Goal: Task Accomplishment & Management: Manage account settings

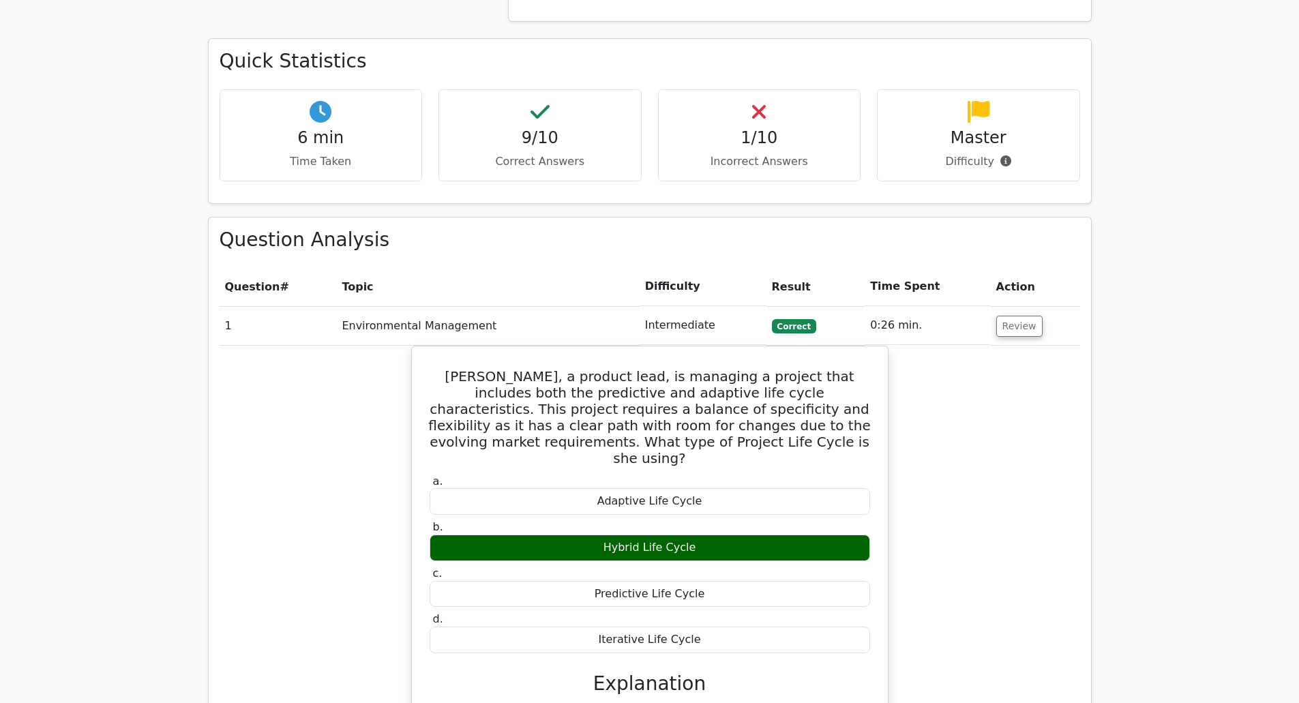
scroll to position [1023, 0]
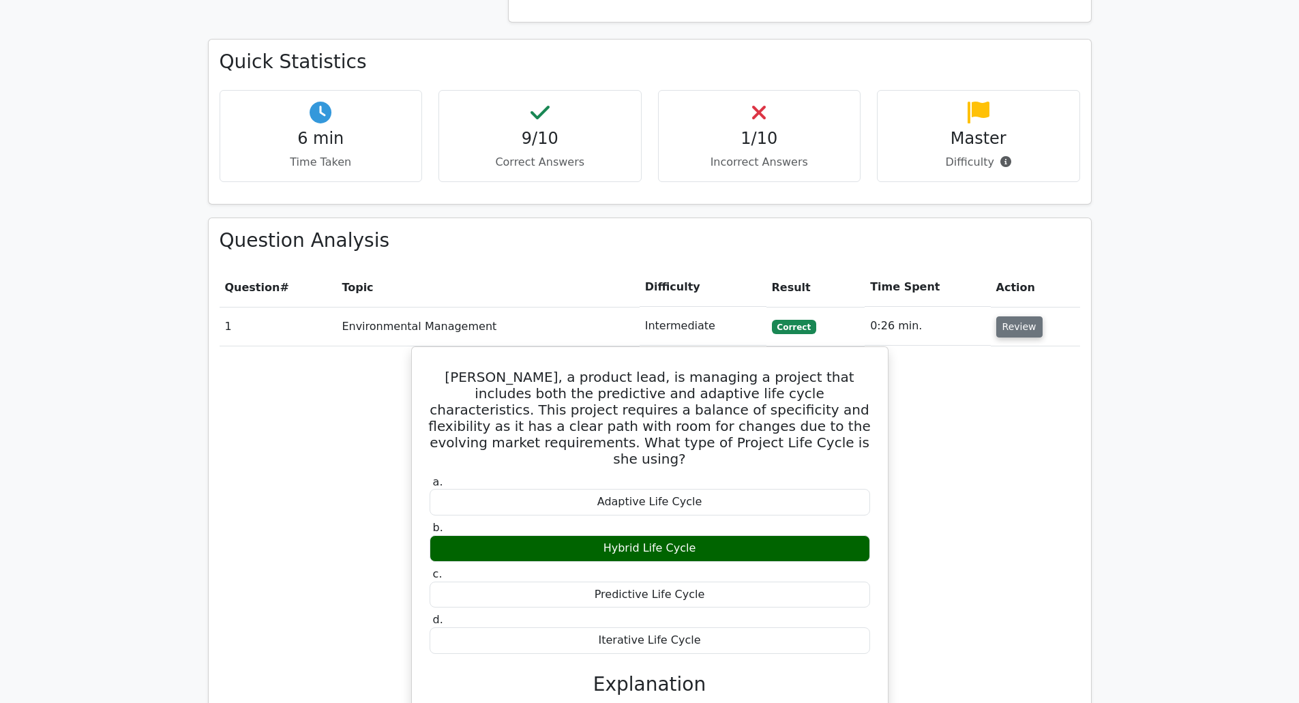
click at [1028, 316] on button "Review" at bounding box center [1019, 326] width 46 height 21
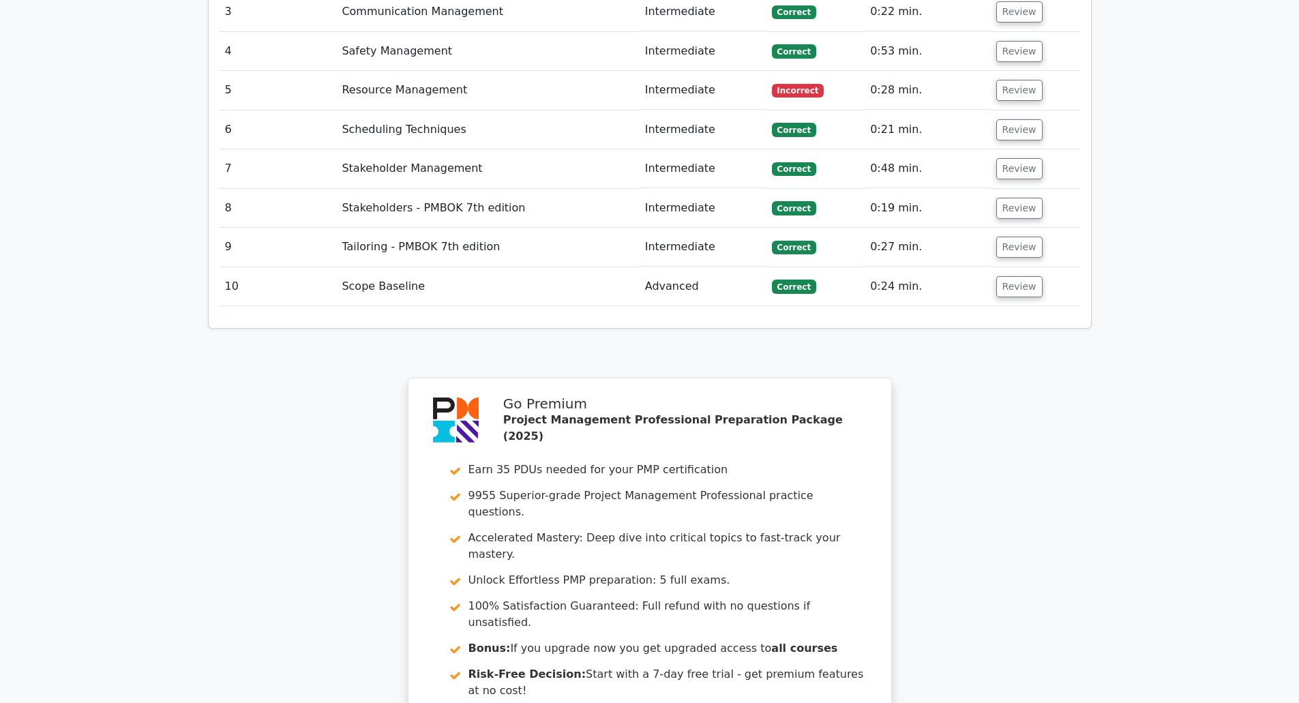
scroll to position [1633, 0]
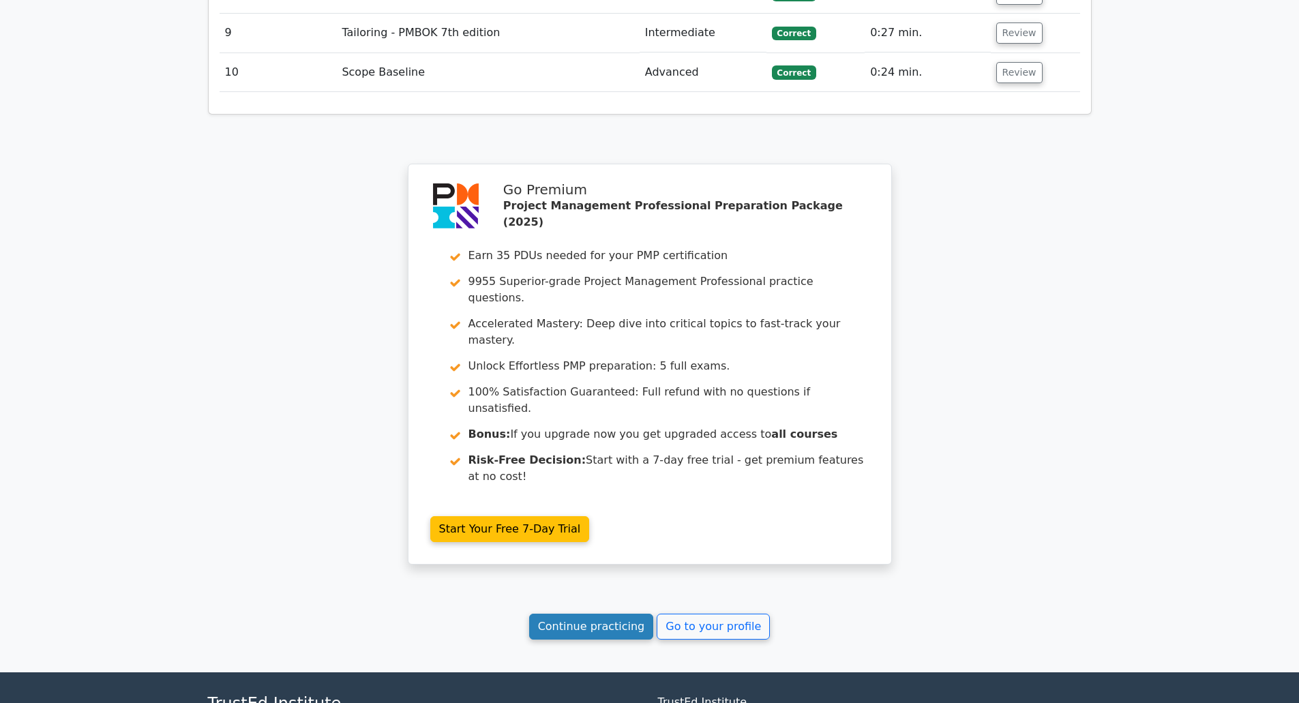
click at [598, 614] on link "Continue practicing" at bounding box center [591, 627] width 125 height 26
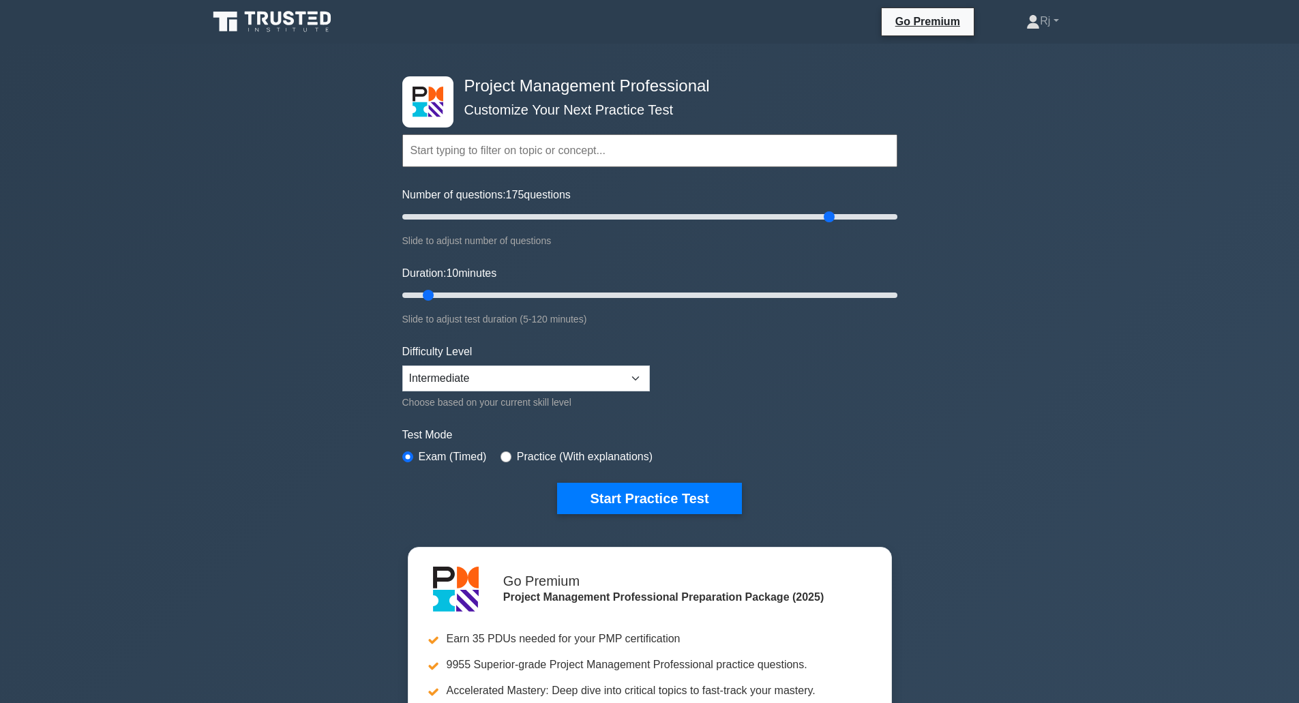
drag, startPoint x: 420, startPoint y: 213, endPoint x: 825, endPoint y: 221, distance: 404.5
type input "175"
click at [825, 221] on input "Number of questions: 175 questions" at bounding box center [649, 217] width 495 height 16
click at [530, 373] on select "Beginner Intermediate Expert" at bounding box center [526, 379] width 248 height 26
select select "expert"
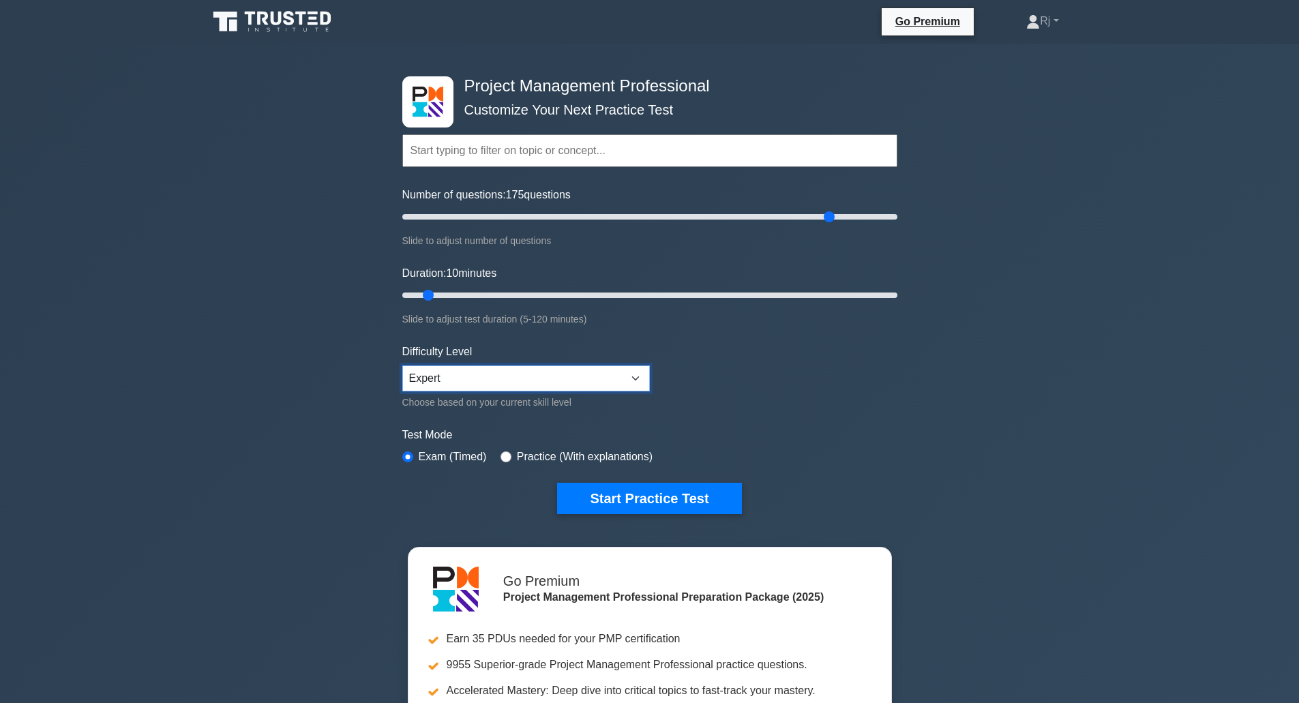
click at [402, 366] on select "Beginner Intermediate Expert" at bounding box center [526, 379] width 248 height 26
drag, startPoint x: 422, startPoint y: 292, endPoint x: 995, endPoint y: 317, distance: 573.5
type input "120"
click at [898, 304] on input "Duration: 120 minutes" at bounding box center [649, 295] width 495 height 16
drag, startPoint x: 829, startPoint y: 218, endPoint x: 524, endPoint y: 221, distance: 305.6
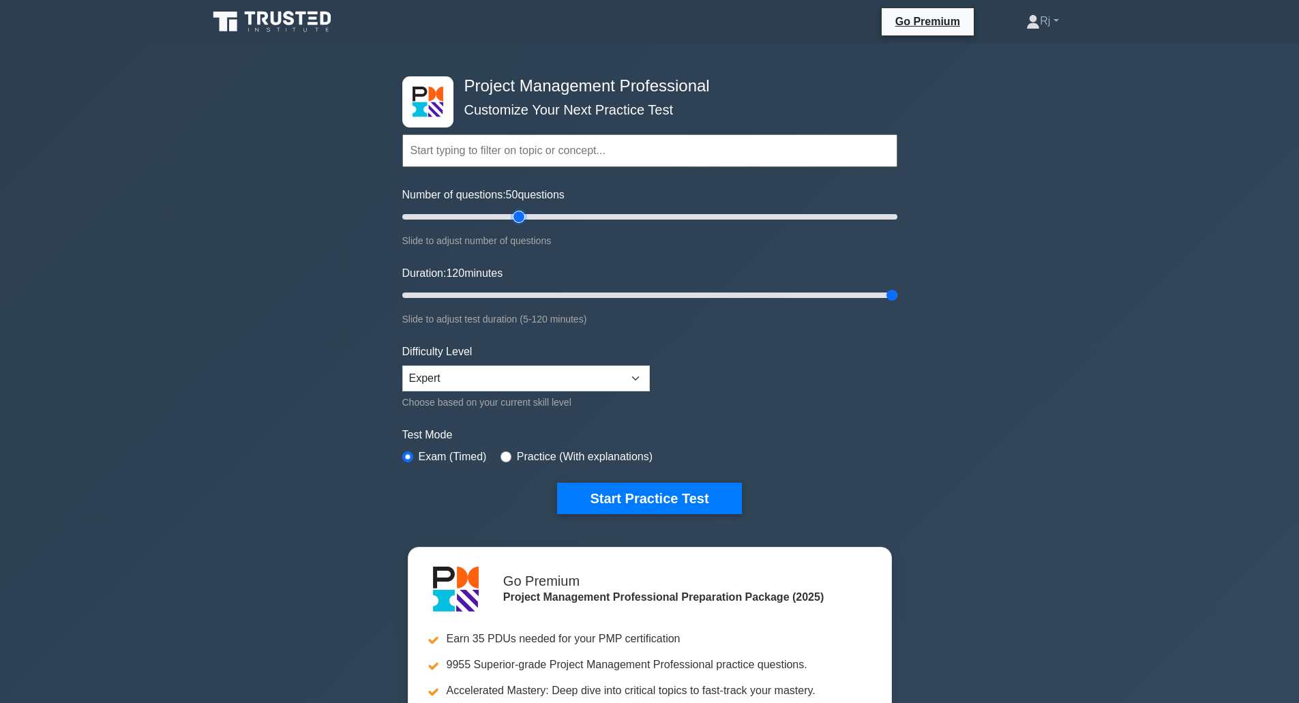
type input "50"
click at [524, 221] on input "Number of questions: 50 questions" at bounding box center [649, 217] width 495 height 16
drag, startPoint x: 890, startPoint y: 293, endPoint x: 515, endPoint y: 291, distance: 375.1
type input "30"
click at [515, 291] on input "Duration: 30 minutes" at bounding box center [649, 295] width 495 height 16
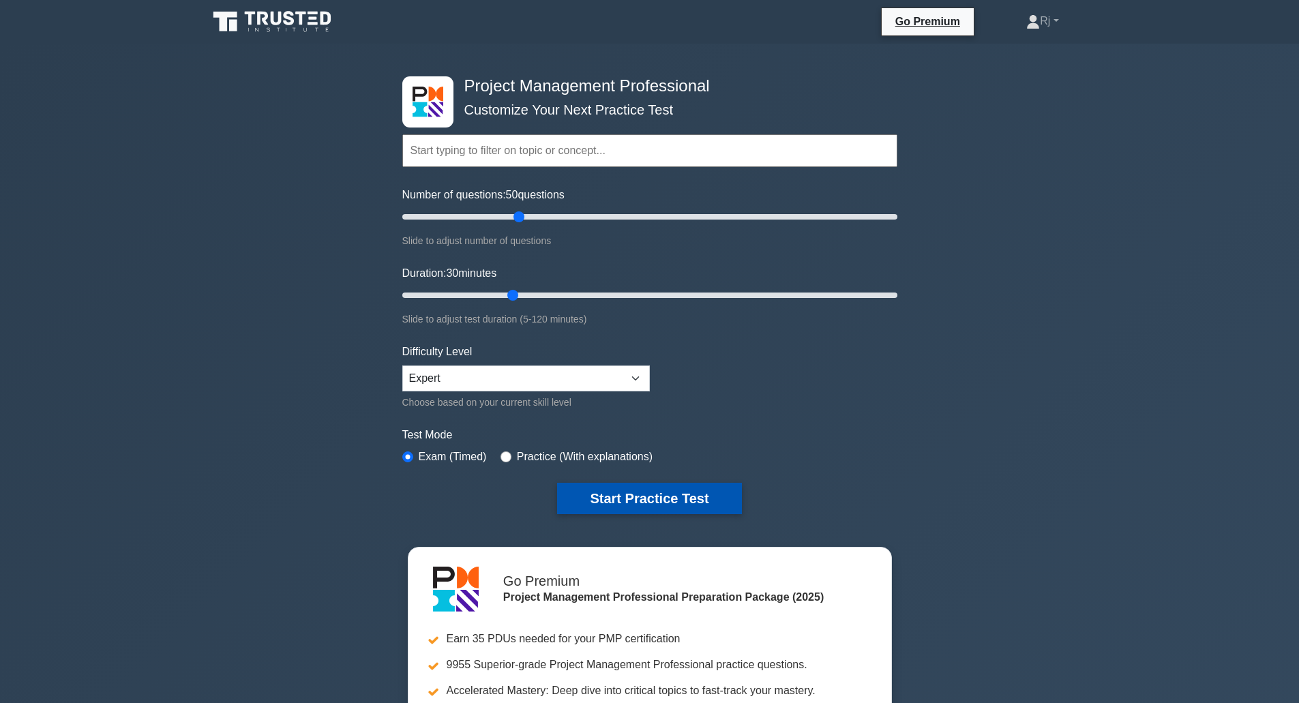
click at [647, 499] on button "Start Practice Test" at bounding box center [649, 498] width 184 height 31
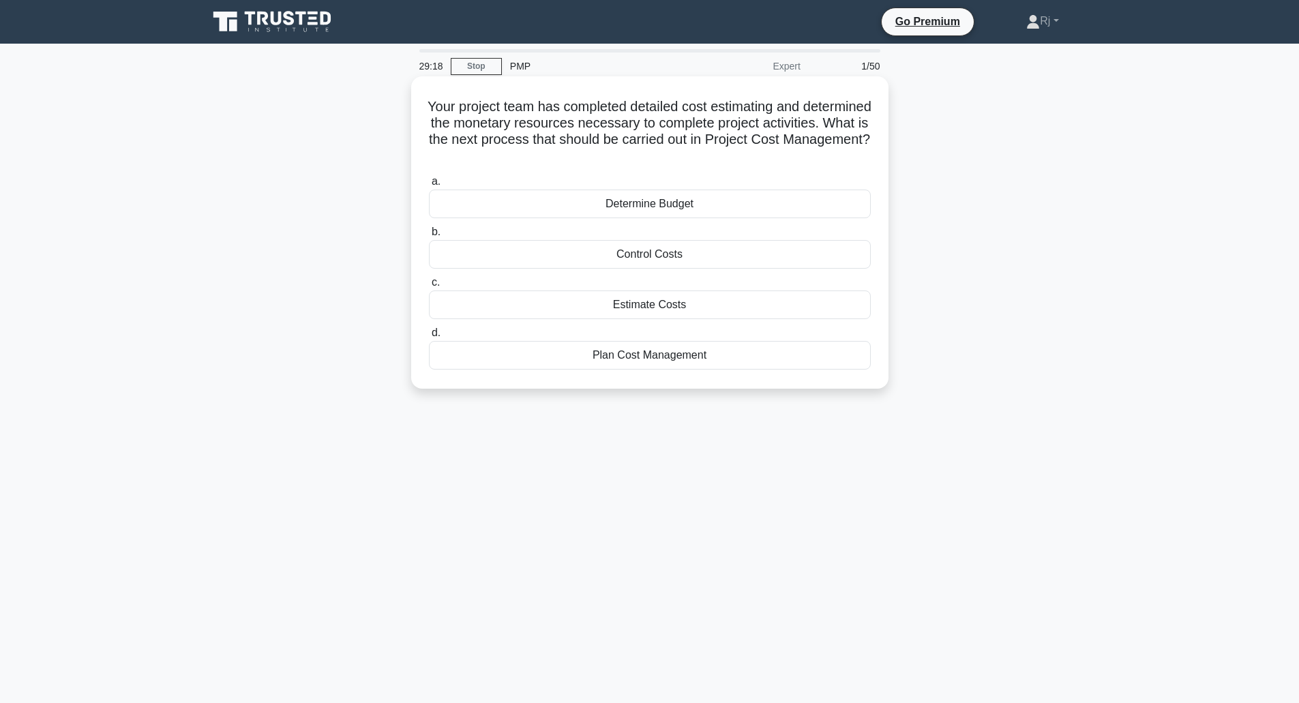
click at [682, 208] on div "Determine Budget" at bounding box center [650, 204] width 442 height 29
click at [429, 186] on input "a. Determine Budget" at bounding box center [429, 181] width 0 height 9
click at [707, 261] on div "Project Management Plan" at bounding box center [650, 254] width 442 height 29
click at [429, 237] on input "b. Project Management Plan" at bounding box center [429, 232] width 0 height 9
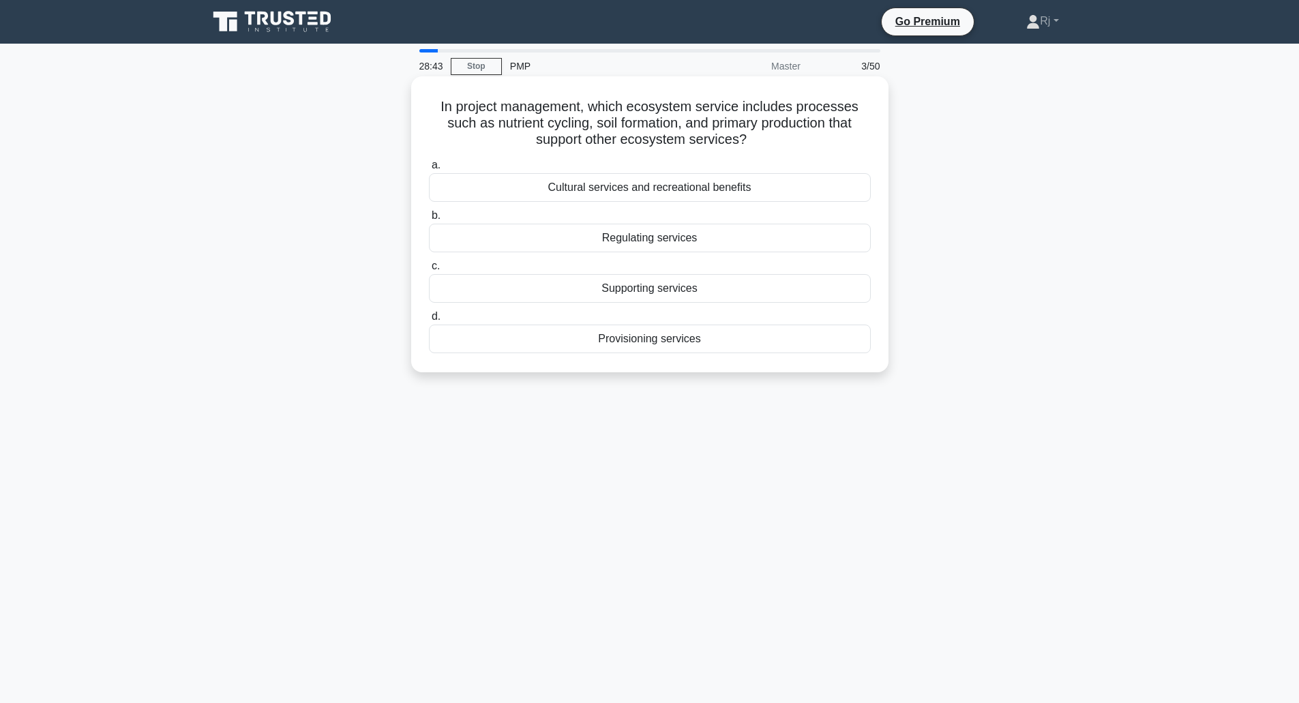
click at [702, 188] on div "Cultural services and recreational benefits" at bounding box center [650, 187] width 442 height 29
click at [429, 170] on input "a. Cultural services and recreational benefits" at bounding box center [429, 165] width 0 height 9
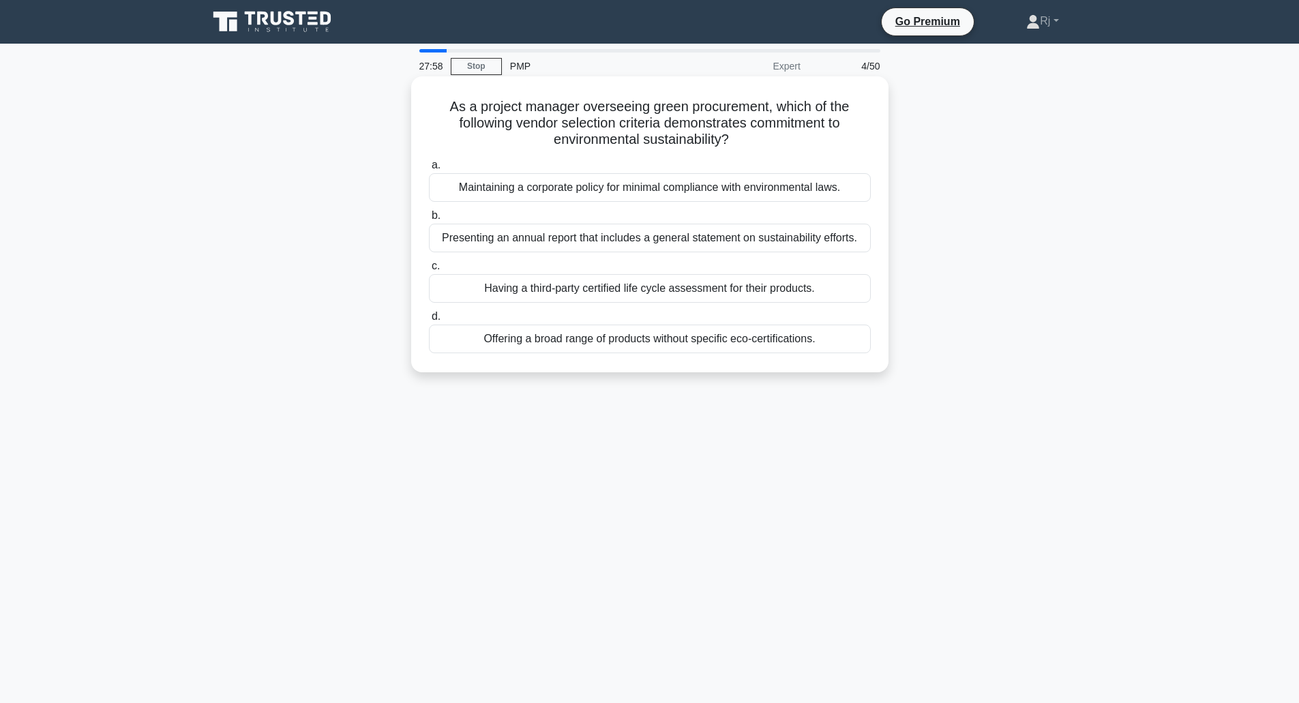
click at [679, 288] on div "Having a third-party certified life cycle assessment for their products." at bounding box center [650, 288] width 442 height 29
click at [429, 271] on input "c. Having a third-party certified life cycle assessment for their products." at bounding box center [429, 266] width 0 height 9
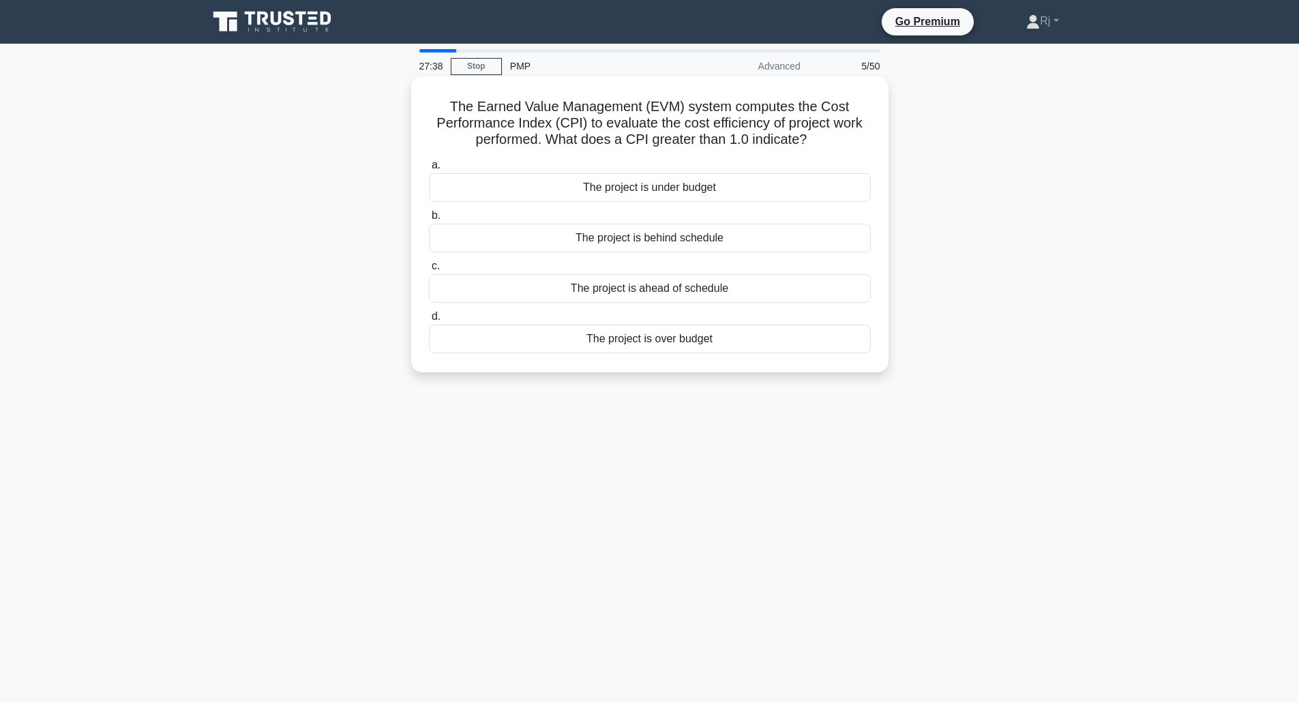
click at [714, 186] on div "The project is under budget" at bounding box center [650, 187] width 442 height 29
click at [429, 170] on input "a. The project is under budget" at bounding box center [429, 165] width 0 height 9
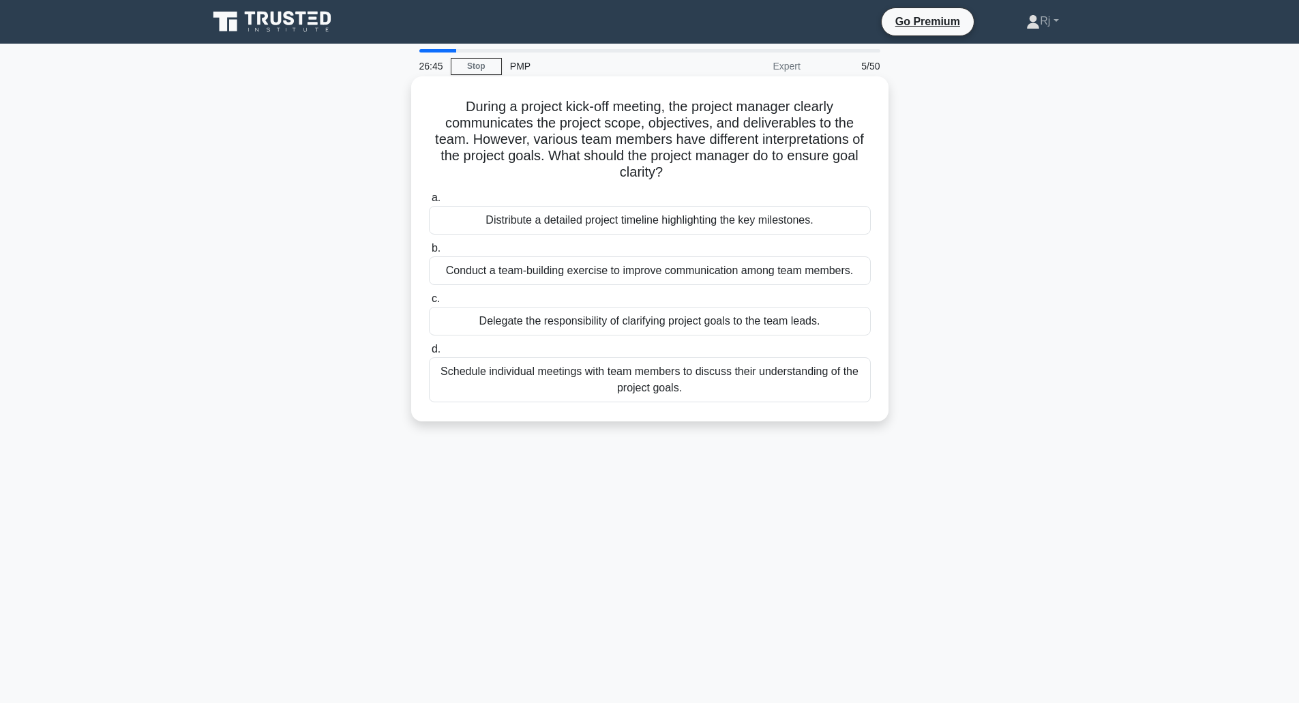
click at [719, 276] on div "Conduct a team-building exercise to improve communication among team members." at bounding box center [650, 270] width 442 height 29
click at [429, 253] on input "b. Conduct a team-building exercise to improve communication among team members." at bounding box center [429, 248] width 0 height 9
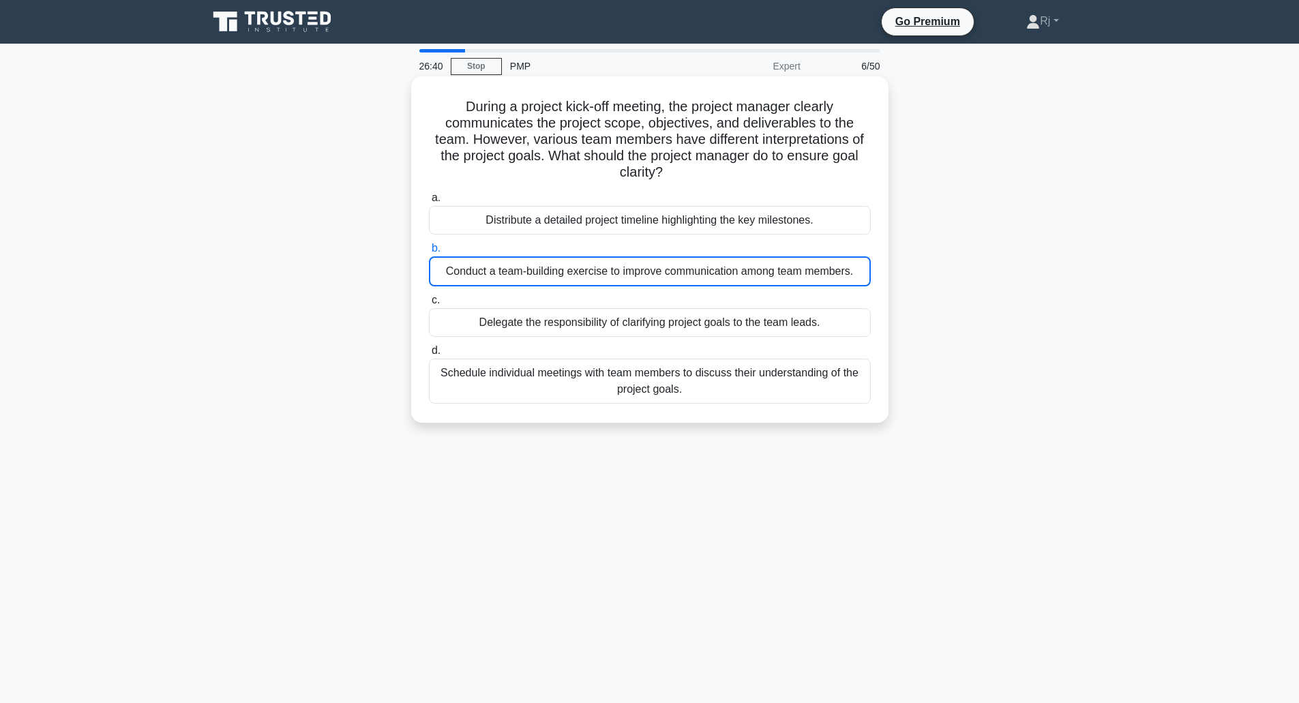
click at [672, 388] on div "Schedule individual meetings with team members to discuss their understanding o…" at bounding box center [650, 381] width 442 height 45
click at [429, 355] on input "d. Schedule individual meetings with team members to discuss their understandin…" at bounding box center [429, 350] width 0 height 9
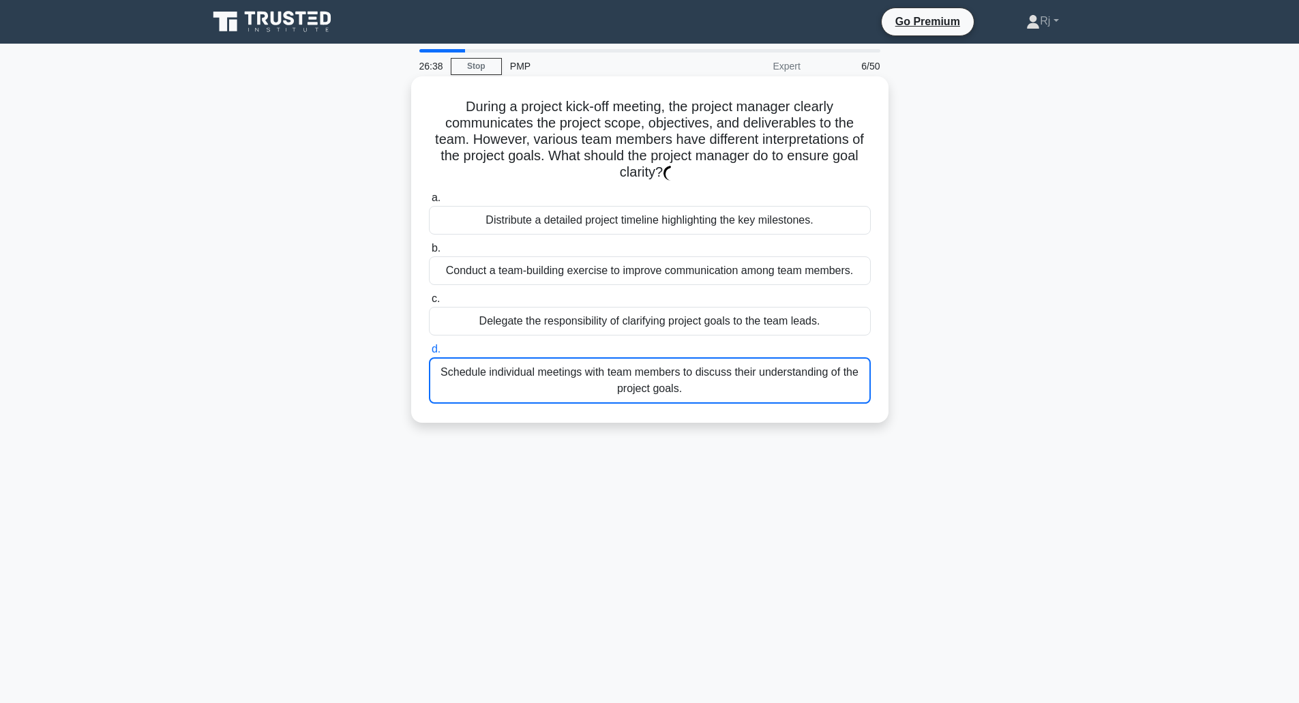
click at [692, 278] on div "Conduct a team-building exercise to improve communication among team members." at bounding box center [650, 270] width 442 height 29
click at [429, 253] on input "b. Conduct a team-building exercise to improve communication among team members." at bounding box center [429, 248] width 0 height 9
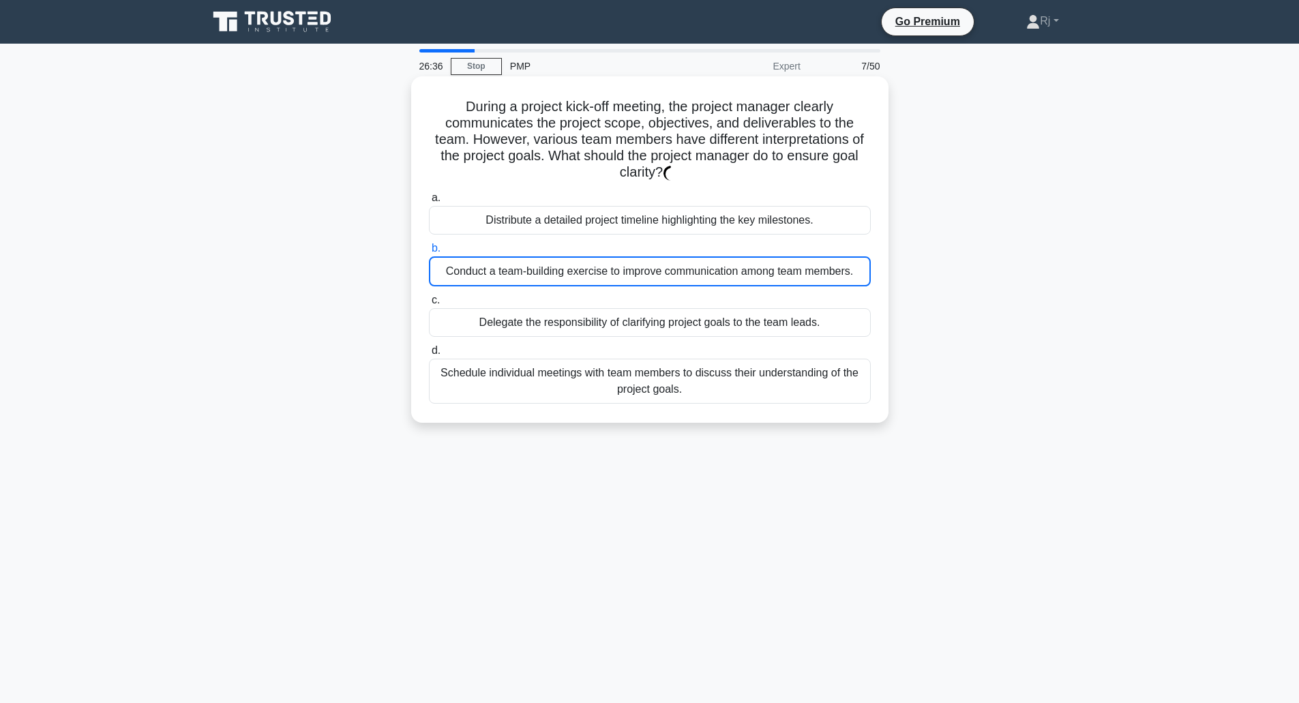
click at [685, 379] on div "Schedule individual meetings with team members to discuss their understanding o…" at bounding box center [650, 381] width 442 height 45
click at [429, 355] on input "d. Schedule individual meetings with team members to discuss their understandin…" at bounding box center [429, 350] width 0 height 9
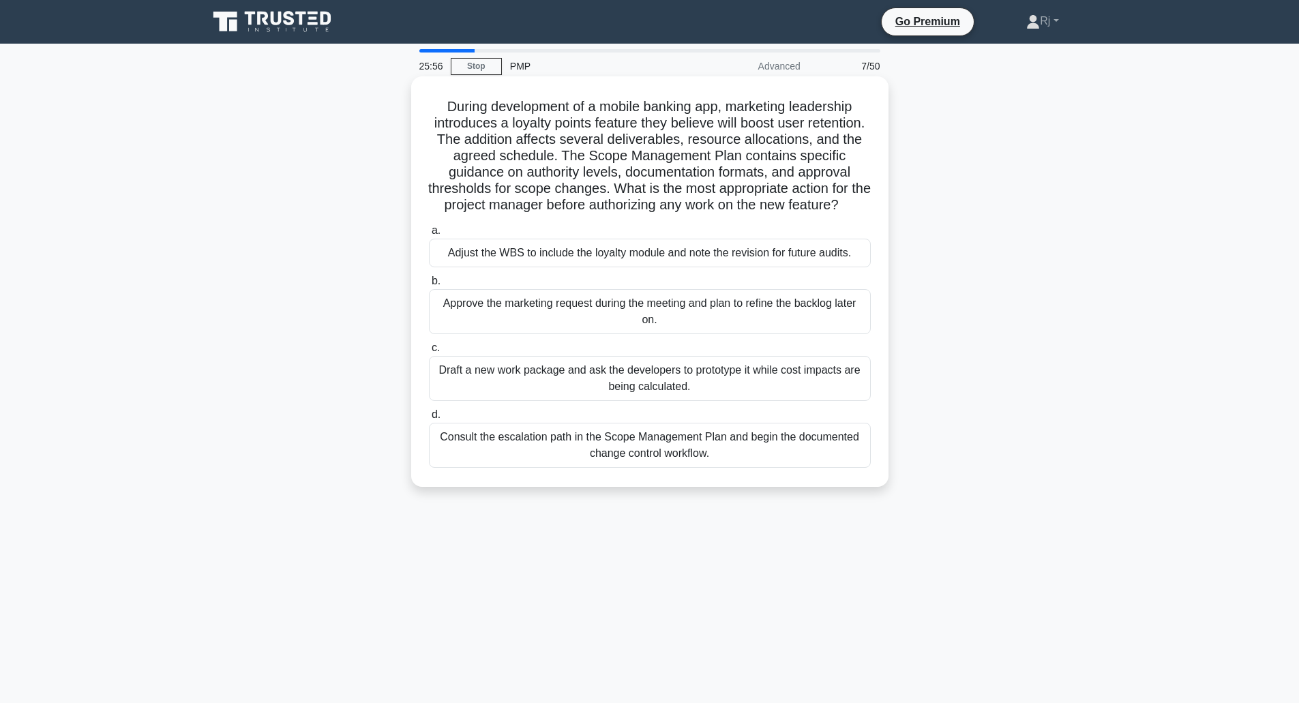
click at [636, 267] on div "Adjust the WBS to include the loyalty module and note the revision for future a…" at bounding box center [650, 253] width 442 height 29
click at [429, 235] on input "a. Adjust the WBS to include the loyalty module and note the revision for futur…" at bounding box center [429, 230] width 0 height 9
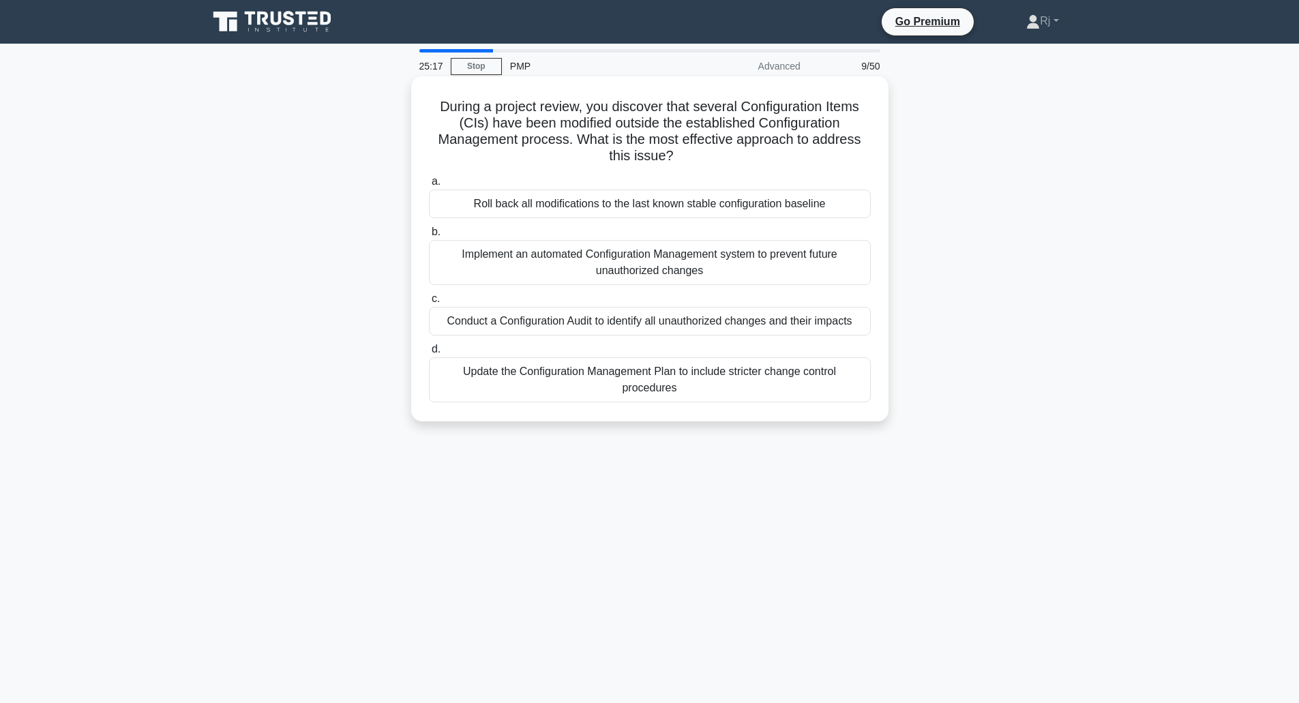
click at [628, 324] on div "Conduct a Configuration Audit to identify all unauthorized changes and their im…" at bounding box center [650, 321] width 442 height 29
click at [429, 304] on input "c. Conduct a Configuration Audit to identify all unauthorized changes and their…" at bounding box center [429, 299] width 0 height 9
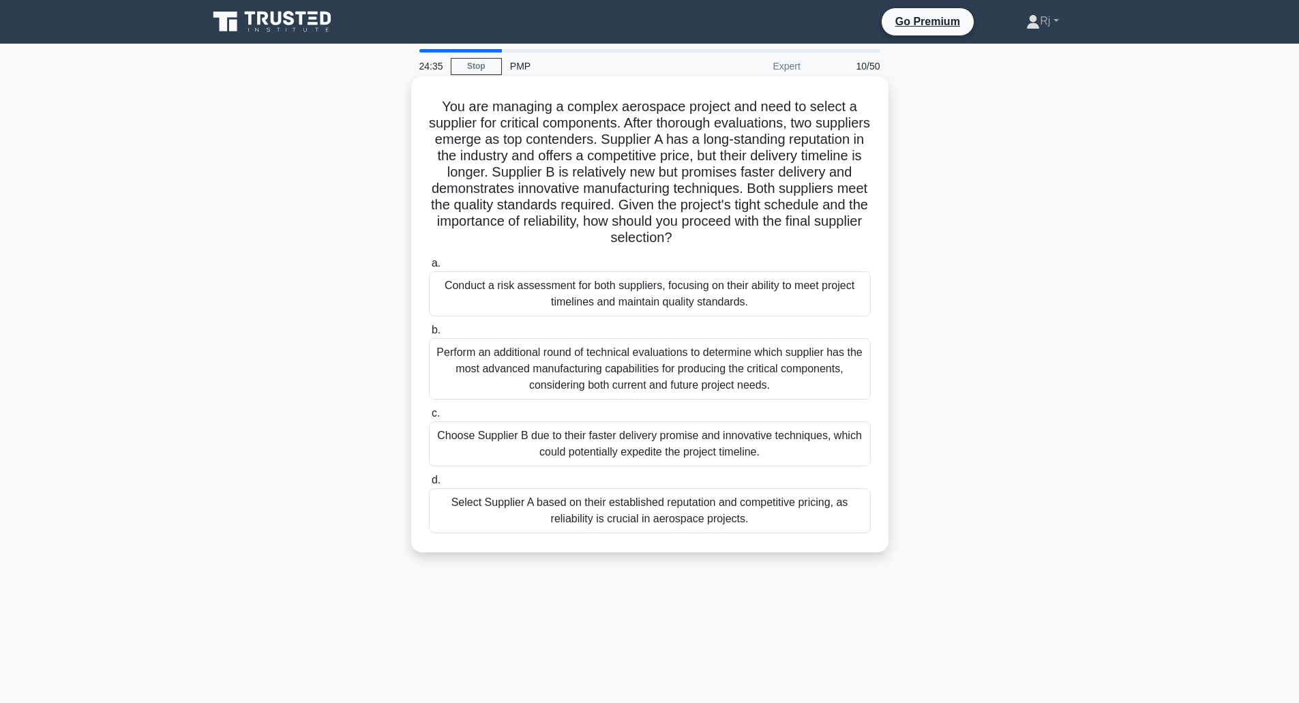
click at [814, 372] on div "Perform an additional round of technical evaluations to determine which supplie…" at bounding box center [650, 368] width 442 height 61
click at [429, 335] on input "b. Perform an additional round of technical evaluations to determine which supp…" at bounding box center [429, 330] width 0 height 9
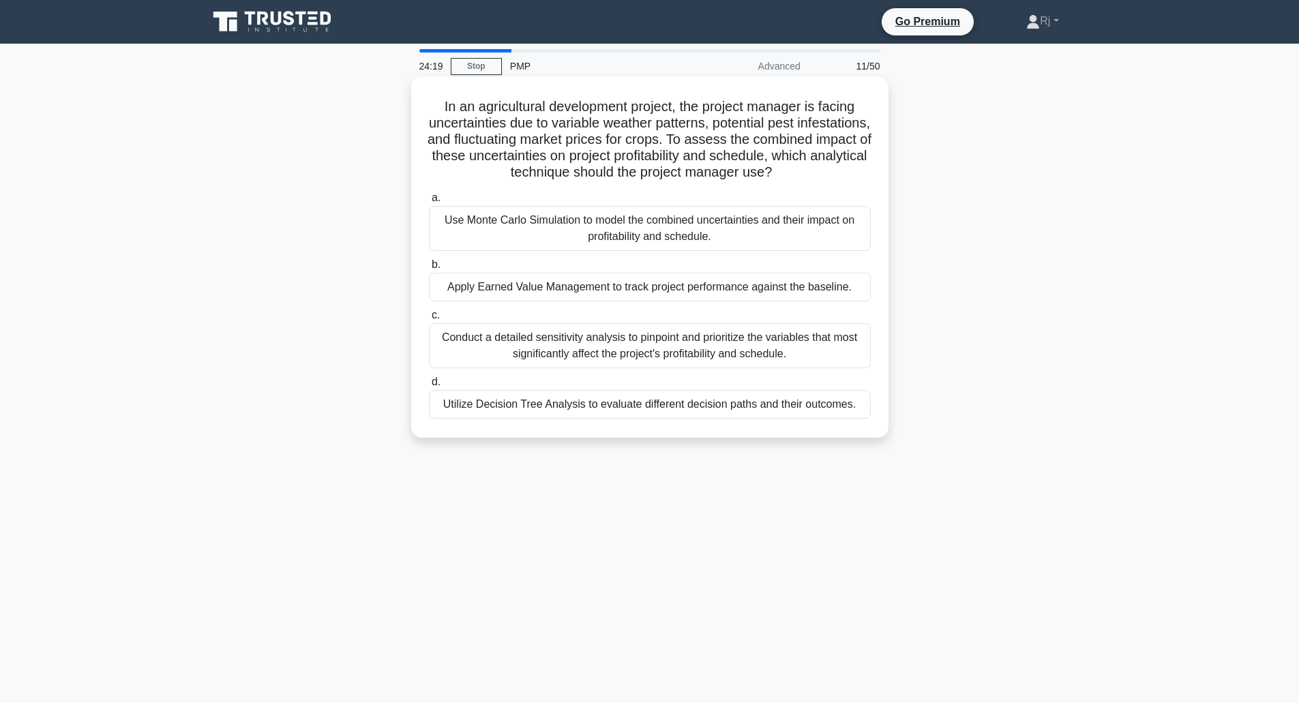
click at [765, 419] on div "Utilize Decision Tree Analysis to evaluate different decision paths and their o…" at bounding box center [650, 404] width 442 height 29
click at [429, 387] on input "d. Utilize Decision Tree Analysis to evaluate different decision paths and thei…" at bounding box center [429, 382] width 0 height 9
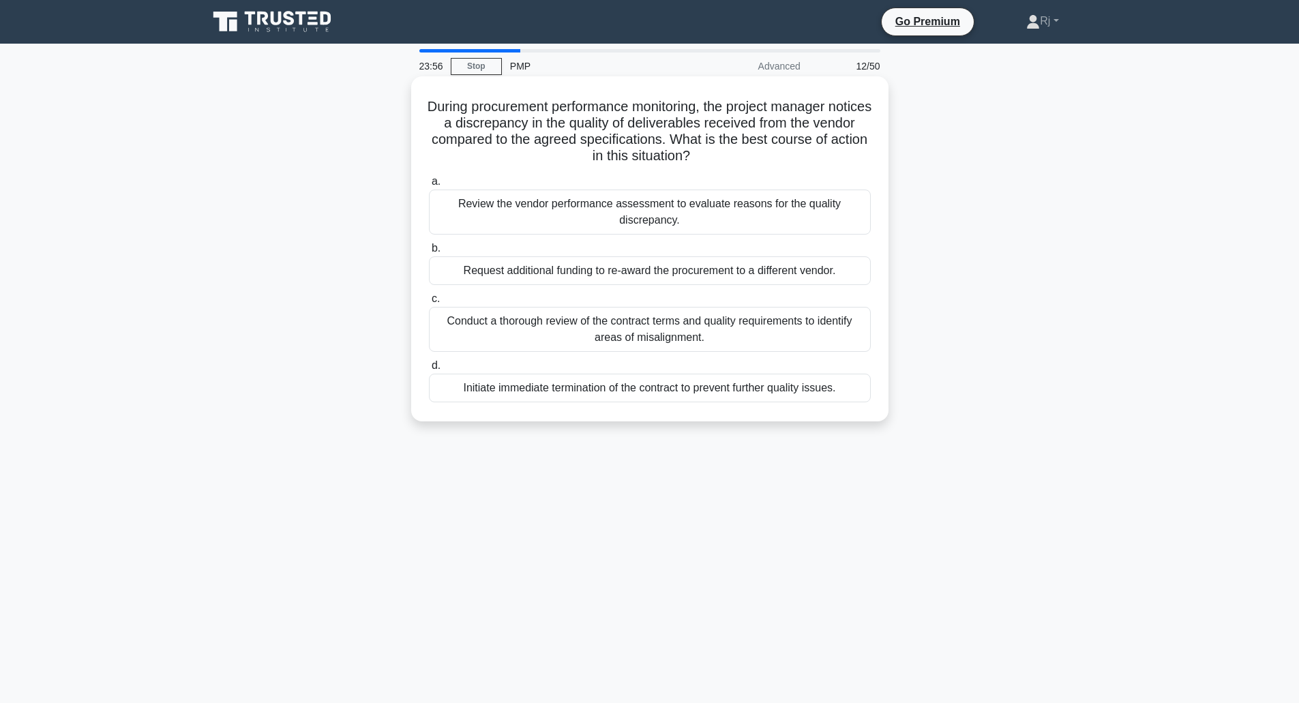
click at [670, 336] on div "Conduct a thorough review of the contract terms and quality requirements to ide…" at bounding box center [650, 329] width 442 height 45
click at [429, 304] on input "c. Conduct a thorough review of the contract terms and quality requirements to …" at bounding box center [429, 299] width 0 height 9
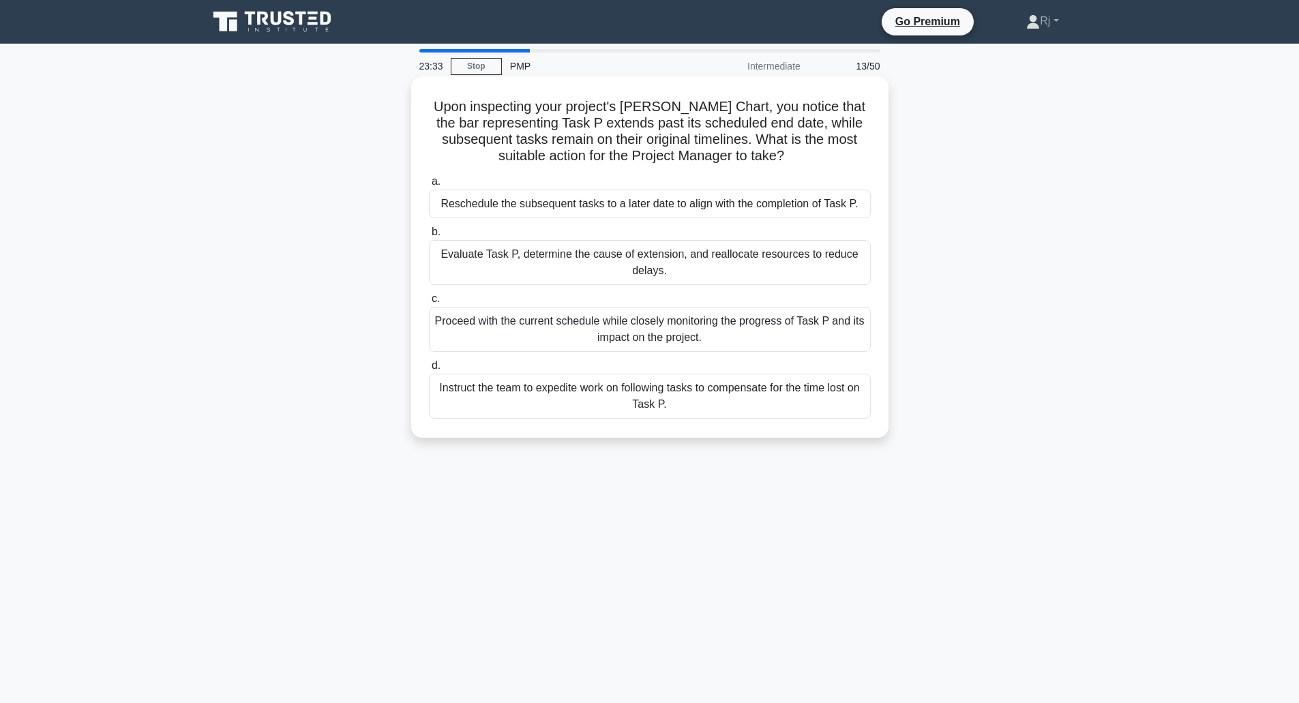
click at [776, 266] on div "Evaluate Task P, determine the cause of extension, and reallocate resources to …" at bounding box center [650, 262] width 442 height 45
click at [429, 237] on input "b. Evaluate Task P, determine the cause of extension, and reallocate resources …" at bounding box center [429, 232] width 0 height 9
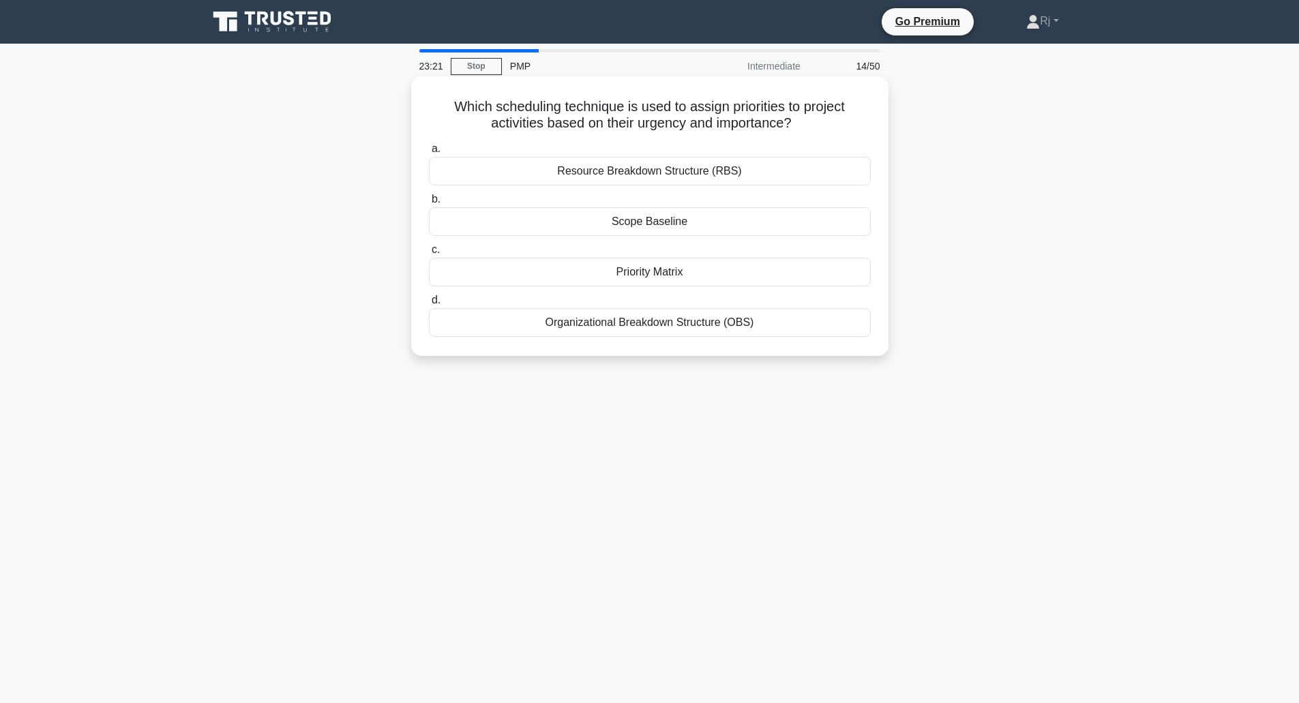
click at [681, 278] on div "Priority Matrix" at bounding box center [650, 272] width 442 height 29
click at [429, 254] on input "c. Priority Matrix" at bounding box center [429, 250] width 0 height 9
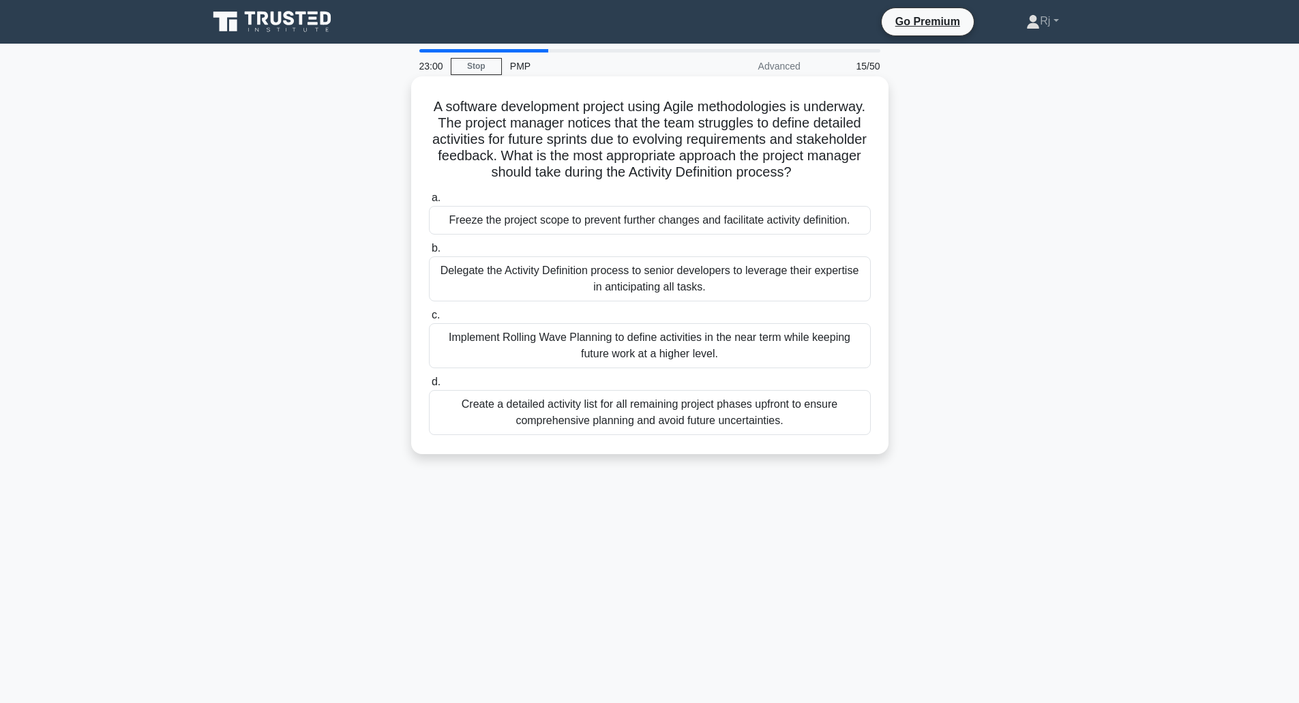
click at [690, 432] on div "Create a detailed activity list for all remaining project phases upfront to ens…" at bounding box center [650, 412] width 442 height 45
click at [429, 387] on input "d. Create a detailed activity list for all remaining project phases upfront to …" at bounding box center [429, 382] width 0 height 9
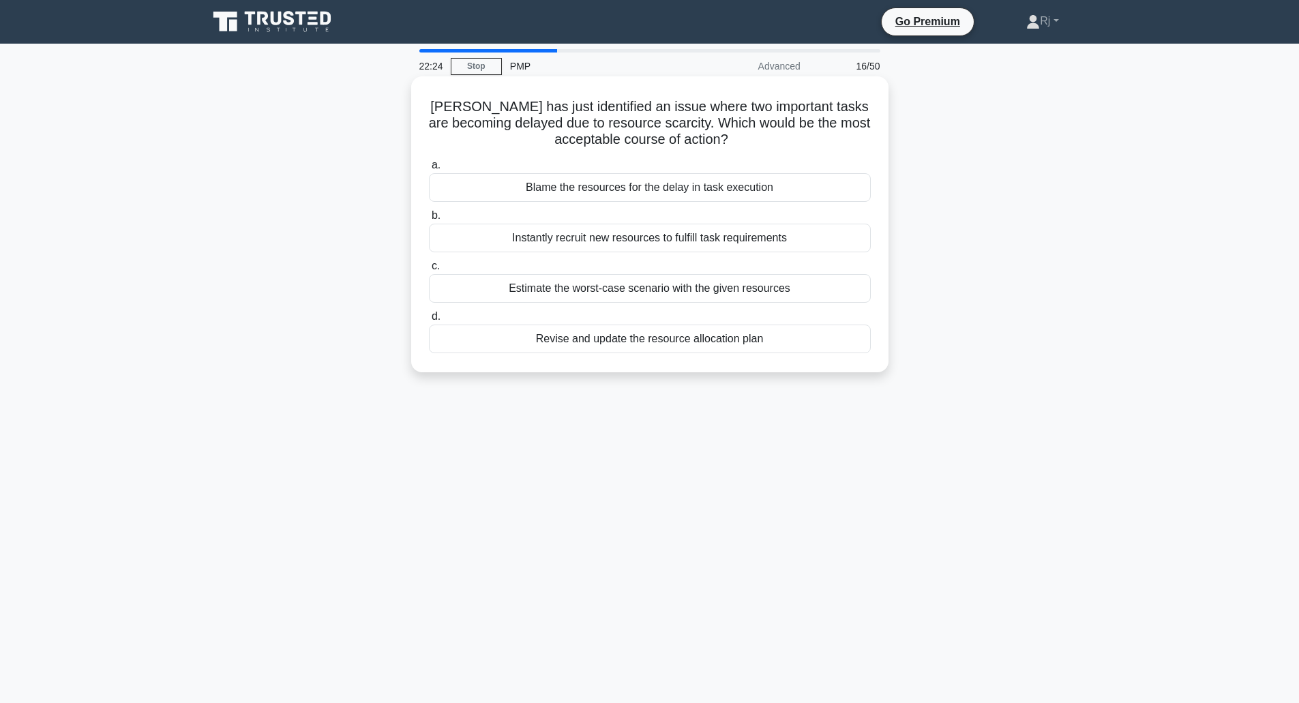
click at [660, 342] on div "Revise and update the resource allocation plan" at bounding box center [650, 339] width 442 height 29
click at [429, 321] on input "d. Revise and update the resource allocation plan" at bounding box center [429, 316] width 0 height 9
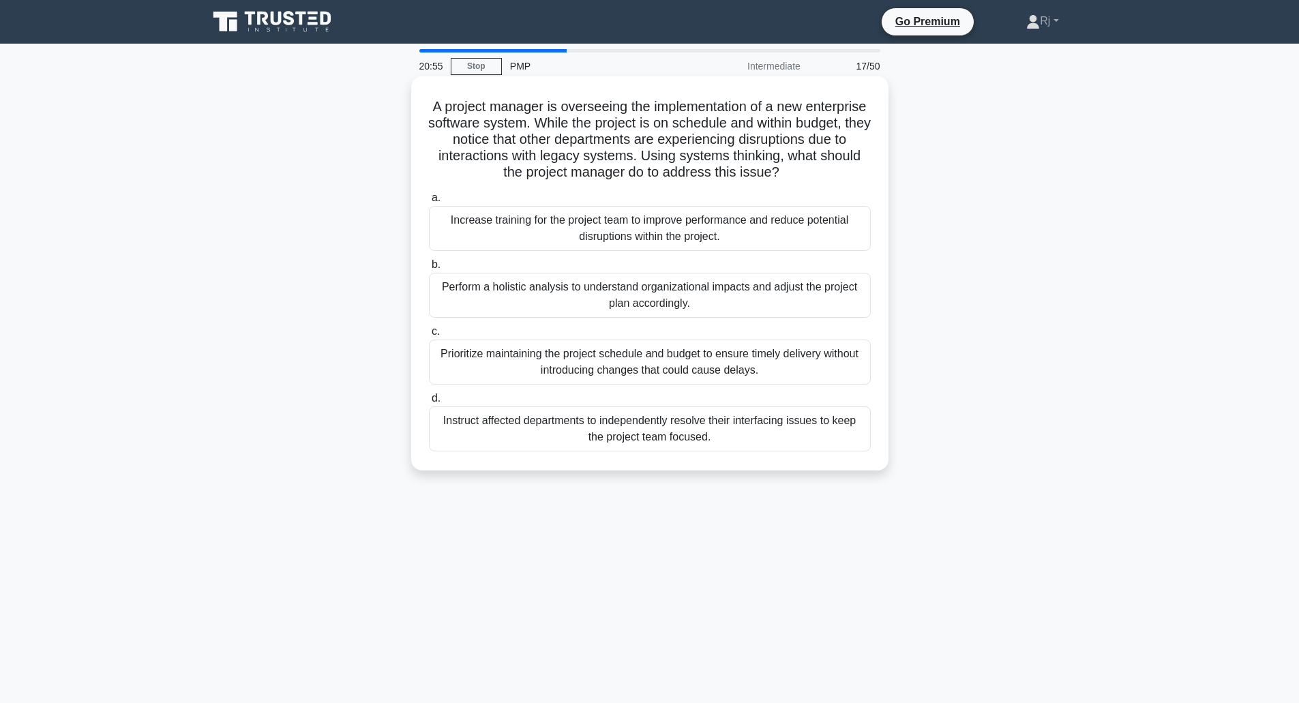
click at [715, 370] on div "Prioritize maintaining the project schedule and budget to ensure timely deliver…" at bounding box center [650, 362] width 442 height 45
click at [429, 336] on input "c. Prioritize maintaining the project schedule and budget to ensure timely deli…" at bounding box center [429, 331] width 0 height 9
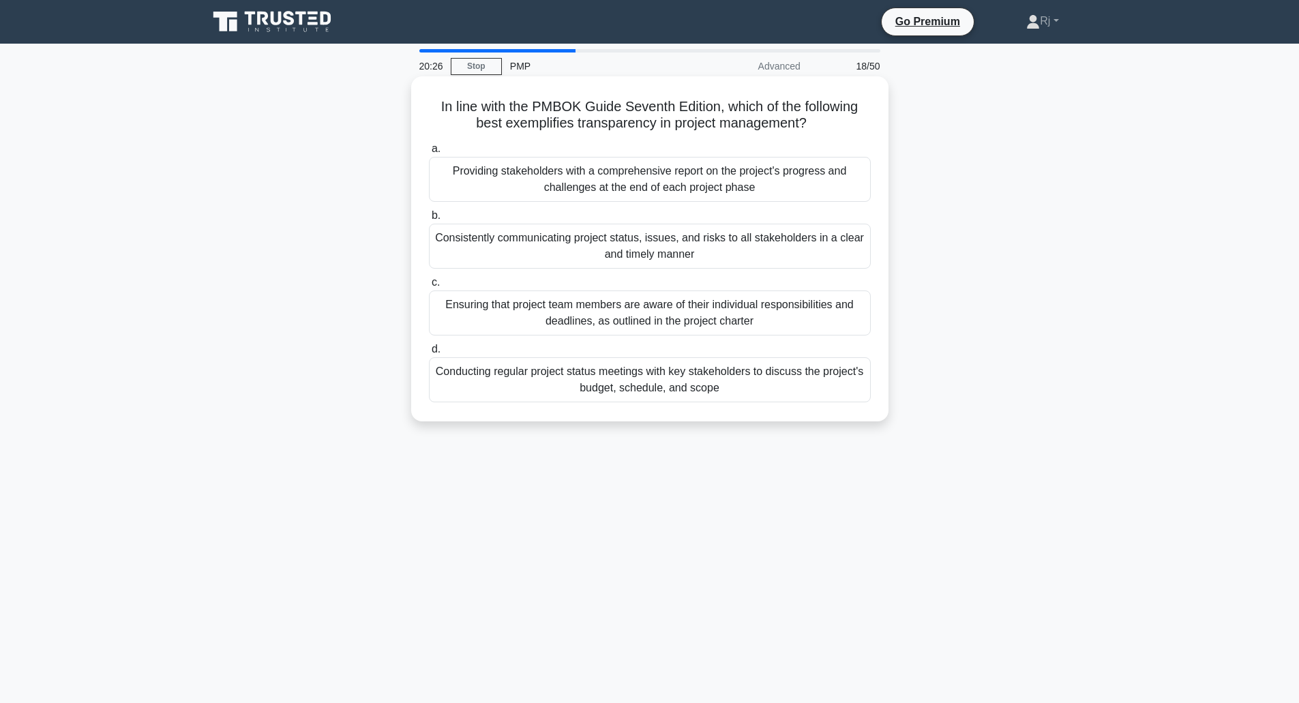
click at [713, 379] on div "Conducting regular project status meetings with key stakeholders to discuss the…" at bounding box center [650, 379] width 442 height 45
click at [429, 354] on input "d. Conducting regular project status meetings with key stakeholders to discuss …" at bounding box center [429, 349] width 0 height 9
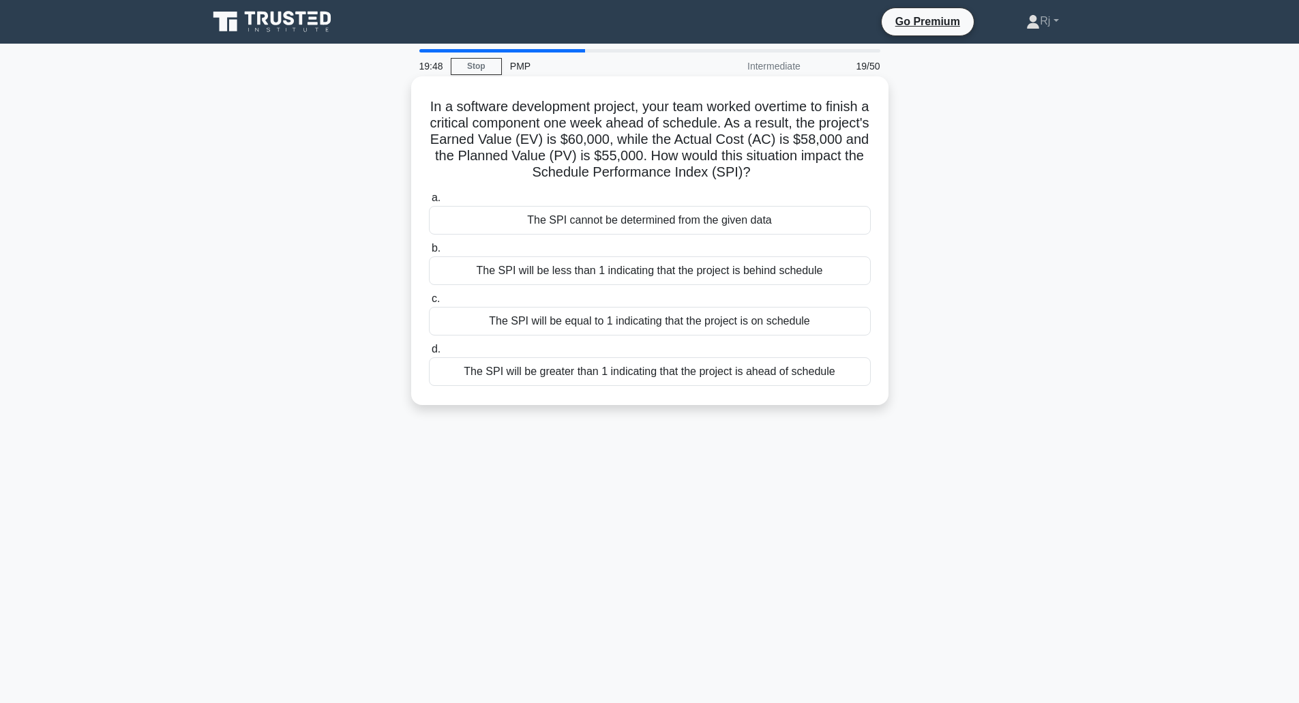
click at [713, 271] on div "The SPI will be less than 1 indicating that the project is behind schedule" at bounding box center [650, 270] width 442 height 29
click at [429, 253] on input "b. The SPI will be less than 1 indicating that the project is behind schedule" at bounding box center [429, 248] width 0 height 9
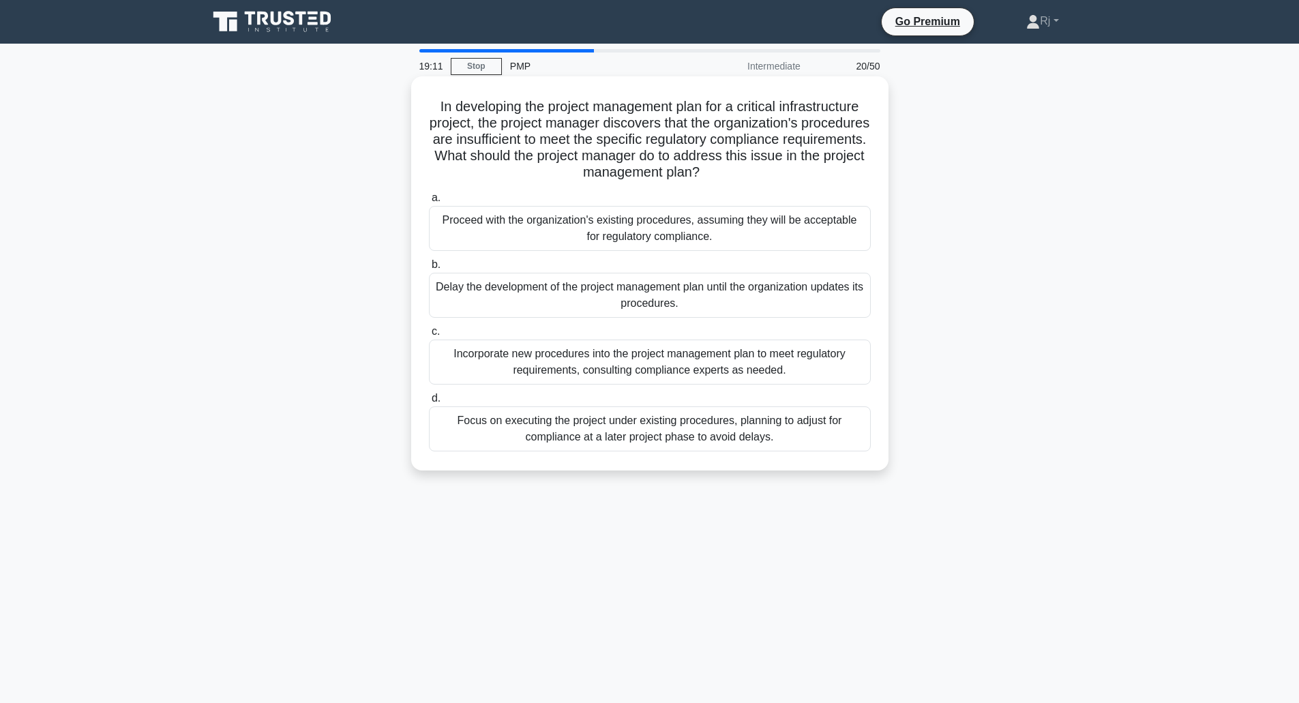
click at [709, 364] on div "Incorporate new procedures into the project management plan to meet regulatory …" at bounding box center [650, 362] width 442 height 45
click at [429, 336] on input "c. Incorporate new procedures into the project management plan to meet regulato…" at bounding box center [429, 331] width 0 height 9
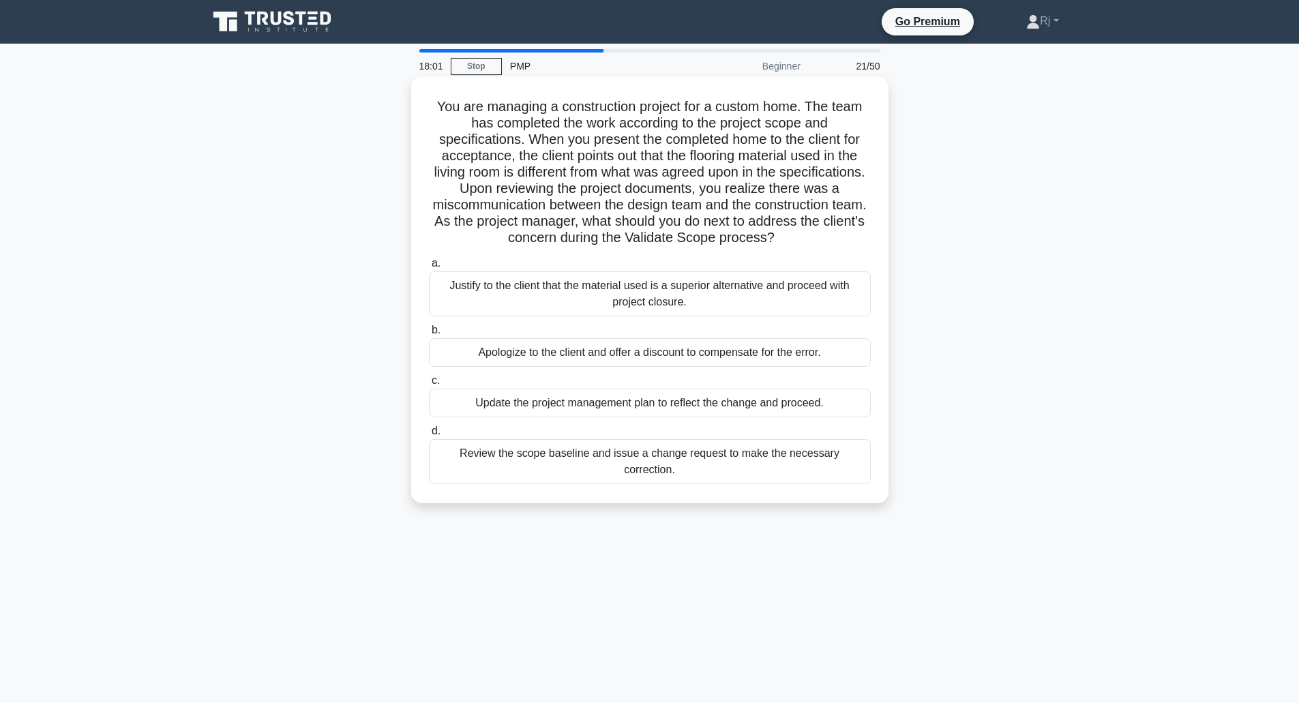
click at [705, 448] on div "Review the scope baseline and issue a change request to make the necessary corr…" at bounding box center [650, 461] width 442 height 45
click at [429, 436] on input "d. Review the scope baseline and issue a change request to make the necessary c…" at bounding box center [429, 431] width 0 height 9
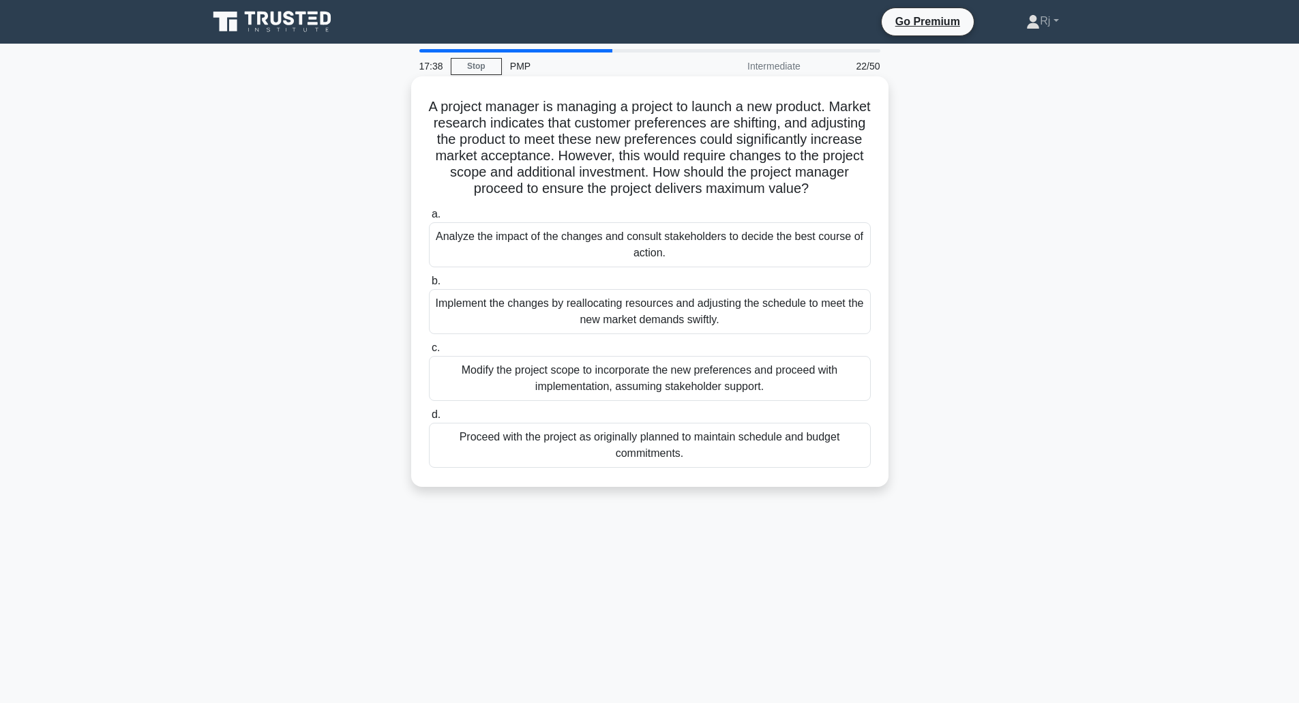
click at [718, 253] on div "Analyze the impact of the changes and consult stakeholders to decide the best c…" at bounding box center [650, 244] width 442 height 45
click at [429, 219] on input "a. Analyze the impact of the changes and consult stakeholders to decide the bes…" at bounding box center [429, 214] width 0 height 9
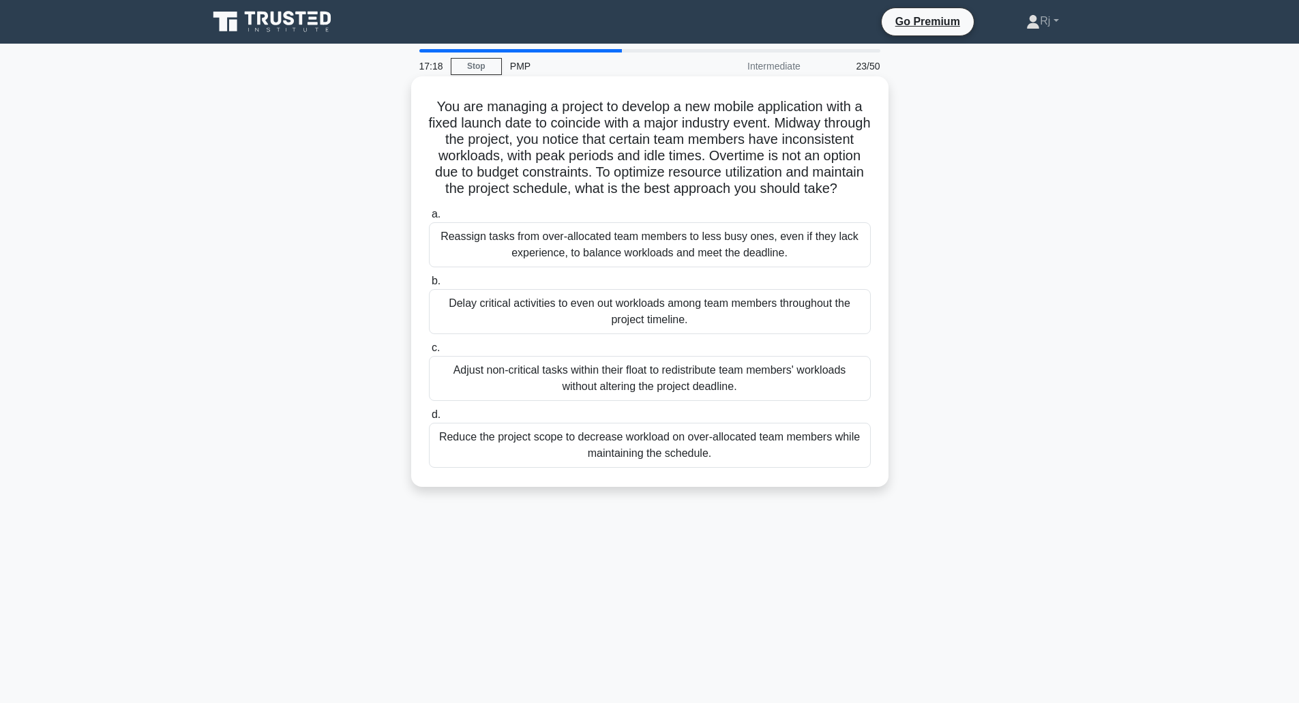
click at [752, 395] on div "Adjust non-critical tasks within their float to redistribute team members' work…" at bounding box center [650, 378] width 442 height 45
click at [429, 353] on input "c. Adjust non-critical tasks within their float to redistribute team members' w…" at bounding box center [429, 348] width 0 height 9
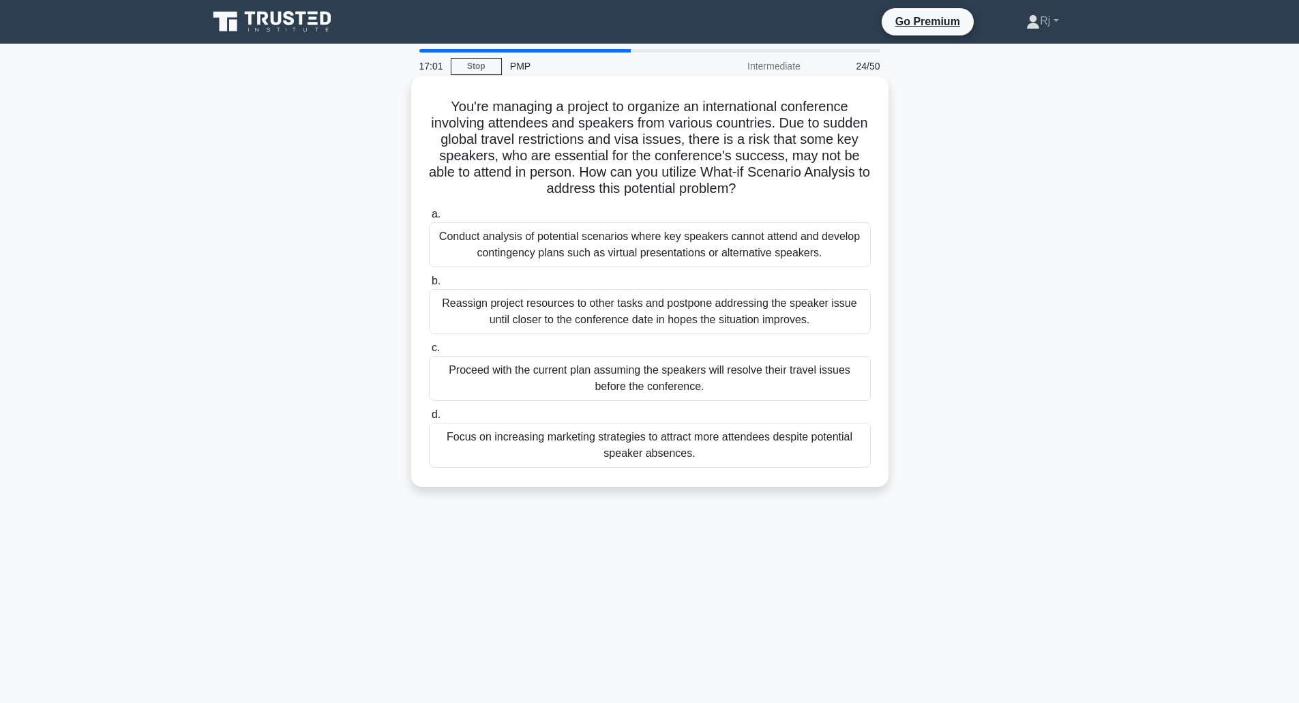
click at [830, 252] on div "Conduct analysis of potential scenarios where key speakers cannot attend and de…" at bounding box center [650, 244] width 442 height 45
click at [429, 219] on input "a. Conduct analysis of potential scenarios where key speakers cannot attend and…" at bounding box center [429, 214] width 0 height 9
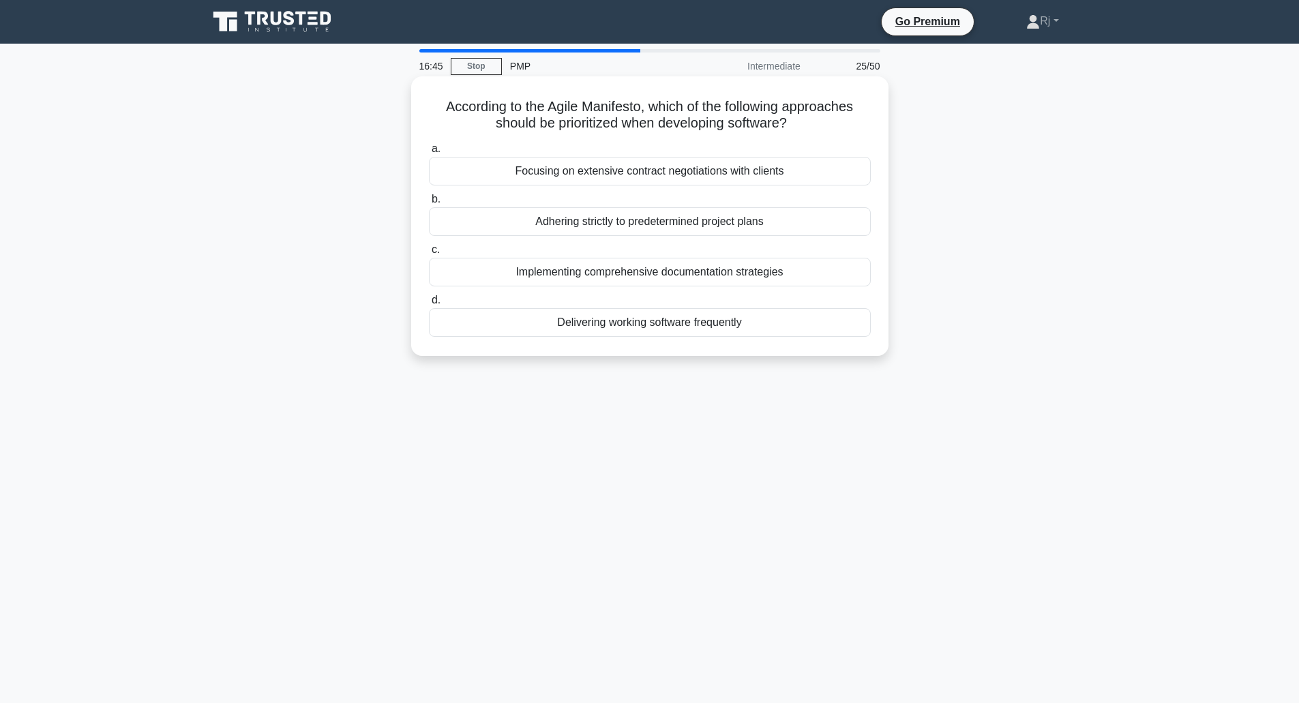
click at [750, 325] on div "Delivering working software frequently" at bounding box center [650, 322] width 442 height 29
click at [429, 305] on input "d. Delivering working software frequently" at bounding box center [429, 300] width 0 height 9
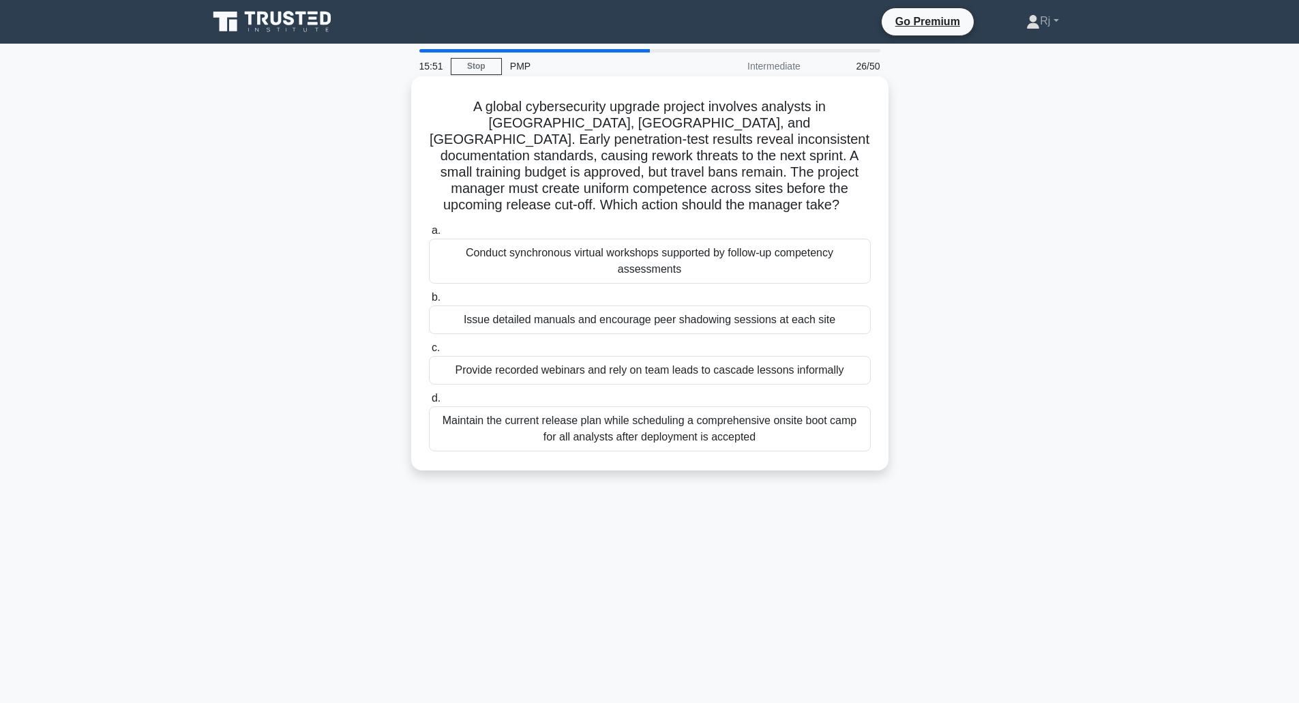
click at [769, 256] on div "Conduct synchronous virtual workshops supported by follow-up competency assessm…" at bounding box center [650, 261] width 442 height 45
click at [429, 235] on input "a. Conduct synchronous virtual workshops supported by follow-up competency asse…" at bounding box center [429, 230] width 0 height 9
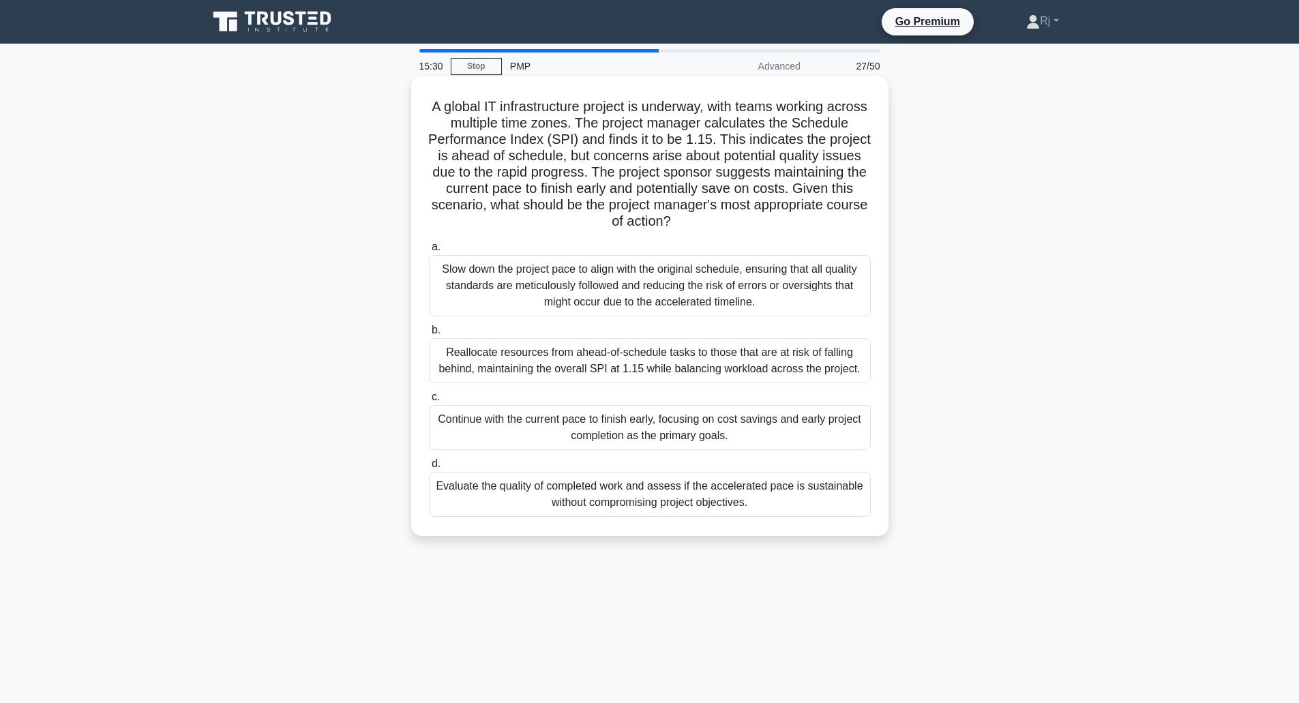
click at [750, 293] on div "Slow down the project pace to align with the original schedule, ensuring that a…" at bounding box center [650, 285] width 442 height 61
click at [429, 252] on input "a. Slow down the project pace to align with the original schedule, ensuring tha…" at bounding box center [429, 247] width 0 height 9
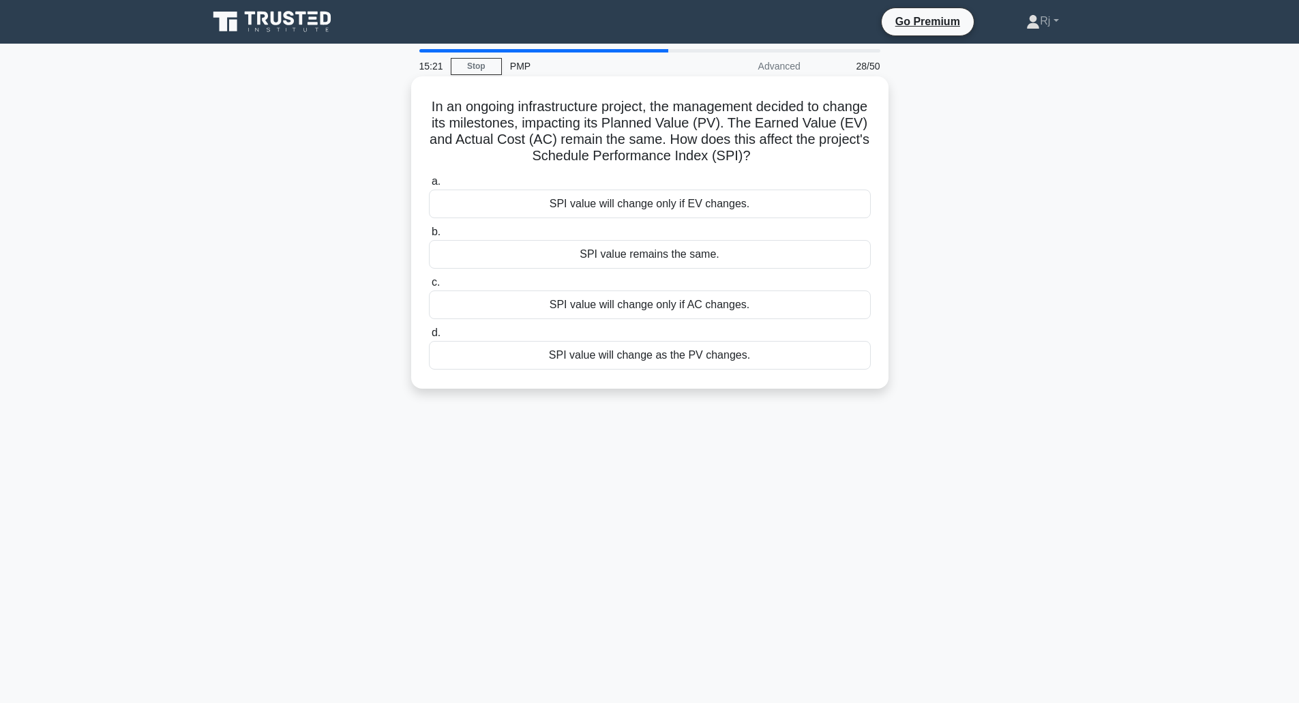
click at [720, 253] on div "SPI value remains the same." at bounding box center [650, 254] width 442 height 29
click at [429, 237] on input "b. SPI value remains the same." at bounding box center [429, 232] width 0 height 9
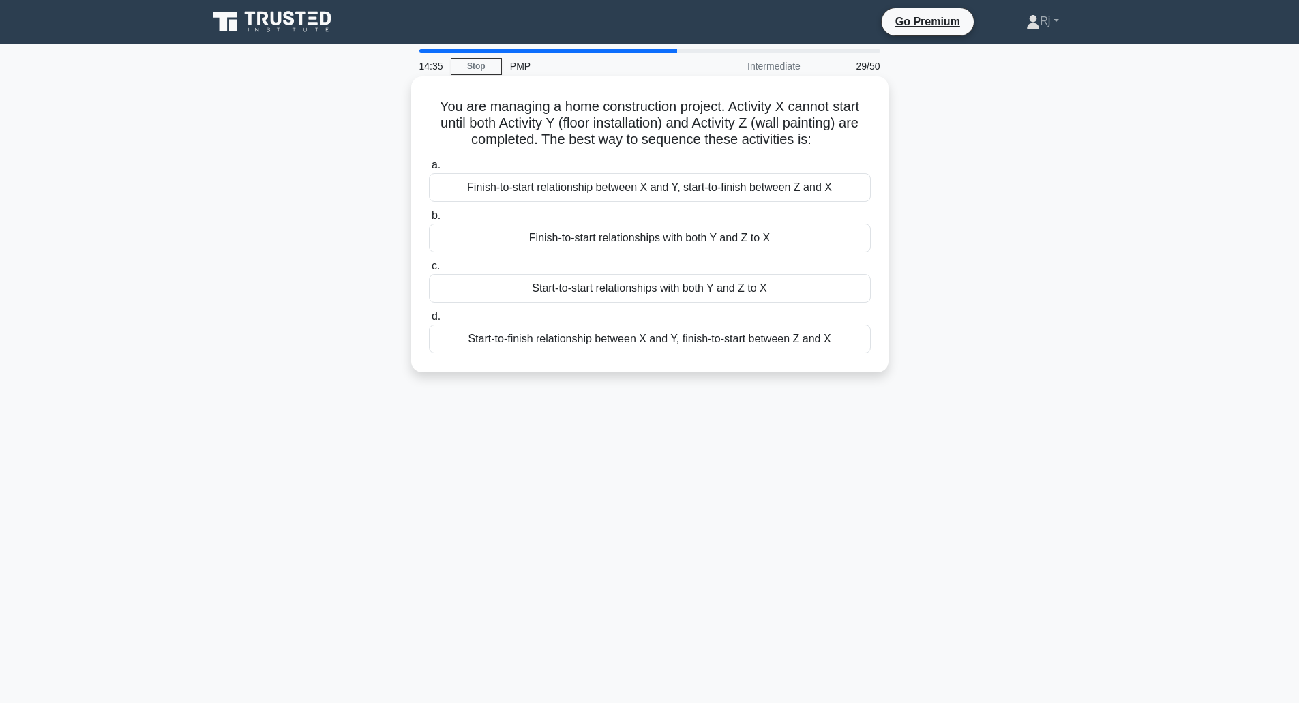
click at [664, 342] on div "Start-to-finish relationship between X and Y, finish-to-start between Z and X" at bounding box center [650, 339] width 442 height 29
click at [429, 321] on input "d. Start-to-finish relationship between X and Y, finish-to-start between Z and X" at bounding box center [429, 316] width 0 height 9
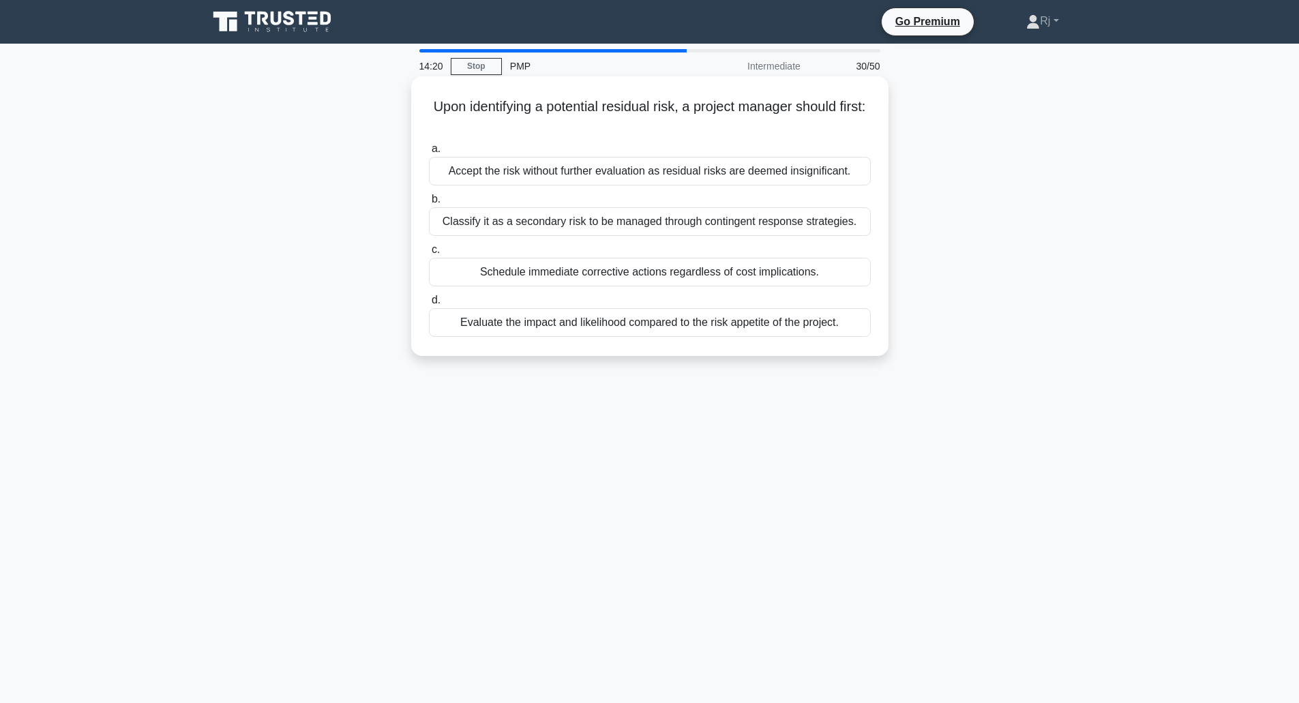
click at [582, 327] on div "Evaluate the impact and likelihood compared to the risk appetite of the project." at bounding box center [650, 322] width 442 height 29
click at [429, 305] on input "d. Evaluate the impact and likelihood compared to the risk appetite of the proj…" at bounding box center [429, 300] width 0 height 9
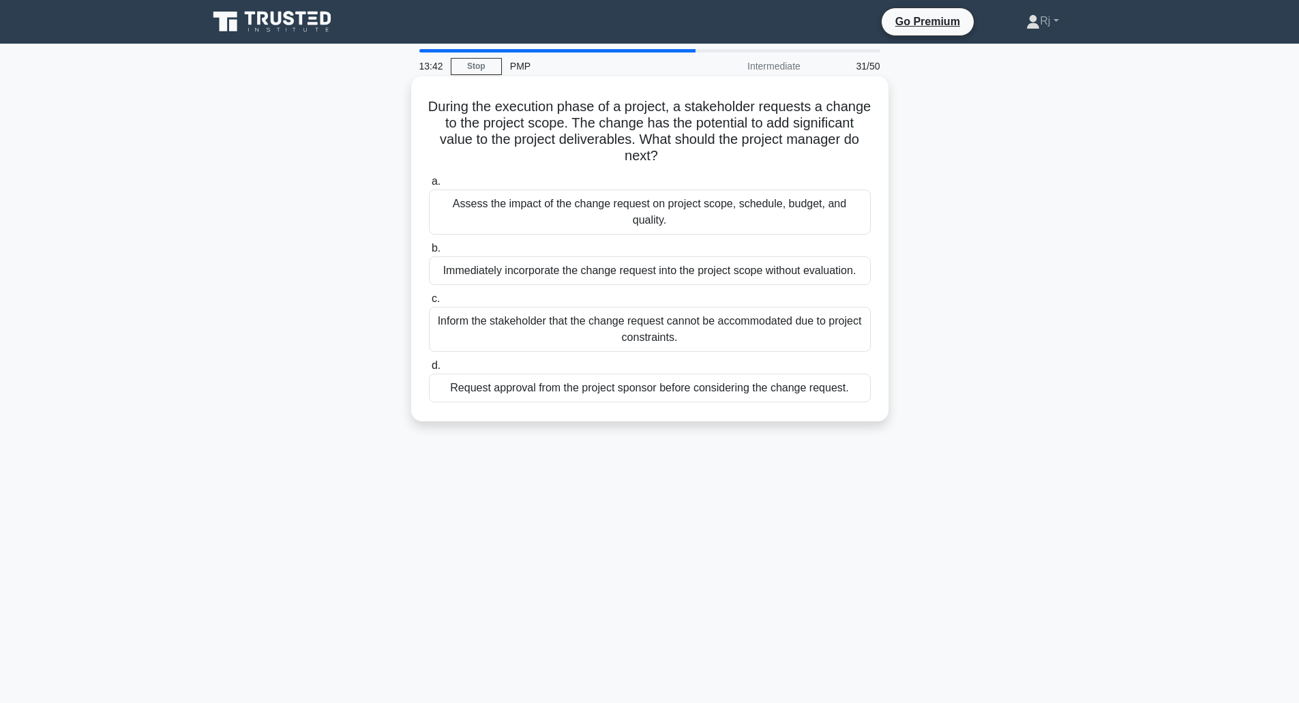
click at [702, 205] on div "Assess the impact of the change request on project scope, schedule, budget, and…" at bounding box center [650, 212] width 442 height 45
click at [429, 186] on input "a. Assess the impact of the change request on project scope, schedule, budget, …" at bounding box center [429, 181] width 0 height 9
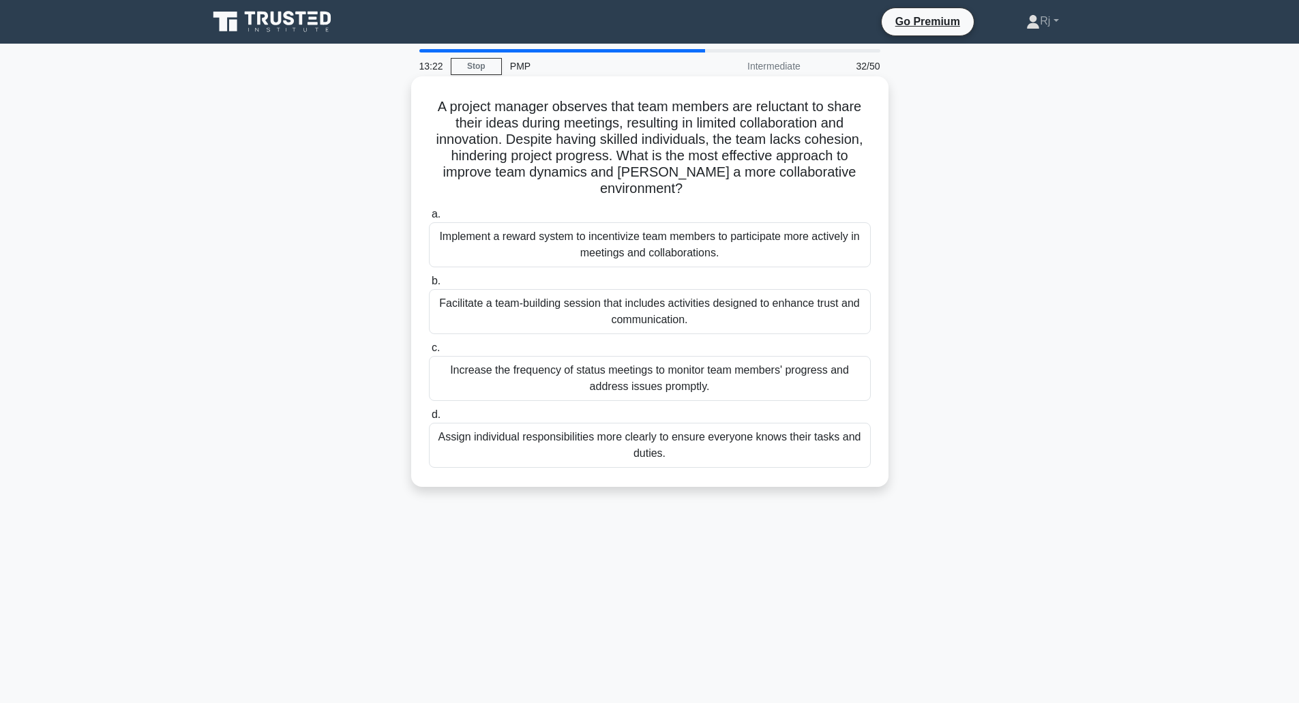
click at [659, 452] on div "Assign individual responsibilities more clearly to ensure everyone knows their …" at bounding box center [650, 445] width 442 height 45
click at [429, 419] on input "d. Assign individual responsibilities more clearly to ensure everyone knows the…" at bounding box center [429, 415] width 0 height 9
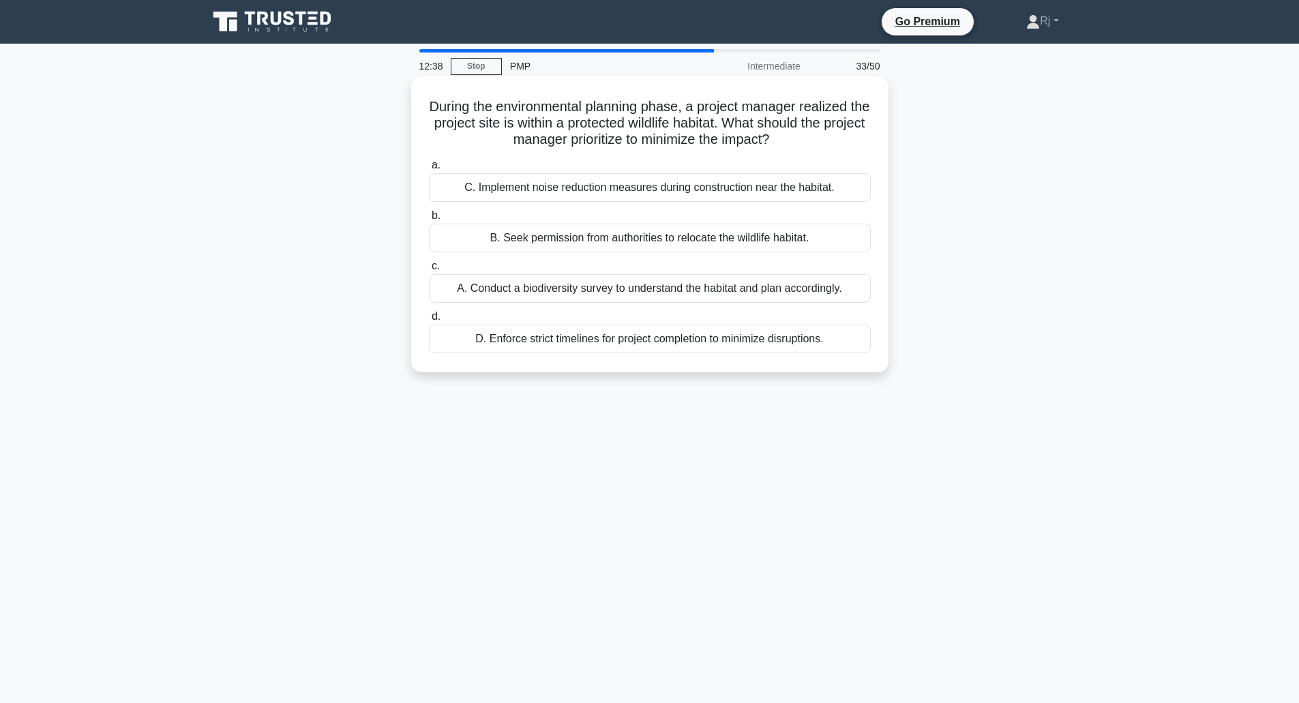
click at [690, 295] on div "A. Conduct a biodiversity survey to understand the habitat and plan accordingly." at bounding box center [650, 288] width 442 height 29
click at [429, 271] on input "c. A. Conduct a biodiversity survey to understand the habitat and plan accordin…" at bounding box center [429, 266] width 0 height 9
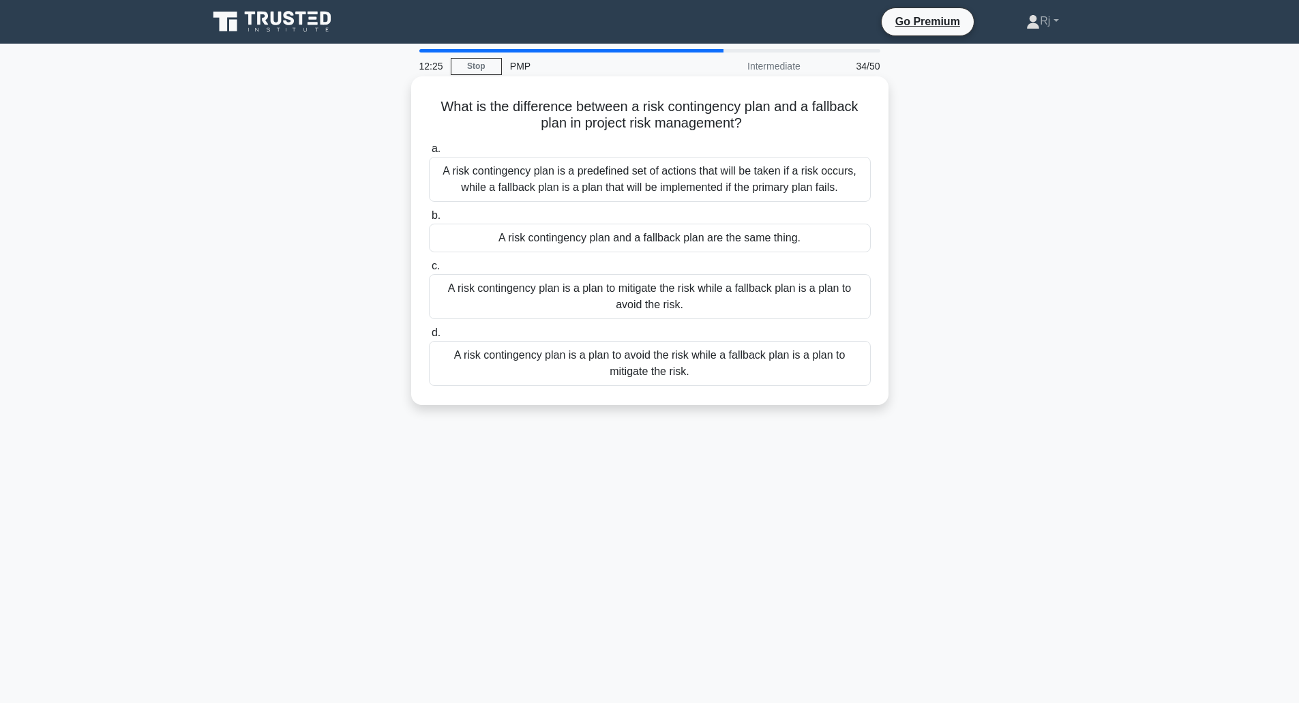
click at [627, 188] on div "A risk contingency plan is a predefined set of actions that will be taken if a …" at bounding box center [650, 179] width 442 height 45
click at [429, 153] on input "a. A risk contingency plan is a predefined set of actions that will be taken if…" at bounding box center [429, 149] width 0 height 9
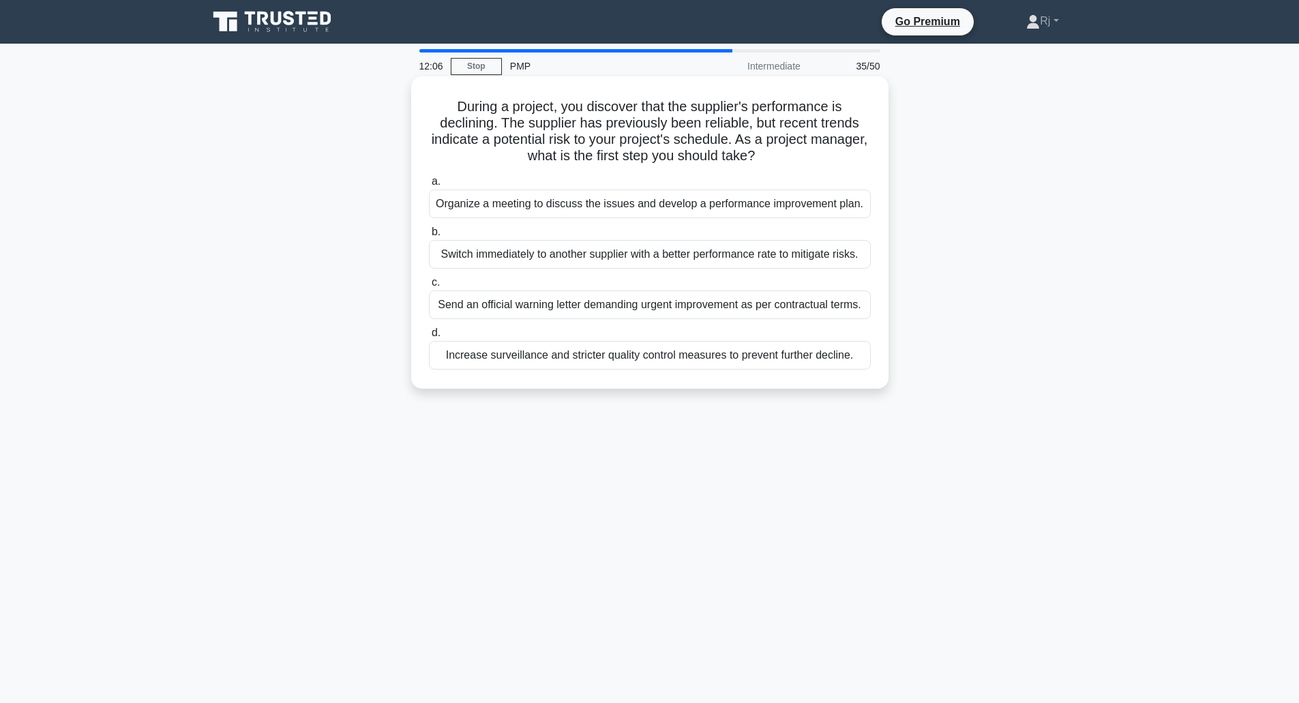
click at [623, 205] on div "Organize a meeting to discuss the issues and develop a performance improvement …" at bounding box center [650, 204] width 442 height 29
click at [429, 186] on input "a. Organize a meeting to discuss the issues and develop a performance improveme…" at bounding box center [429, 181] width 0 height 9
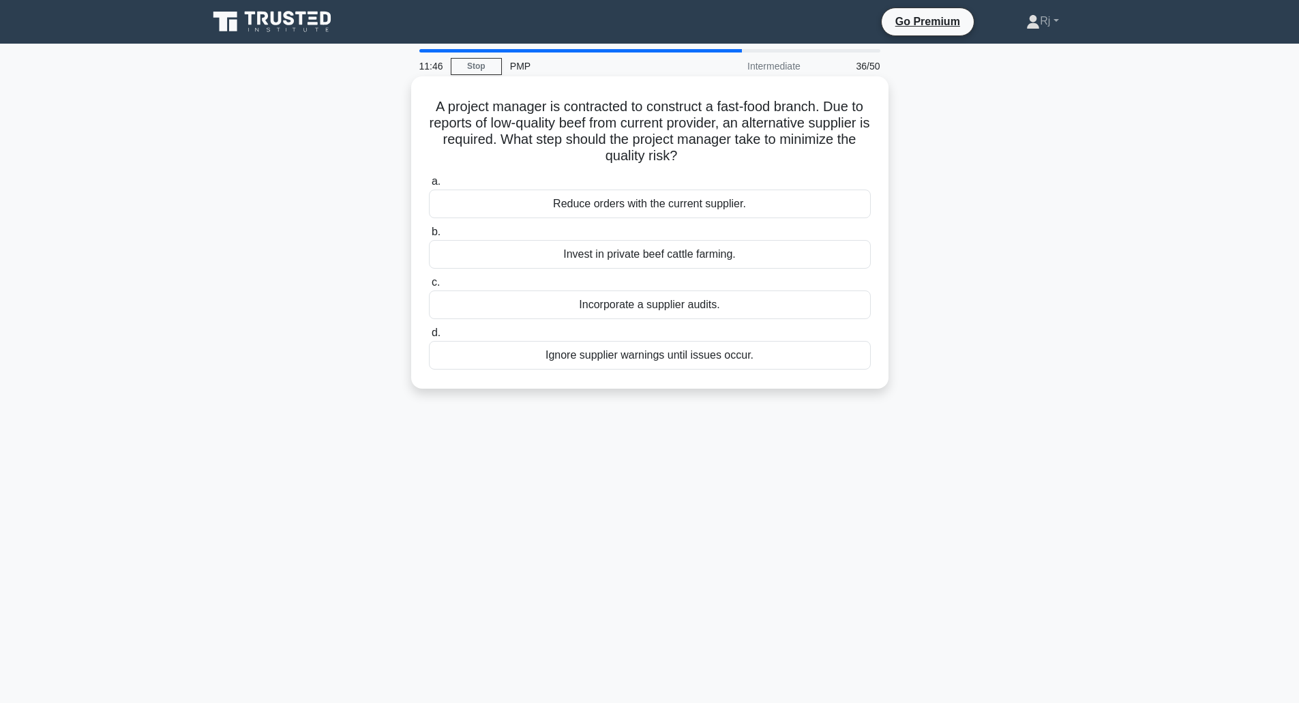
click at [727, 211] on div "Reduce orders with the current supplier." at bounding box center [650, 204] width 442 height 29
click at [429, 186] on input "a. Reduce orders with the current supplier." at bounding box center [429, 181] width 0 height 9
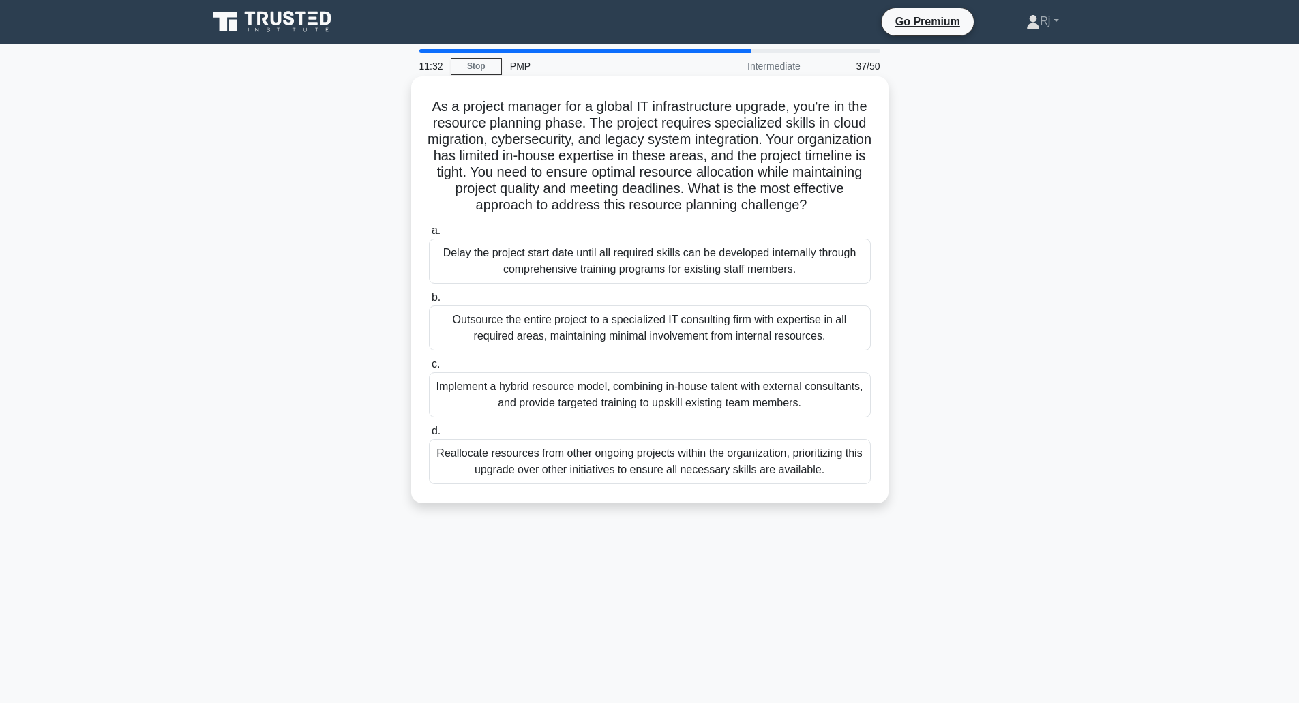
click at [738, 409] on div "Implement a hybrid resource model, combining in-house talent with external cons…" at bounding box center [650, 394] width 442 height 45
click at [429, 369] on input "c. Implement a hybrid resource model, combining in-house talent with external c…" at bounding box center [429, 364] width 0 height 9
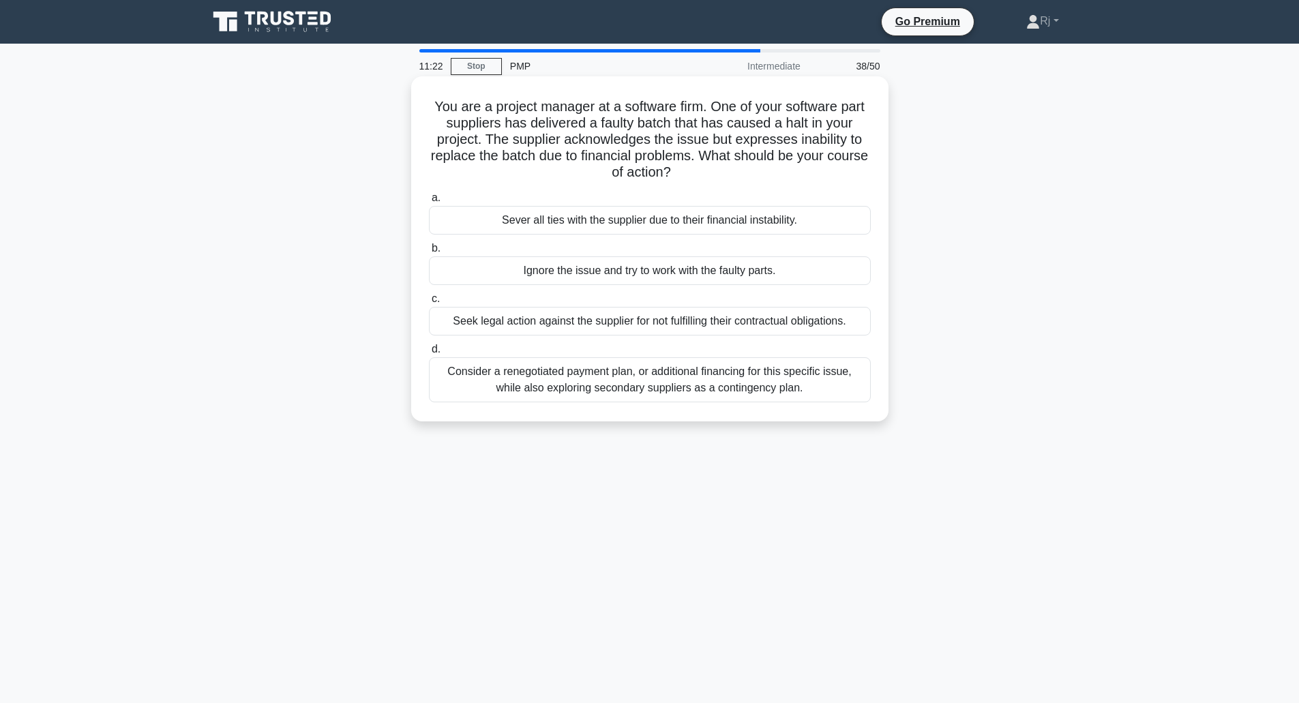
click at [748, 383] on div "Consider a renegotiated payment plan, or additional financing for this specific…" at bounding box center [650, 379] width 442 height 45
click at [429, 354] on input "d. Consider a renegotiated payment plan, or additional financing for this speci…" at bounding box center [429, 349] width 0 height 9
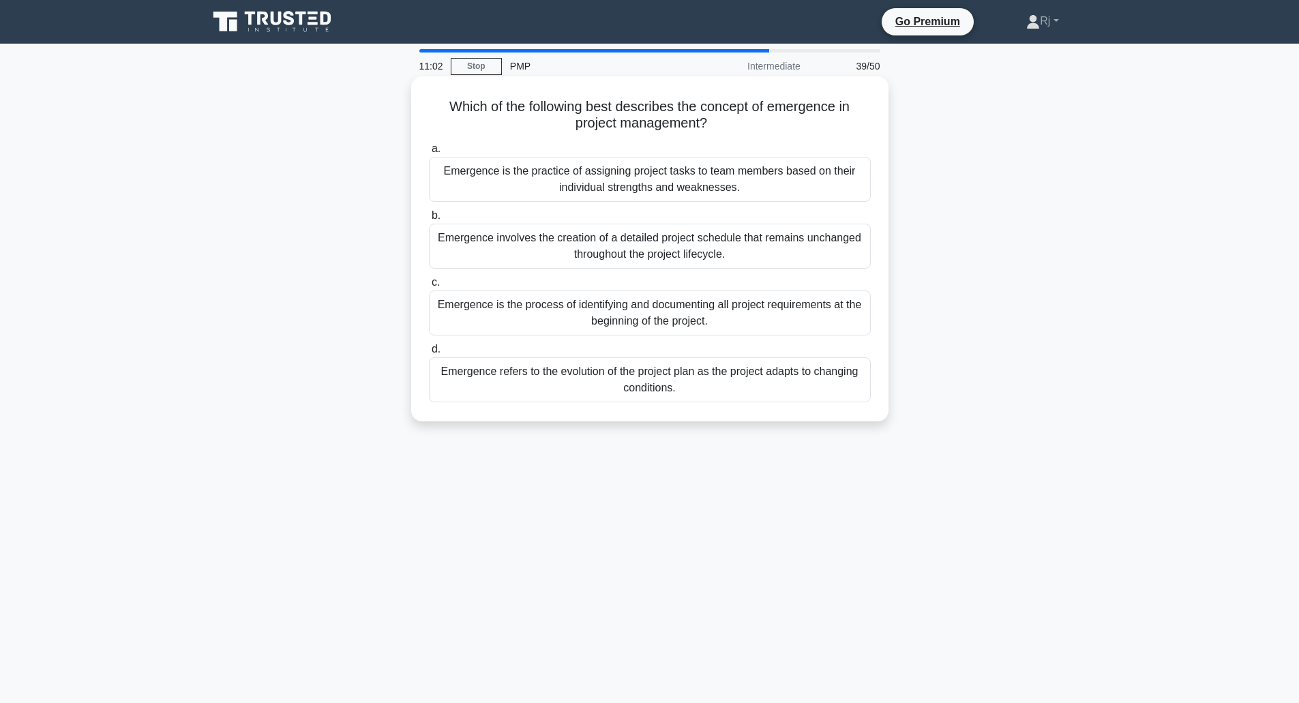
click at [698, 387] on div "Emergence refers to the evolution of the project plan as the project adapts to …" at bounding box center [650, 379] width 442 height 45
click at [429, 354] on input "d. Emergence refers to the evolution of the project plan as the project adapts …" at bounding box center [429, 349] width 0 height 9
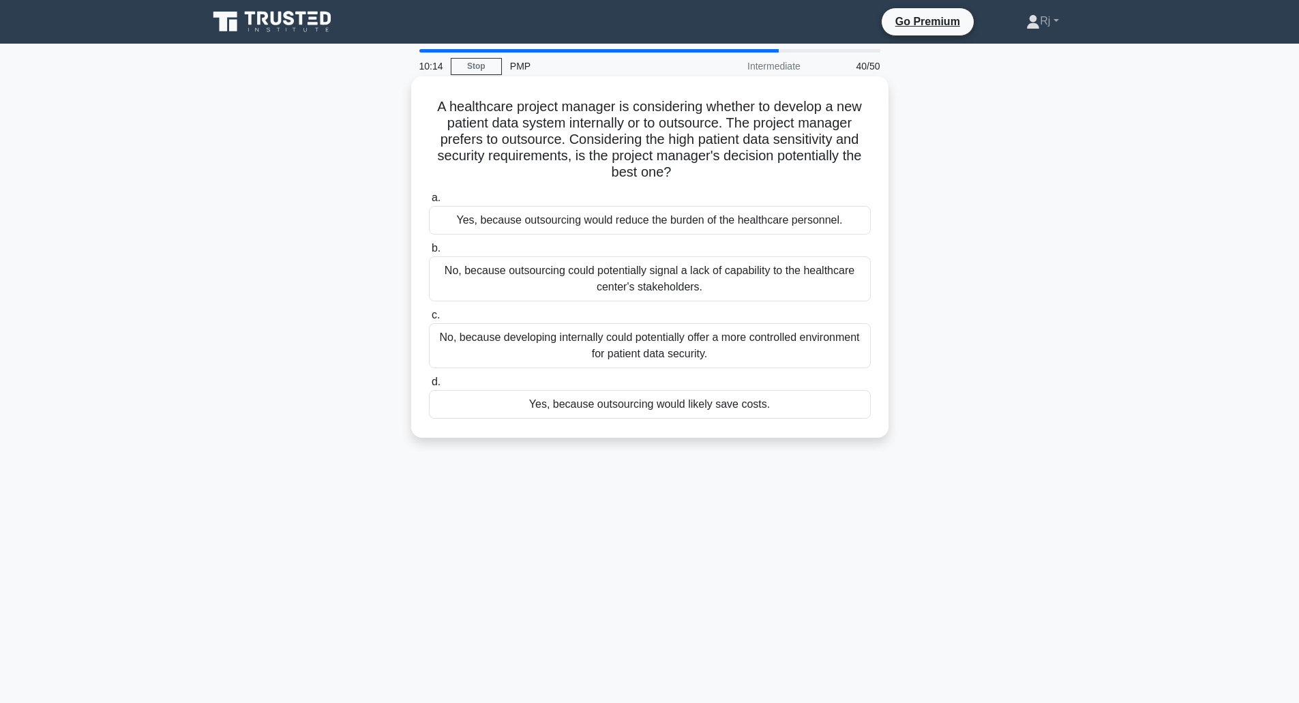
click at [739, 349] on div "No, because developing internally could potentially offer a more controlled env…" at bounding box center [650, 345] width 442 height 45
click at [429, 320] on input "c. No, because developing internally could potentially offer a more controlled …" at bounding box center [429, 315] width 0 height 9
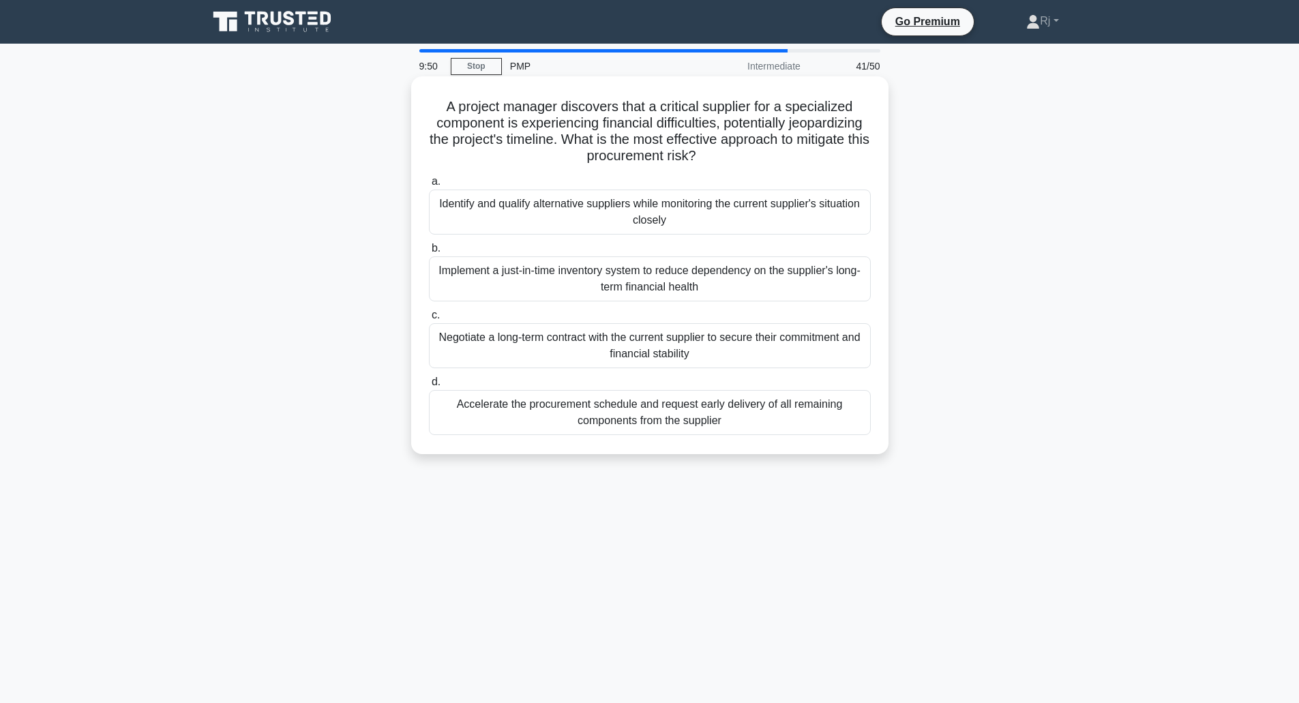
click at [754, 290] on div "Implement a just-in-time inventory system to reduce dependency on the supplier'…" at bounding box center [650, 278] width 442 height 45
click at [429, 253] on input "b. Implement a just-in-time inventory system to reduce dependency on the suppli…" at bounding box center [429, 248] width 0 height 9
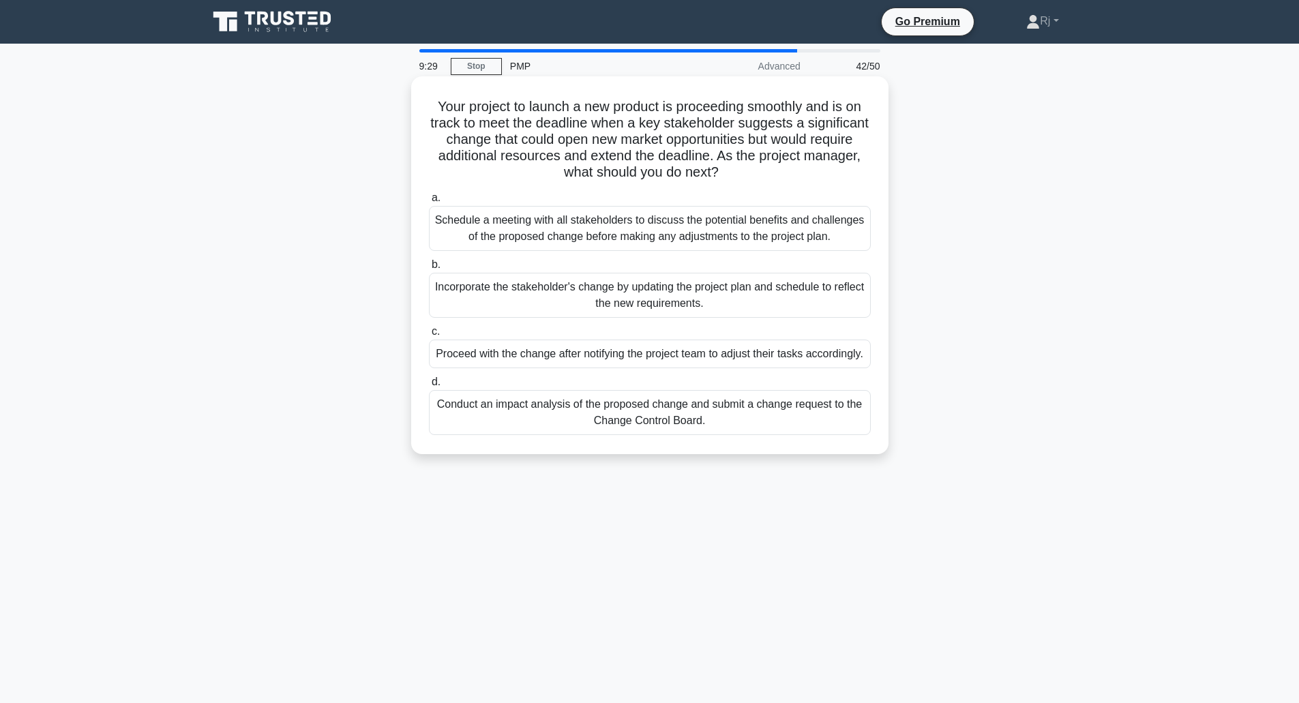
click at [643, 435] on div "Conduct an impact analysis of the proposed change and submit a change request t…" at bounding box center [650, 412] width 442 height 45
click at [429, 387] on input "d. Conduct an impact analysis of the proposed change and submit a change reques…" at bounding box center [429, 382] width 0 height 9
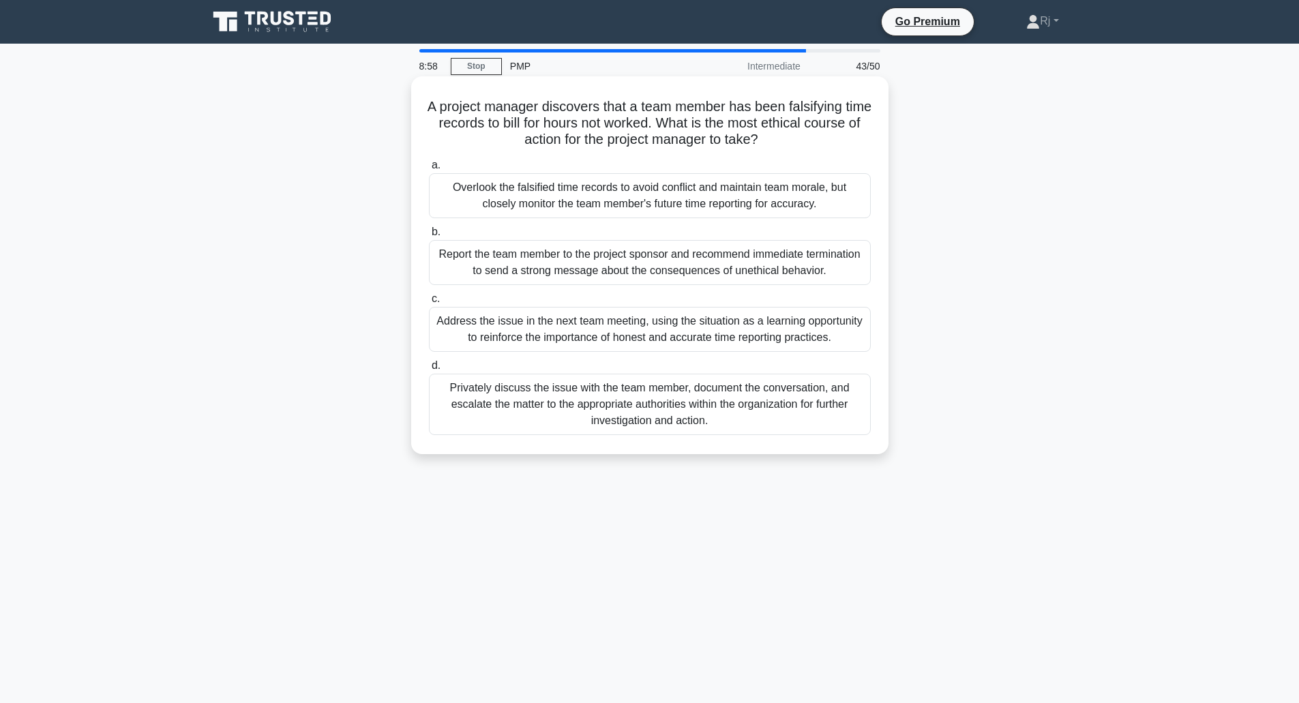
click at [674, 411] on div "Privately discuss the issue with the team member, document the conversation, an…" at bounding box center [650, 404] width 442 height 61
click at [429, 370] on input "d. Privately discuss the issue with the team member, document the conversation,…" at bounding box center [429, 365] width 0 height 9
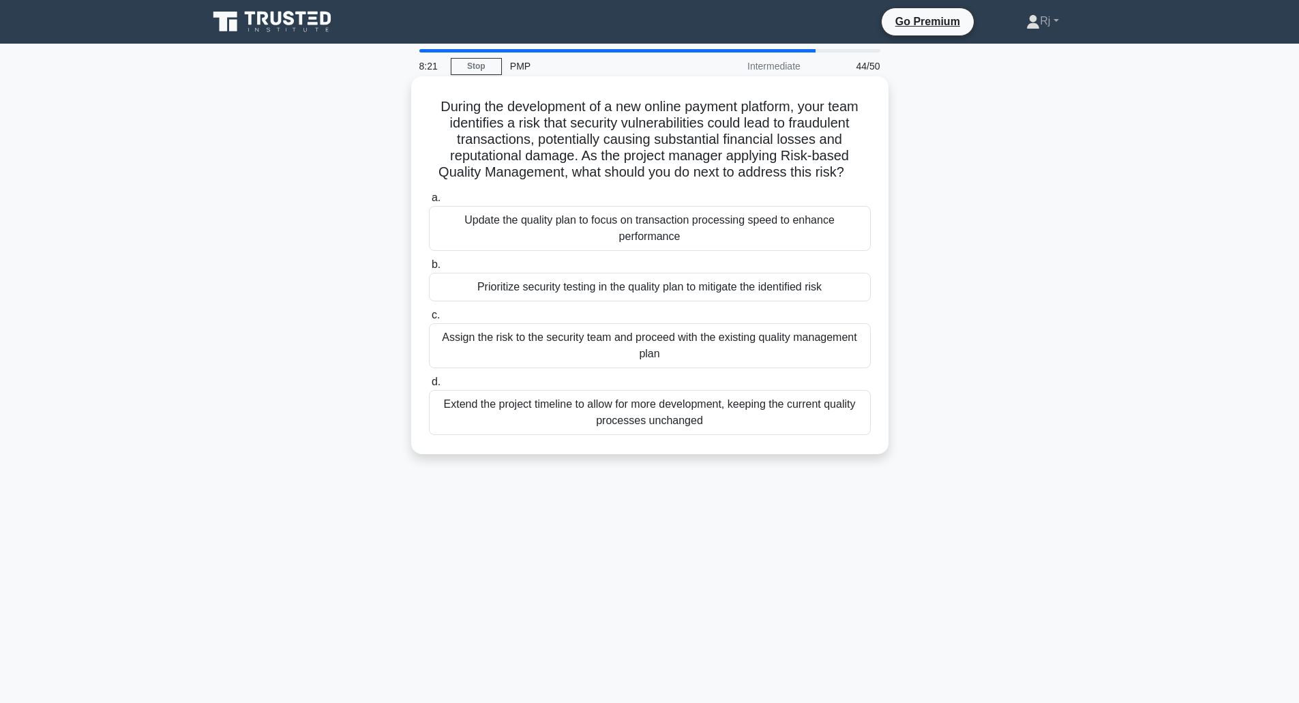
click at [748, 291] on div "Prioritize security testing in the quality plan to mitigate the identified risk" at bounding box center [650, 287] width 442 height 29
click at [429, 269] on input "b. Prioritize security testing in the quality plan to mitigate the identified r…" at bounding box center [429, 265] width 0 height 9
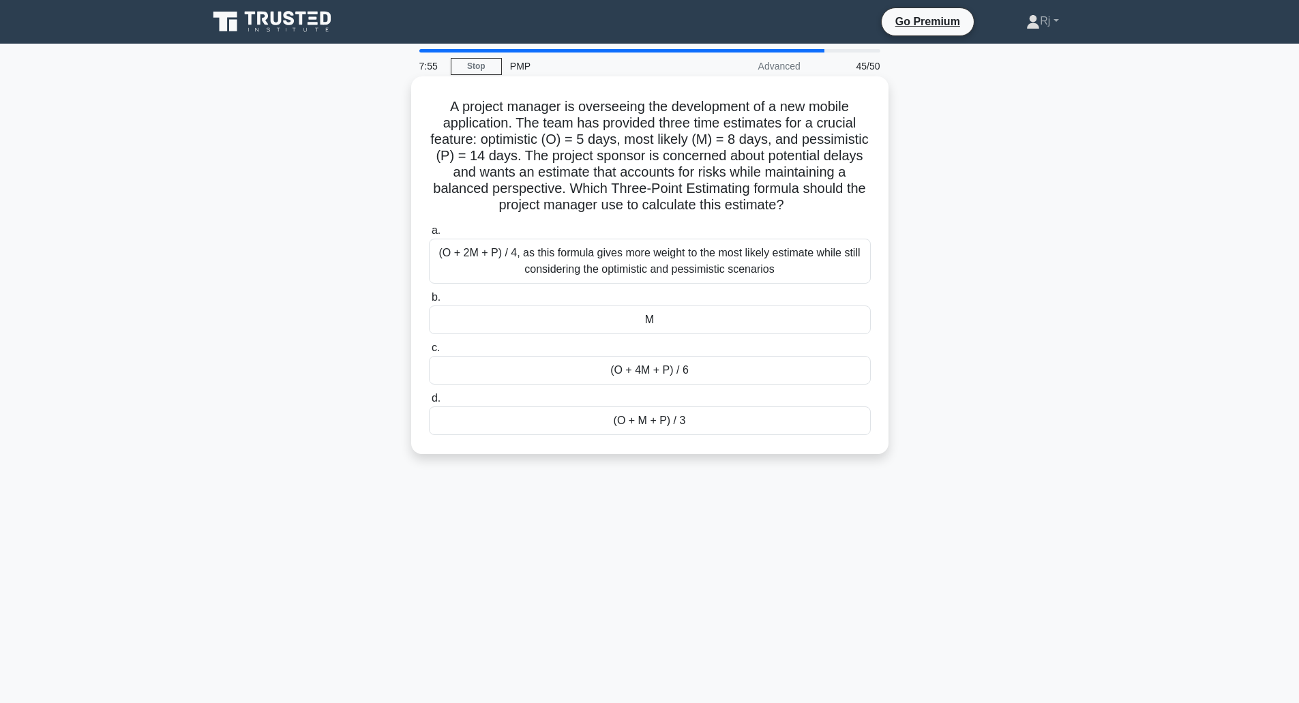
click at [690, 424] on div "(O + M + P) / 3" at bounding box center [650, 420] width 442 height 29
click at [429, 403] on input "d. (O + M + P) / 3" at bounding box center [429, 398] width 0 height 9
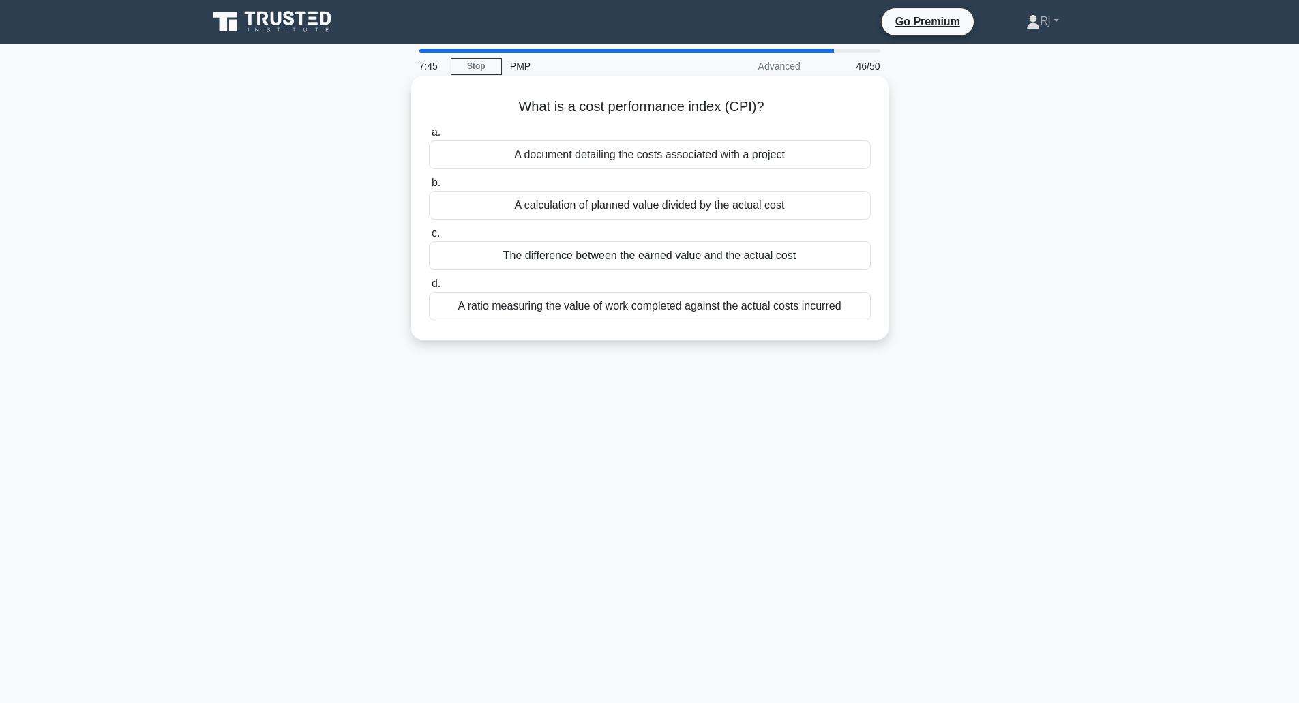
click at [696, 311] on div "A ratio measuring the value of work completed against the actual costs incurred" at bounding box center [650, 306] width 442 height 29
click at [429, 289] on input "d. A ratio measuring the value of work completed against the actual costs incur…" at bounding box center [429, 284] width 0 height 9
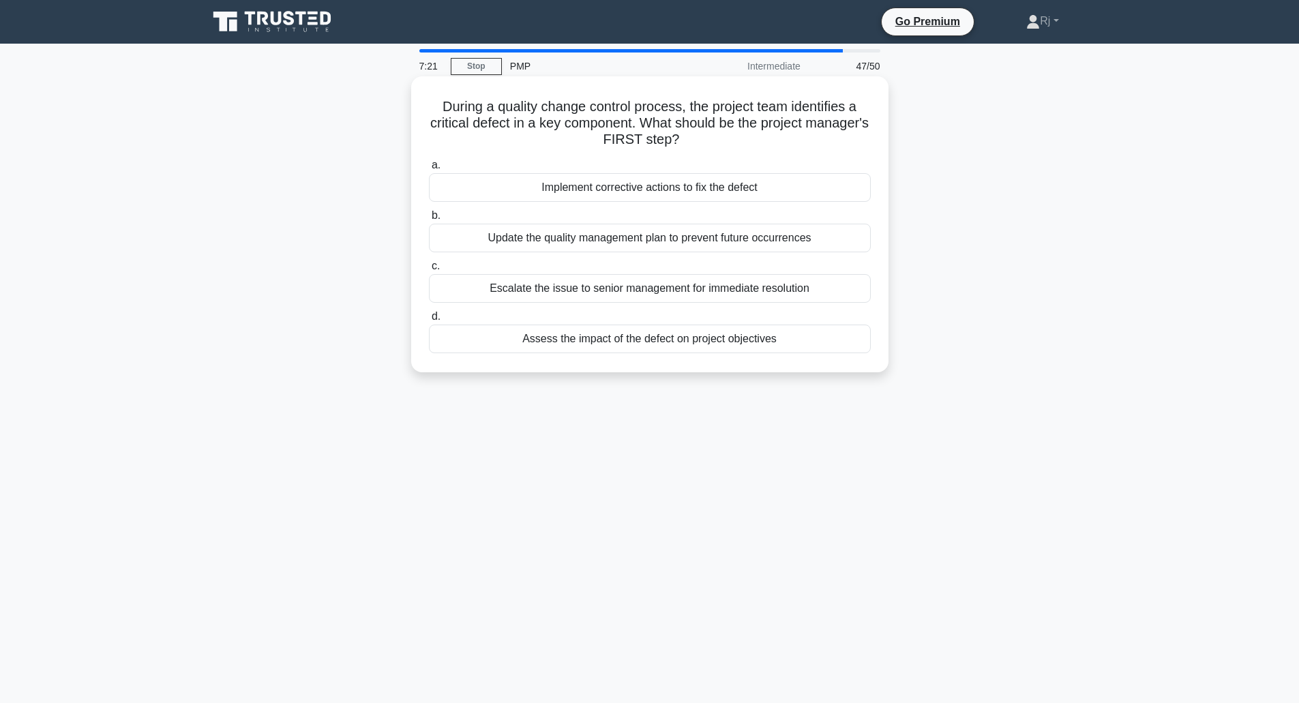
click at [757, 342] on div "Assess the impact of the defect on project objectives" at bounding box center [650, 339] width 442 height 29
click at [429, 321] on input "d. Assess the impact of the defect on project objectives" at bounding box center [429, 316] width 0 height 9
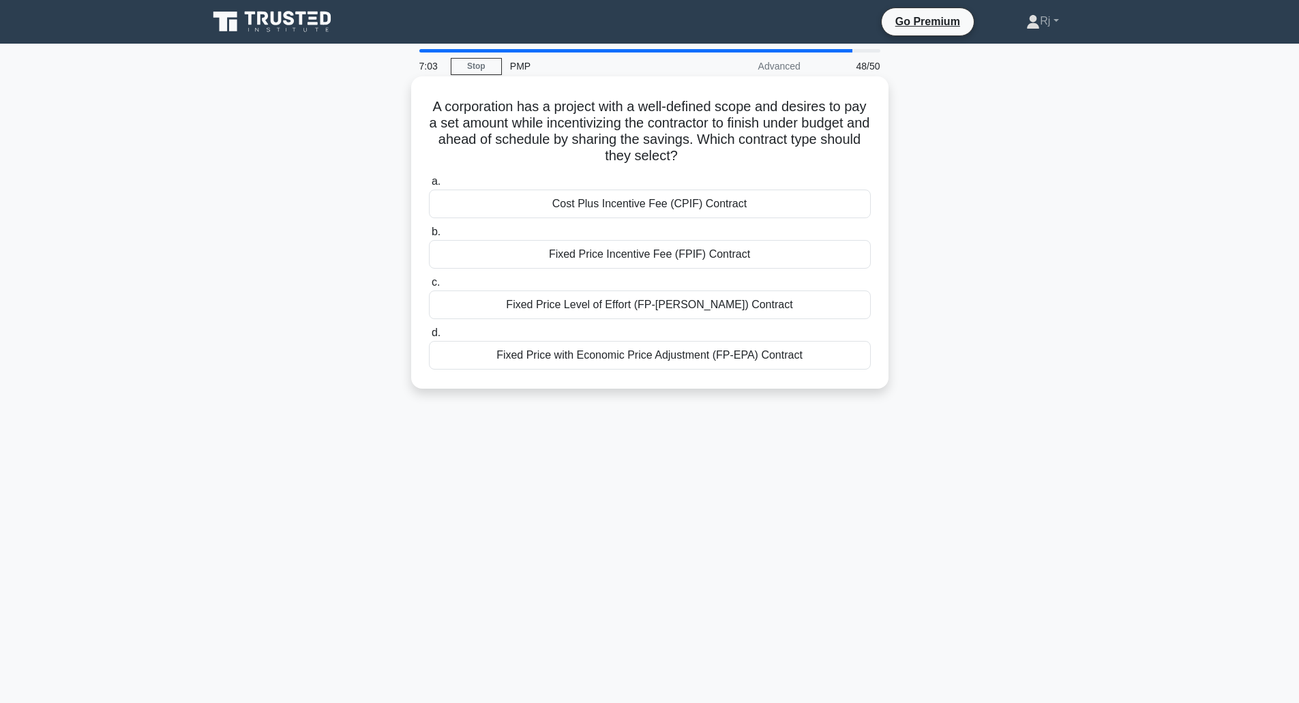
click at [696, 357] on div "Fixed Price with Economic Price Adjustment (FP-EPA) Contract" at bounding box center [650, 355] width 442 height 29
click at [429, 338] on input "d. Fixed Price with Economic Price Adjustment (FP-EPA) Contract" at bounding box center [429, 333] width 0 height 9
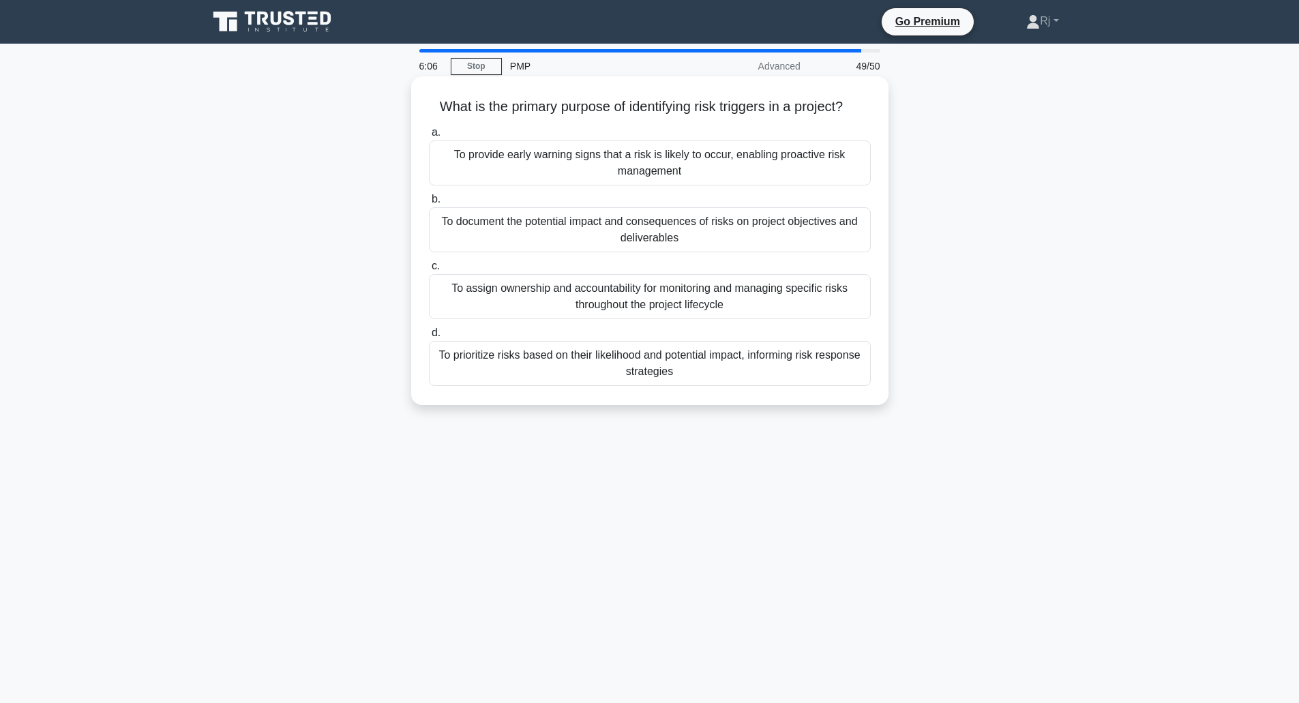
click at [734, 169] on div "To provide early warning signs that a risk is likely to occur, enabling proacti…" at bounding box center [650, 162] width 442 height 45
click at [429, 137] on input "a. To provide early warning signs that a risk is likely to occur, enabling proa…" at bounding box center [429, 132] width 0 height 9
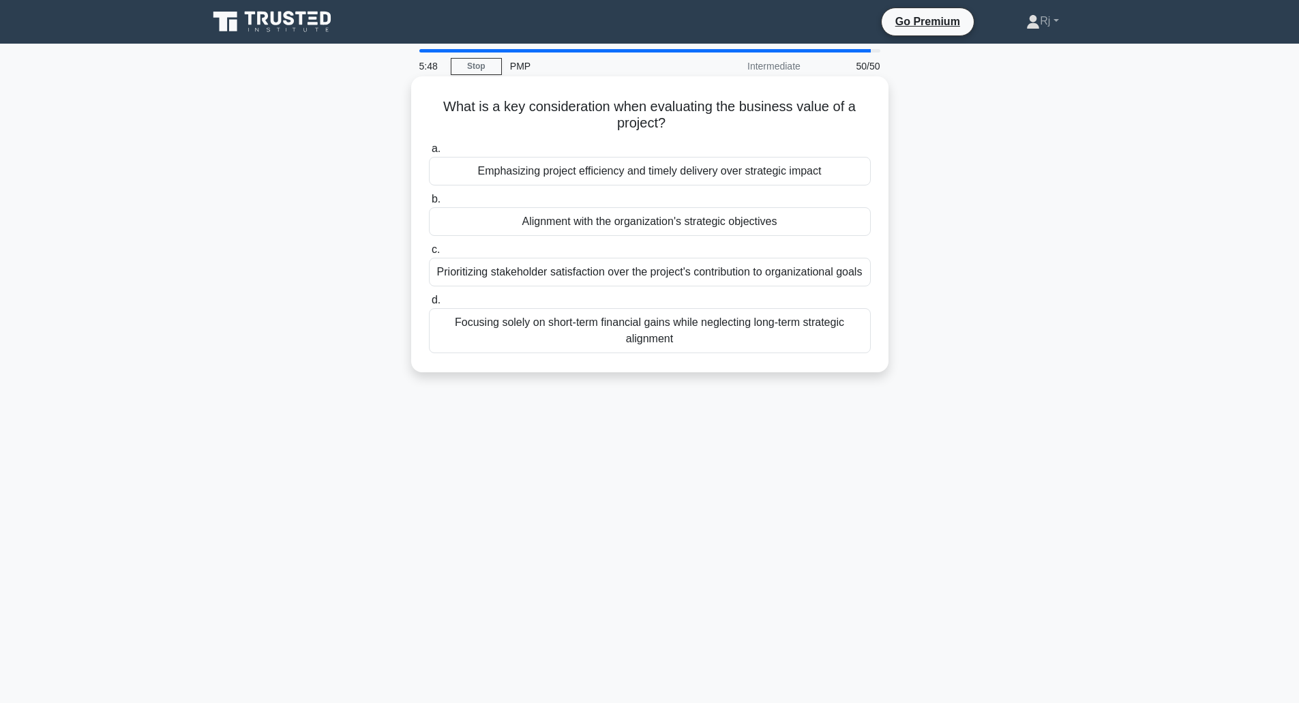
click at [780, 229] on div "Alignment with the organization's strategic objectives" at bounding box center [650, 221] width 442 height 29
click at [429, 204] on input "b. Alignment with the organization's strategic objectives" at bounding box center [429, 199] width 0 height 9
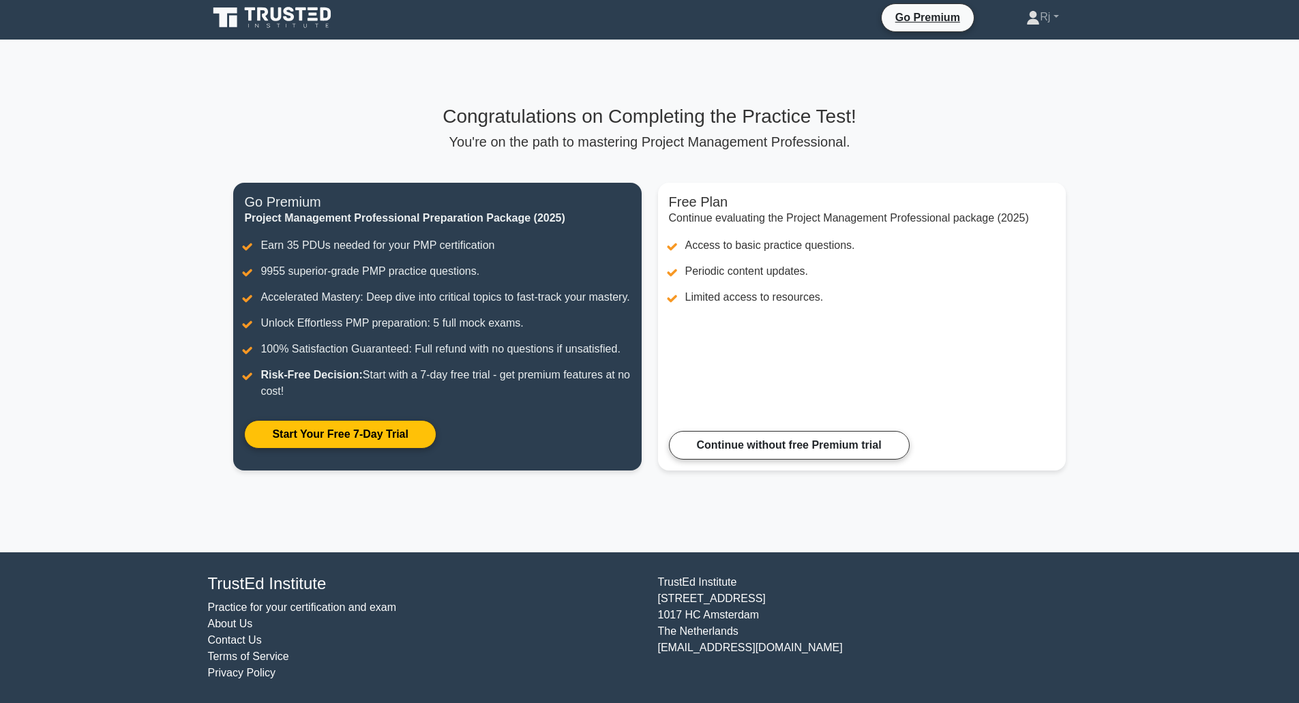
scroll to position [20, 0]
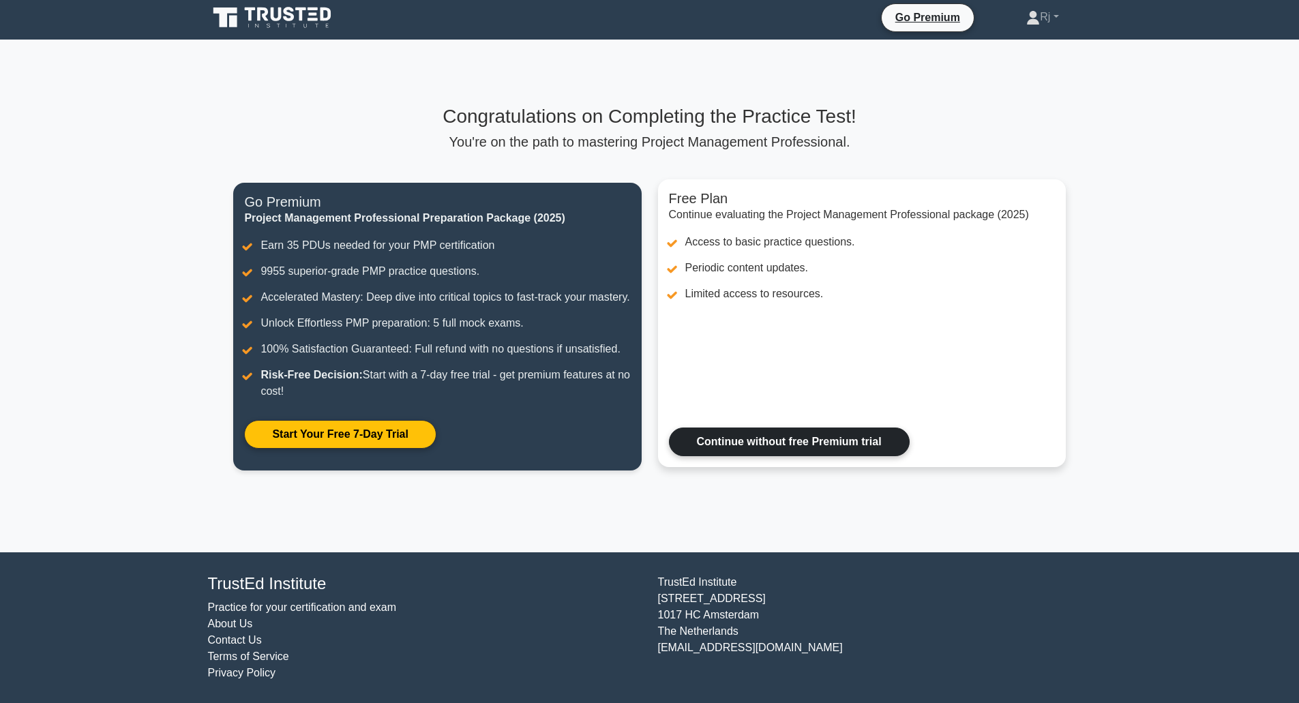
click at [852, 443] on link "Continue without free Premium trial" at bounding box center [789, 442] width 241 height 29
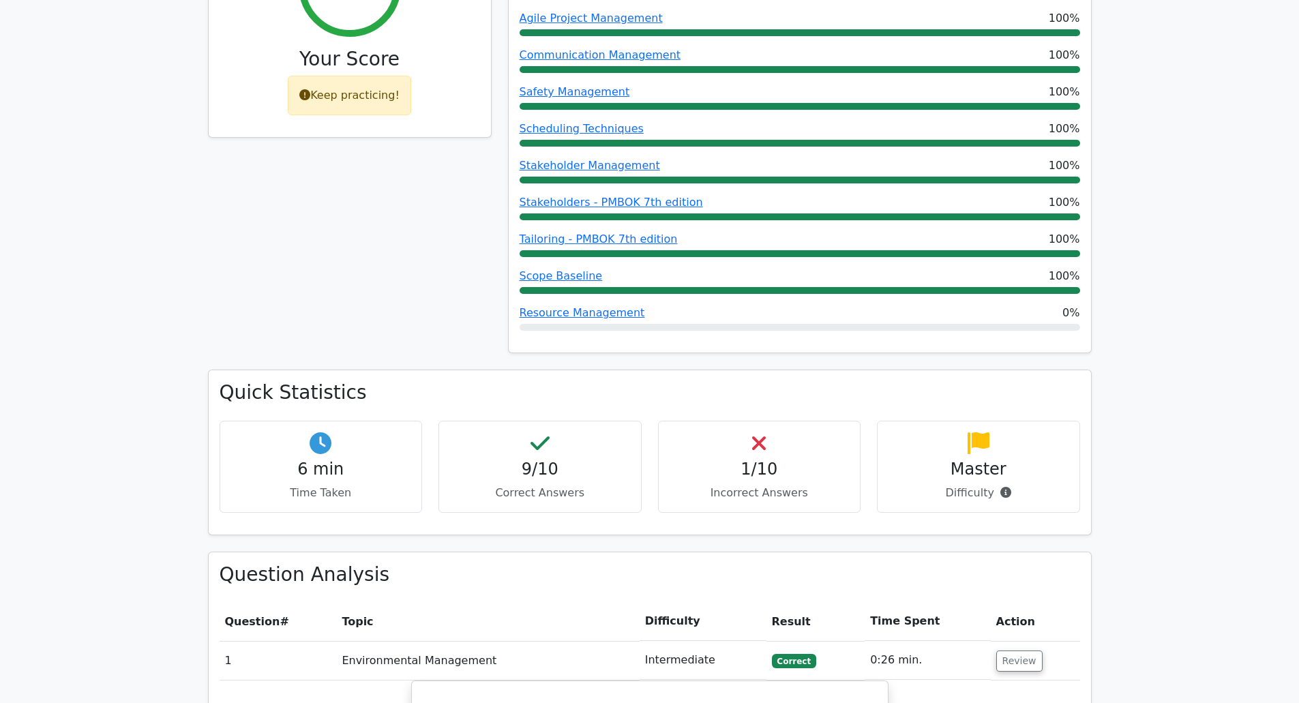
scroll to position [887, 0]
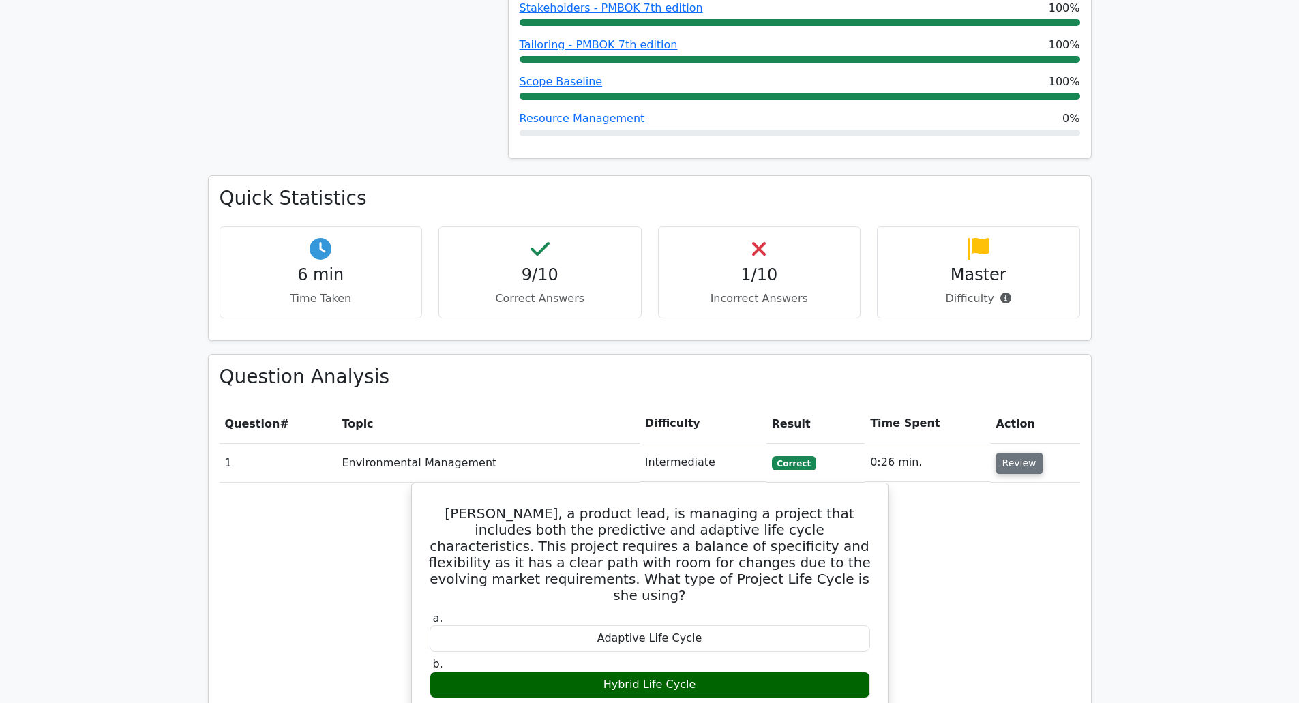
click at [1021, 453] on button "Review" at bounding box center [1019, 463] width 46 height 21
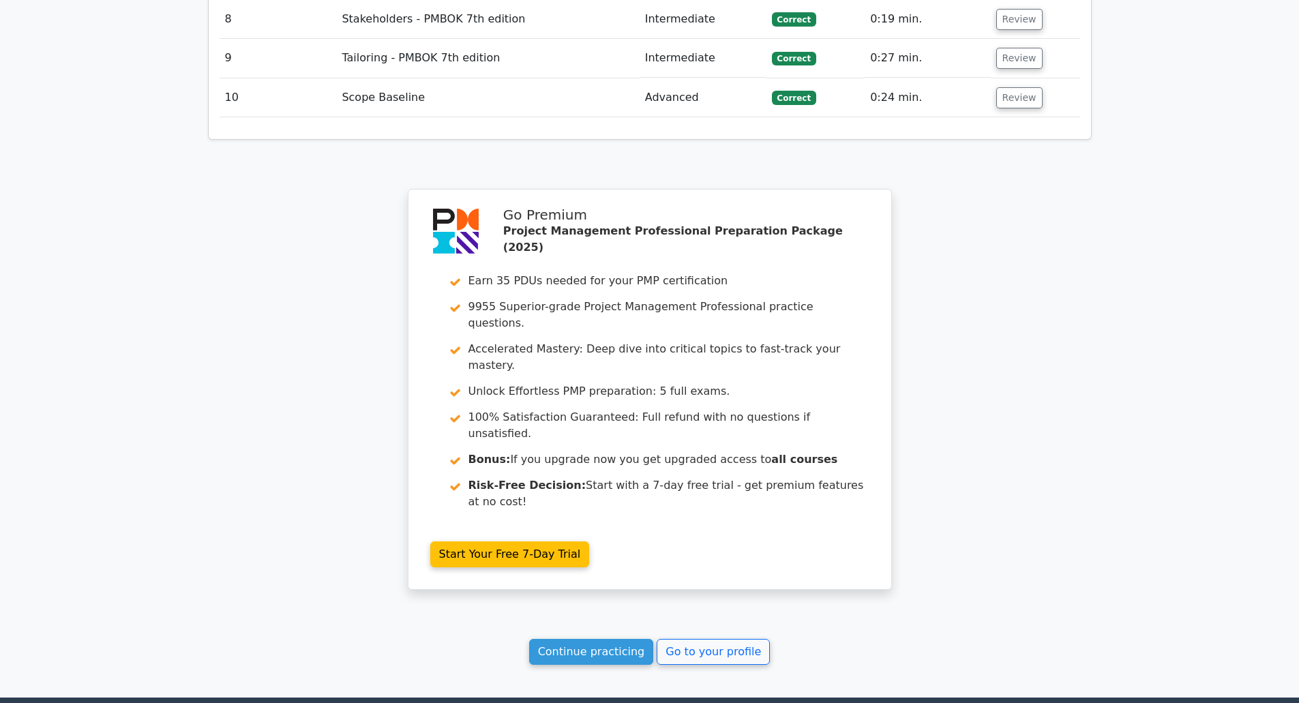
scroll to position [1633, 0]
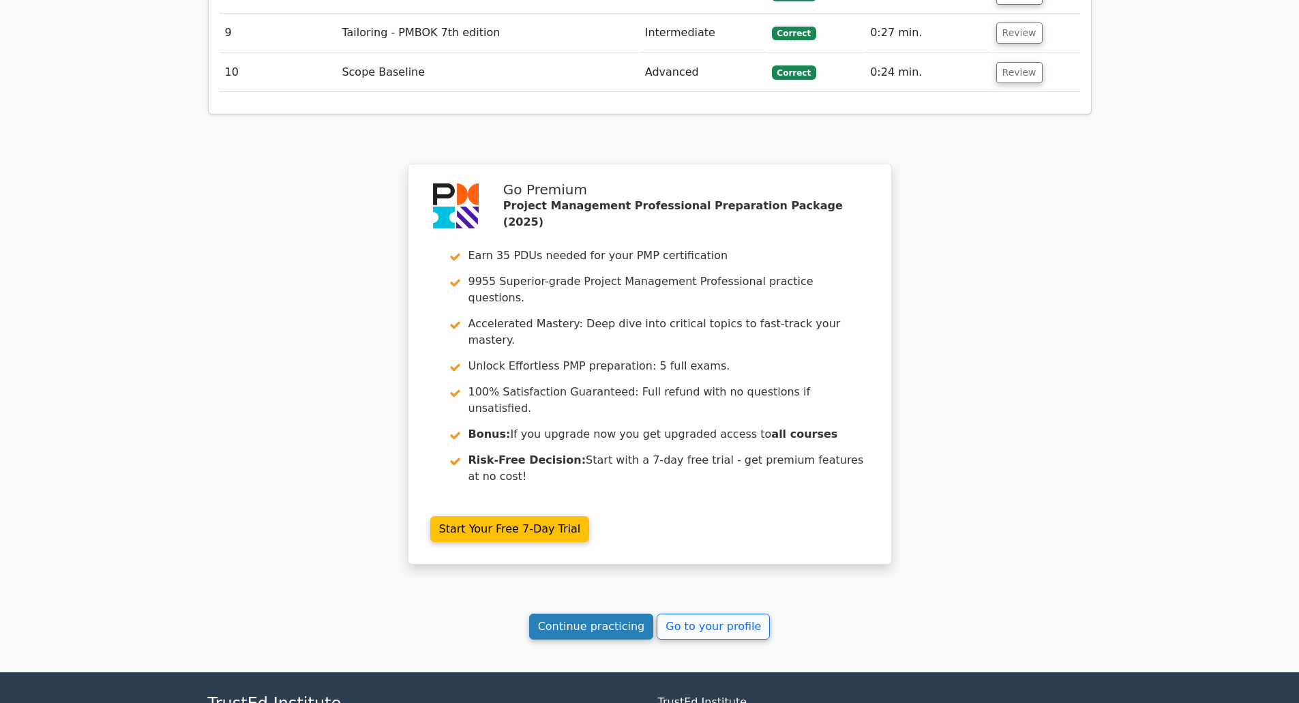
click at [603, 614] on link "Continue practicing" at bounding box center [591, 627] width 125 height 26
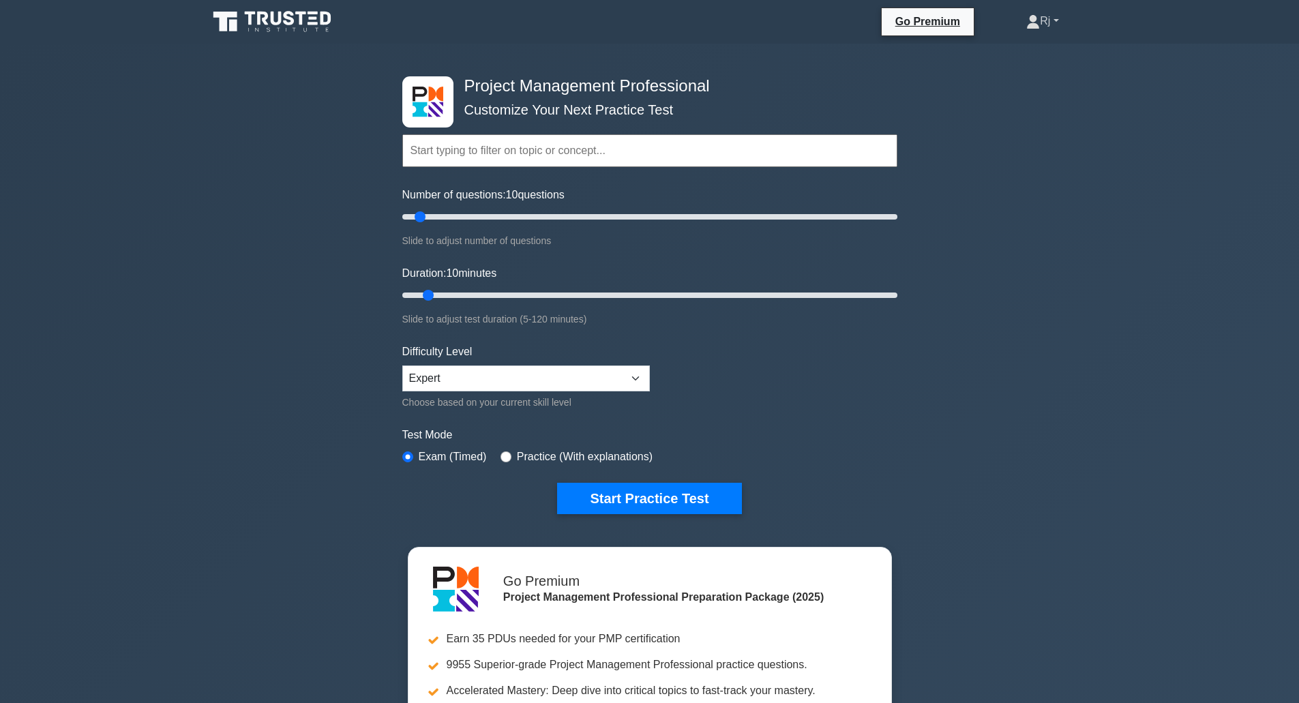
click at [1063, 16] on link "Rj" at bounding box center [1043, 21] width 98 height 27
click at [1061, 78] on link "Settings" at bounding box center [1048, 75] width 108 height 22
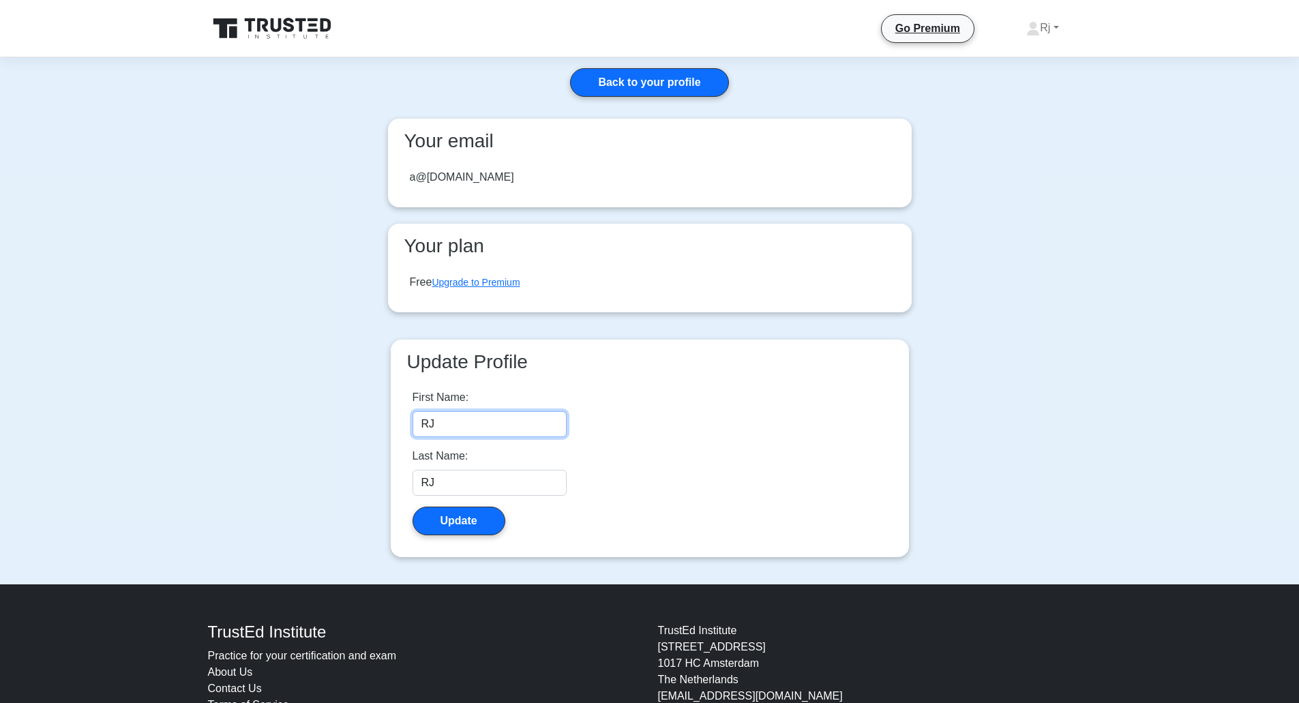
click at [499, 417] on input "RJ" at bounding box center [490, 424] width 154 height 26
click at [438, 425] on input "RJ"<script>alert(1)</script>" at bounding box center [490, 424] width 154 height 26
type input "RJ"'<script>alert(1)</script>"
click at [458, 525] on button "Update" at bounding box center [459, 521] width 93 height 29
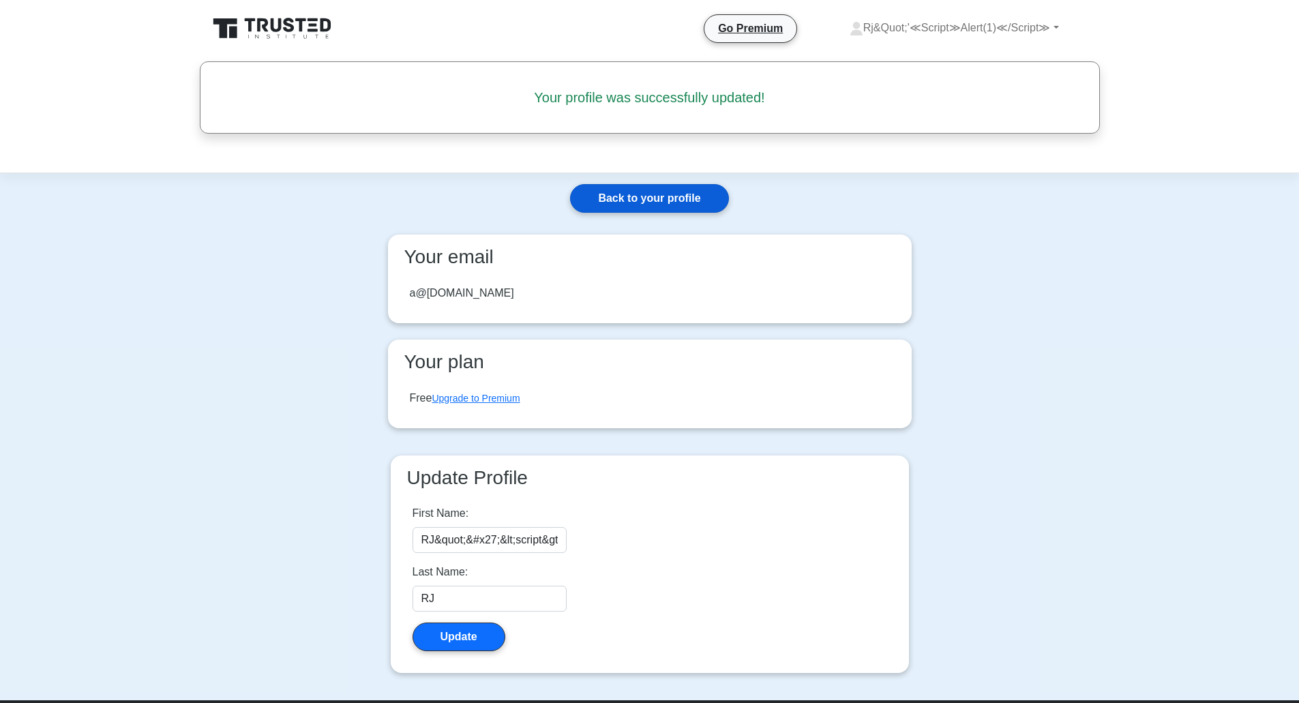
click at [662, 203] on link "Back to your profile" at bounding box center [649, 198] width 158 height 29
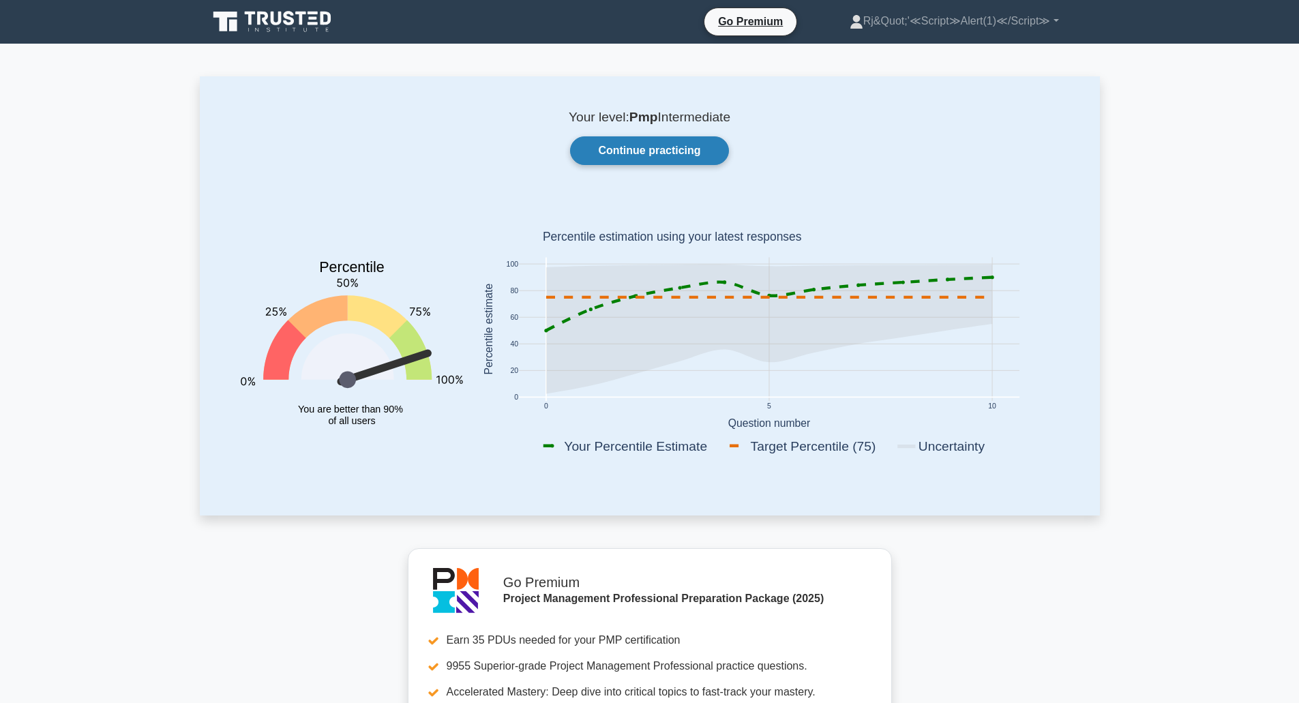
click at [637, 149] on link "Continue practicing" at bounding box center [649, 150] width 158 height 29
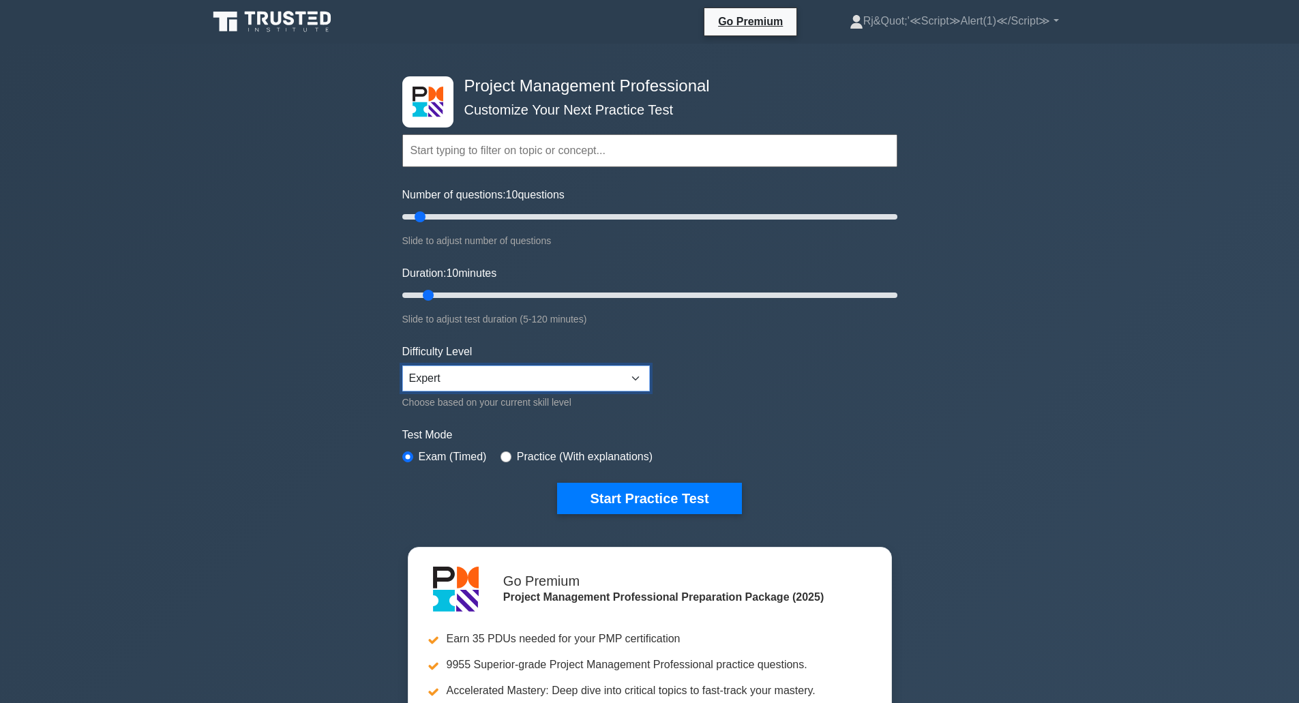
click at [617, 377] on select "Beginner Intermediate Expert" at bounding box center [526, 379] width 248 height 26
click at [619, 376] on select "Beginner Intermediate Expert" at bounding box center [526, 379] width 248 height 26
click at [507, 452] on div "Practice (With explanations)" at bounding box center [577, 457] width 152 height 16
click at [506, 454] on input "radio" at bounding box center [506, 457] width 11 height 11
radio input "true"
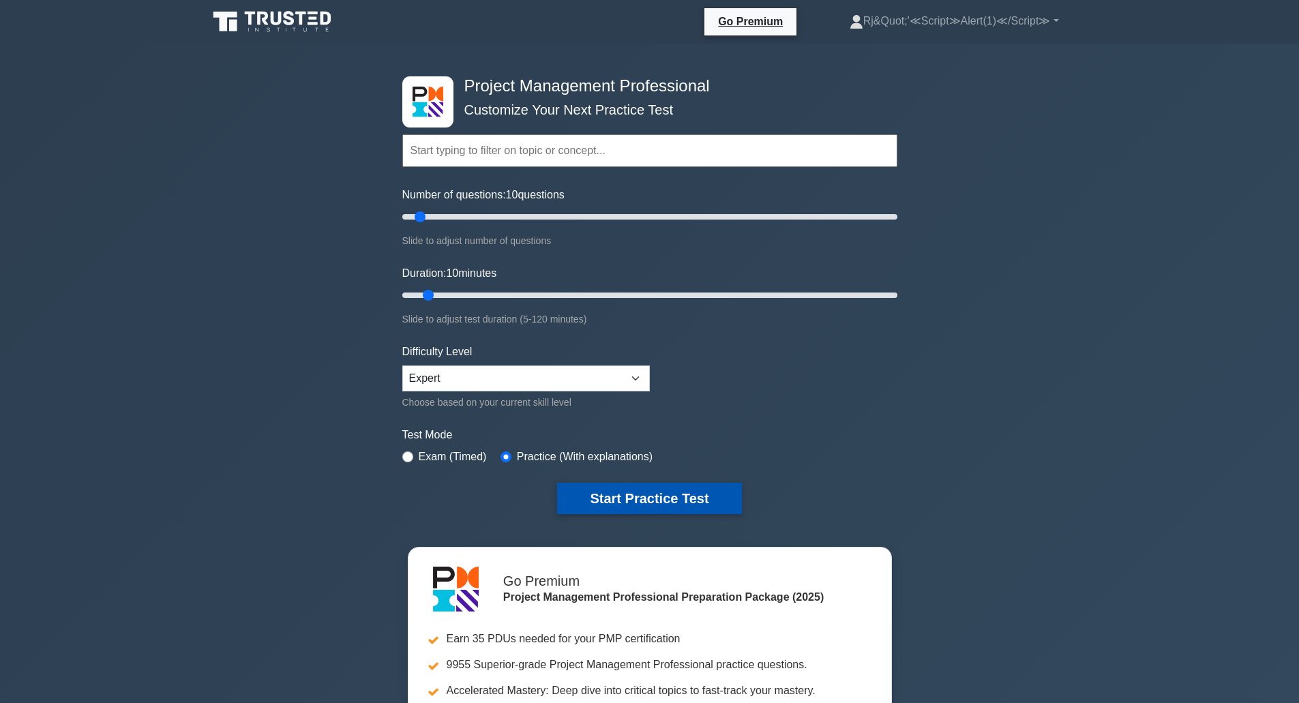
click at [642, 499] on button "Start Practice Test" at bounding box center [649, 498] width 184 height 31
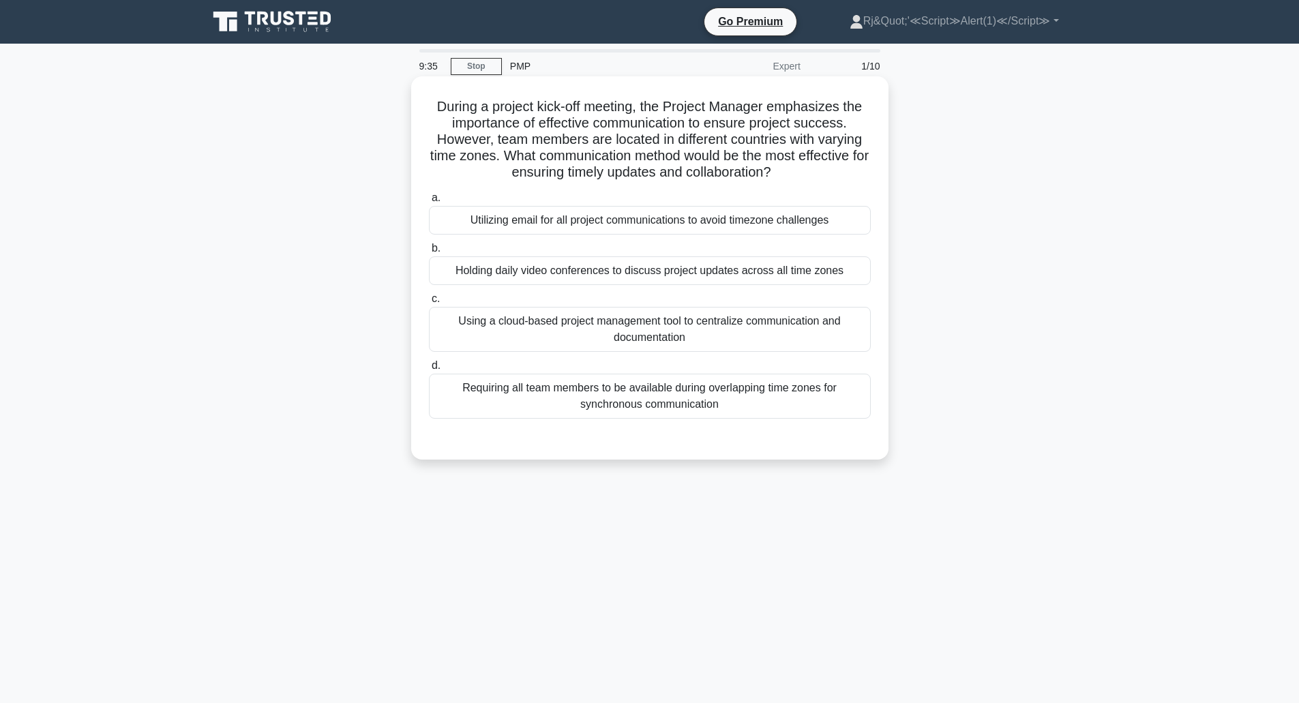
click at [653, 332] on div "Using a cloud-based project management tool to centralize communication and doc…" at bounding box center [650, 329] width 442 height 45
click at [429, 304] on input "c. Using a cloud-based project management tool to centralize communication and …" at bounding box center [429, 299] width 0 height 9
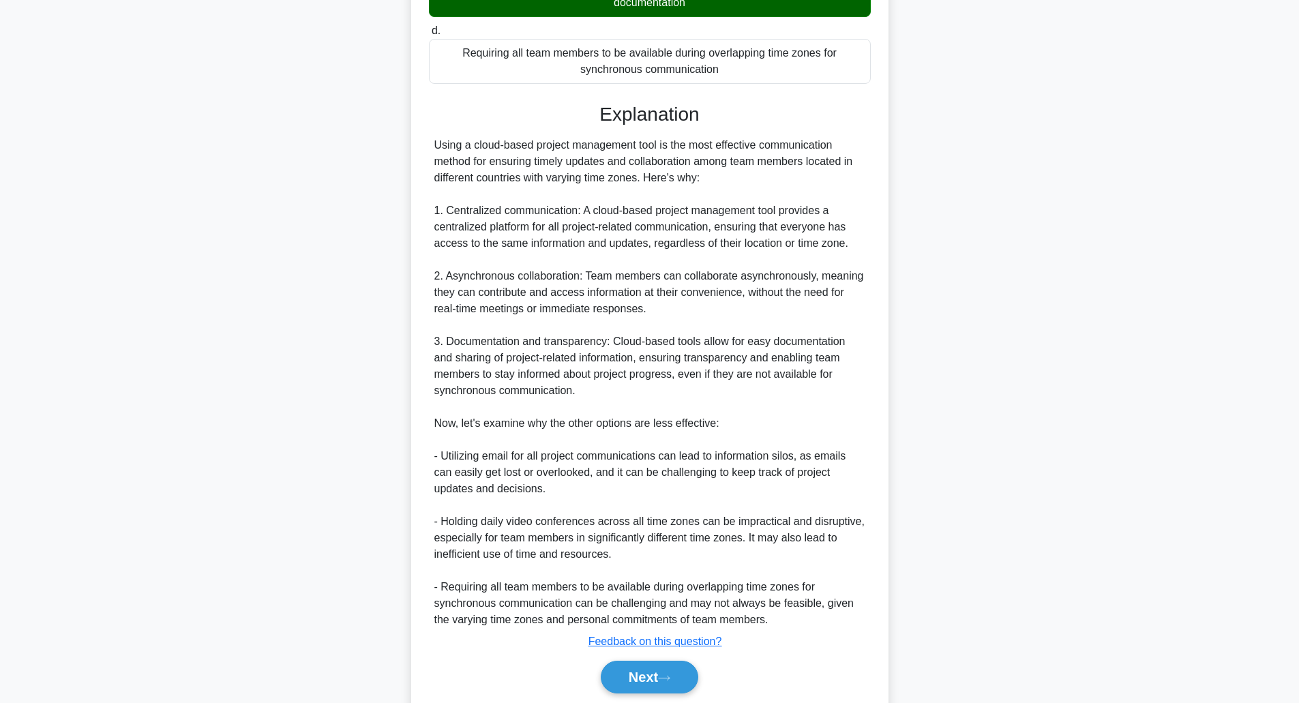
scroll to position [384, 0]
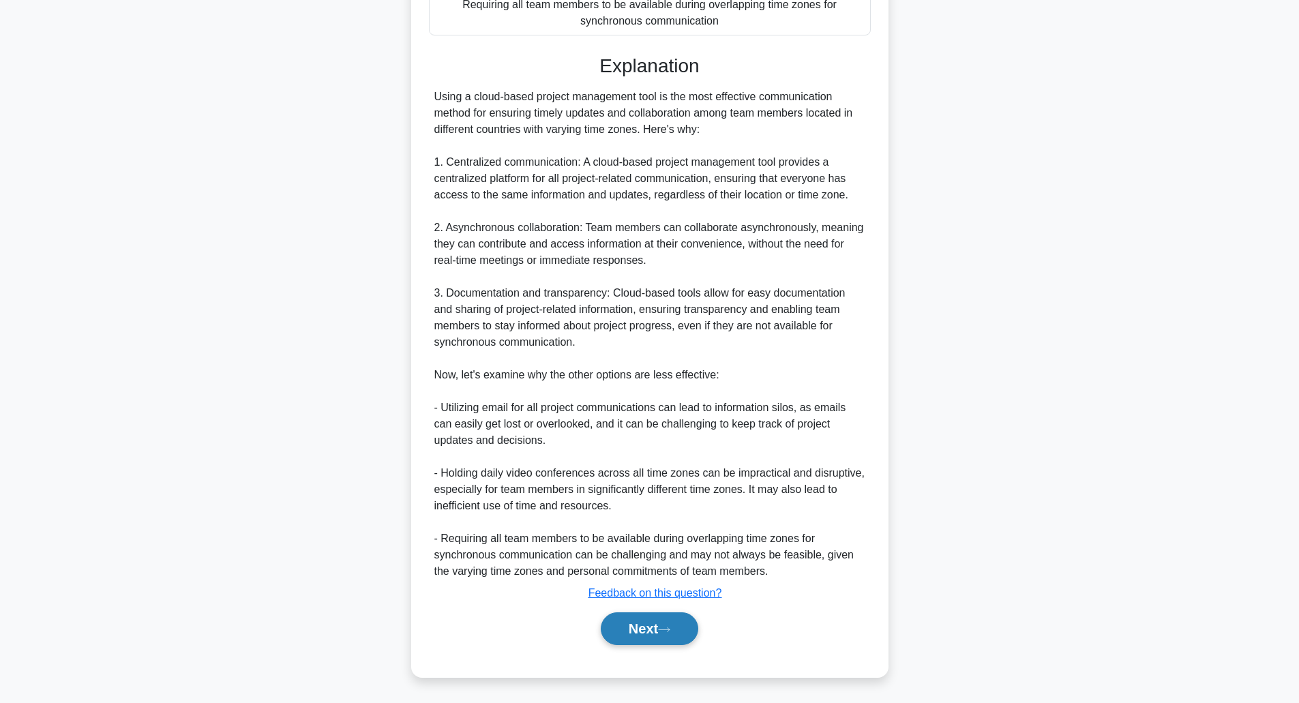
click at [667, 634] on icon at bounding box center [664, 630] width 12 height 8
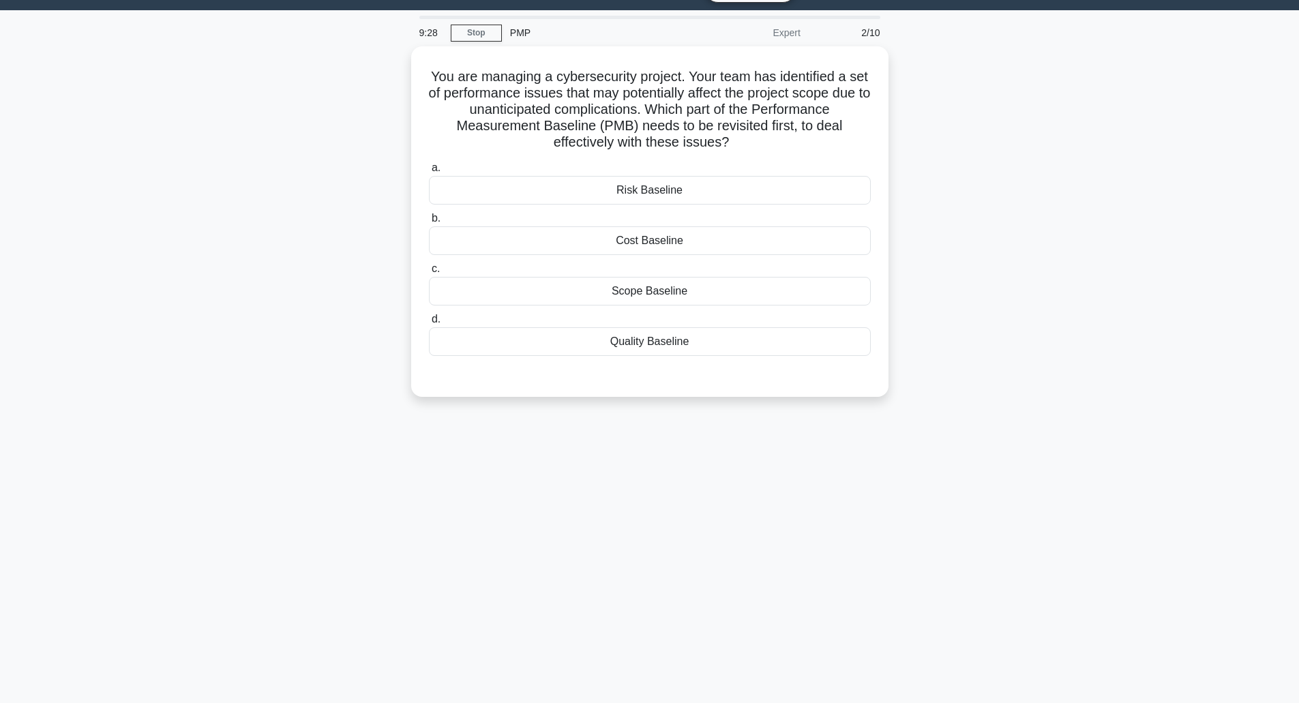
scroll to position [33, 0]
click at [655, 188] on div "Risk Baseline" at bounding box center [650, 187] width 442 height 29
click at [429, 169] on input "a. Risk Baseline" at bounding box center [429, 164] width 0 height 9
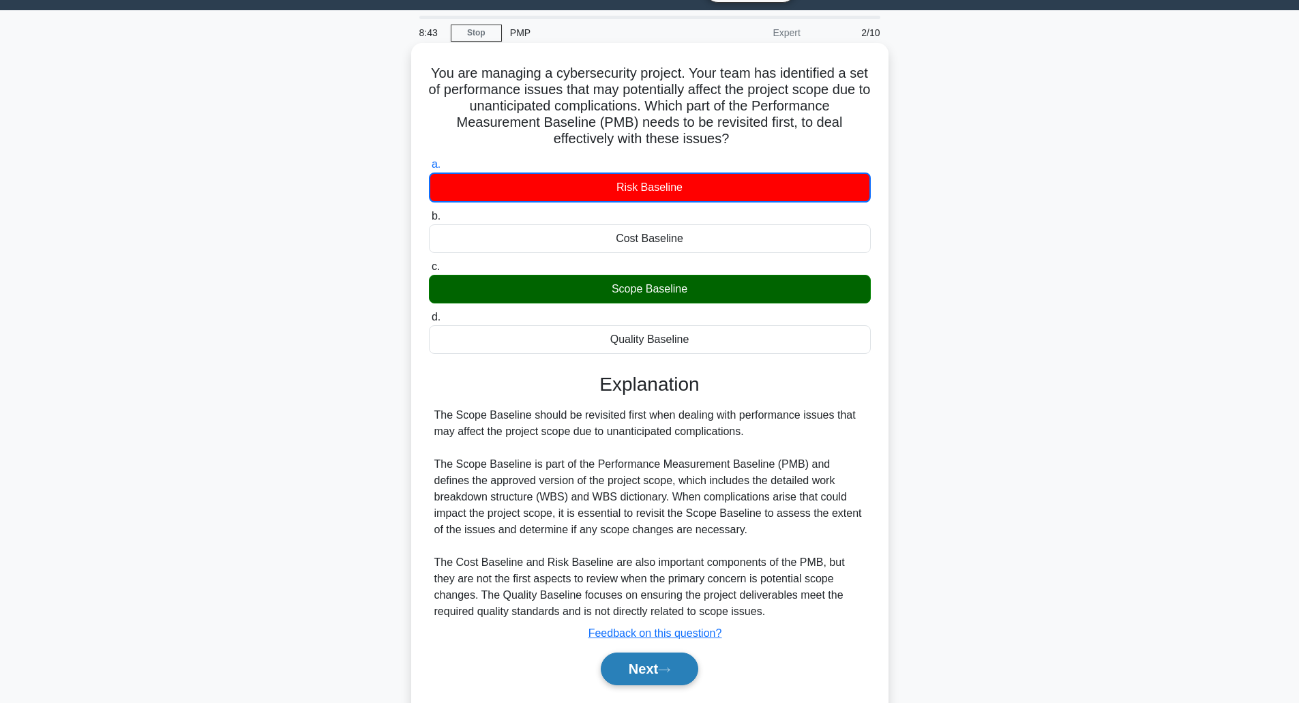
click at [652, 681] on button "Next" at bounding box center [650, 669] width 98 height 33
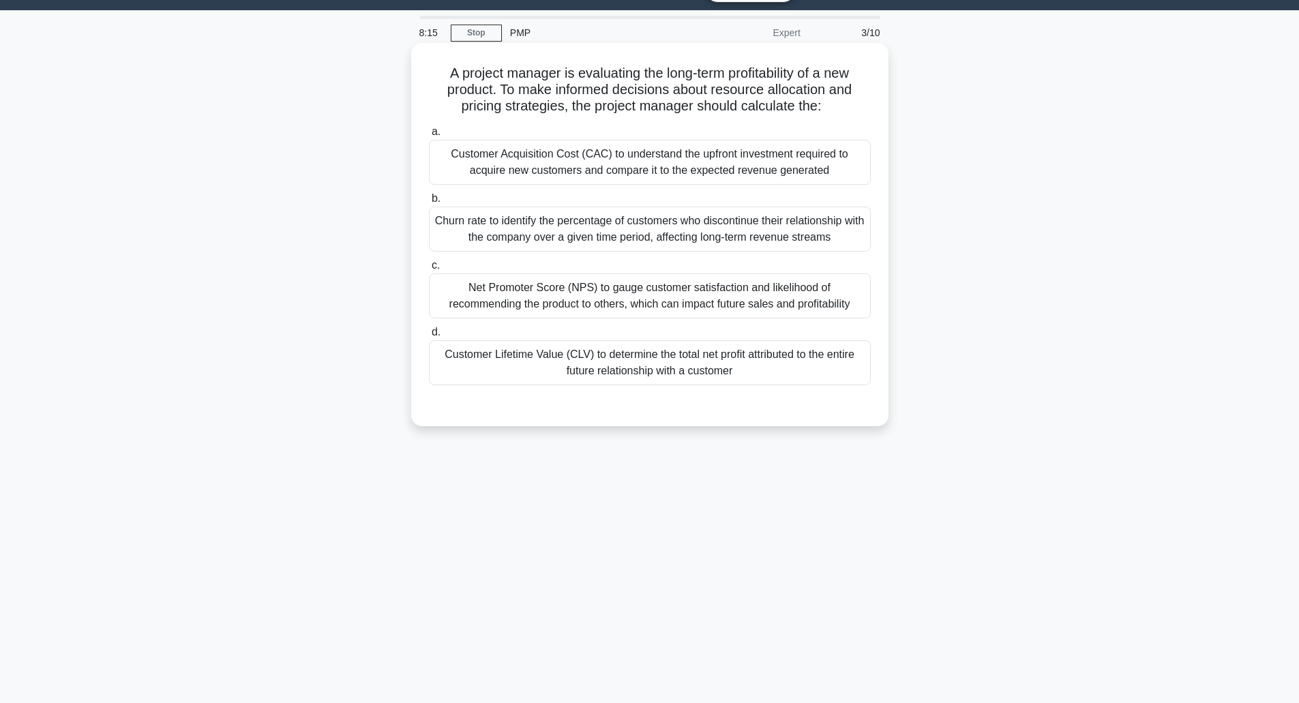
click at [625, 355] on div "Customer Lifetime Value (CLV) to determine the total net profit attributed to t…" at bounding box center [650, 362] width 442 height 45
click at [429, 337] on input "d. Customer Lifetime Value (CLV) to determine the total net profit attributed t…" at bounding box center [429, 332] width 0 height 9
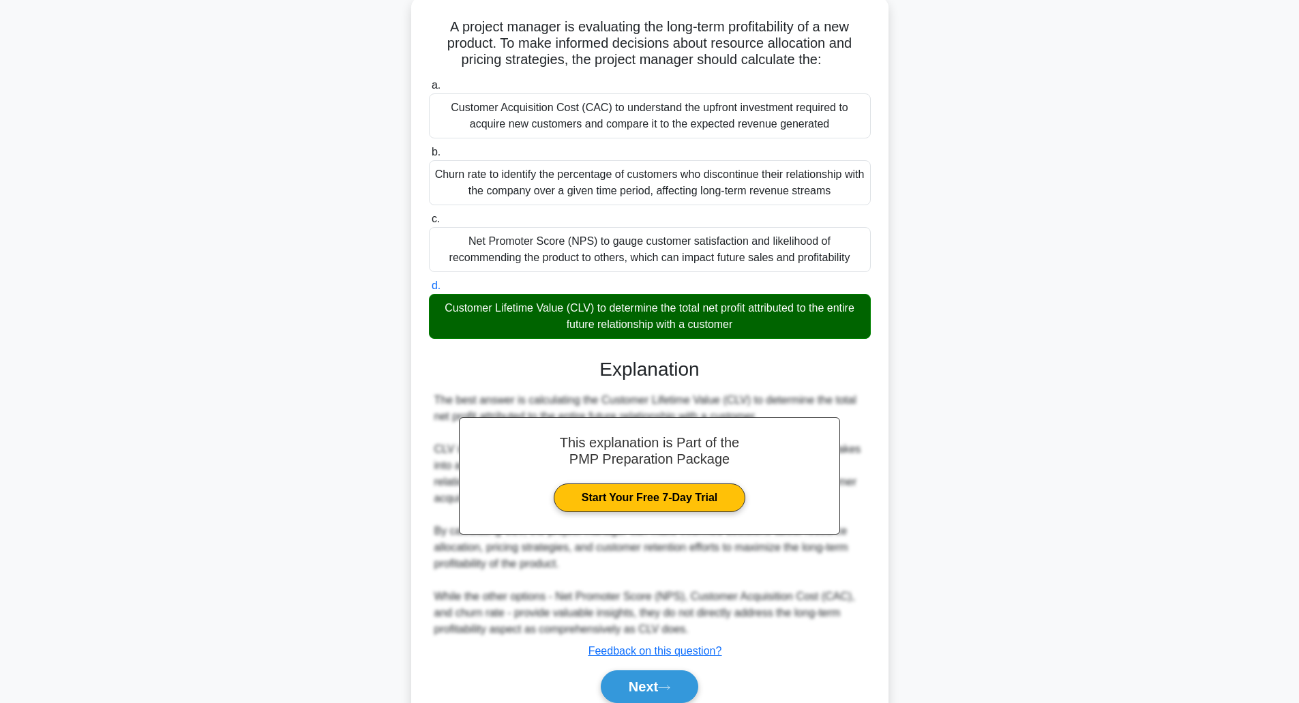
scroll to position [138, 0]
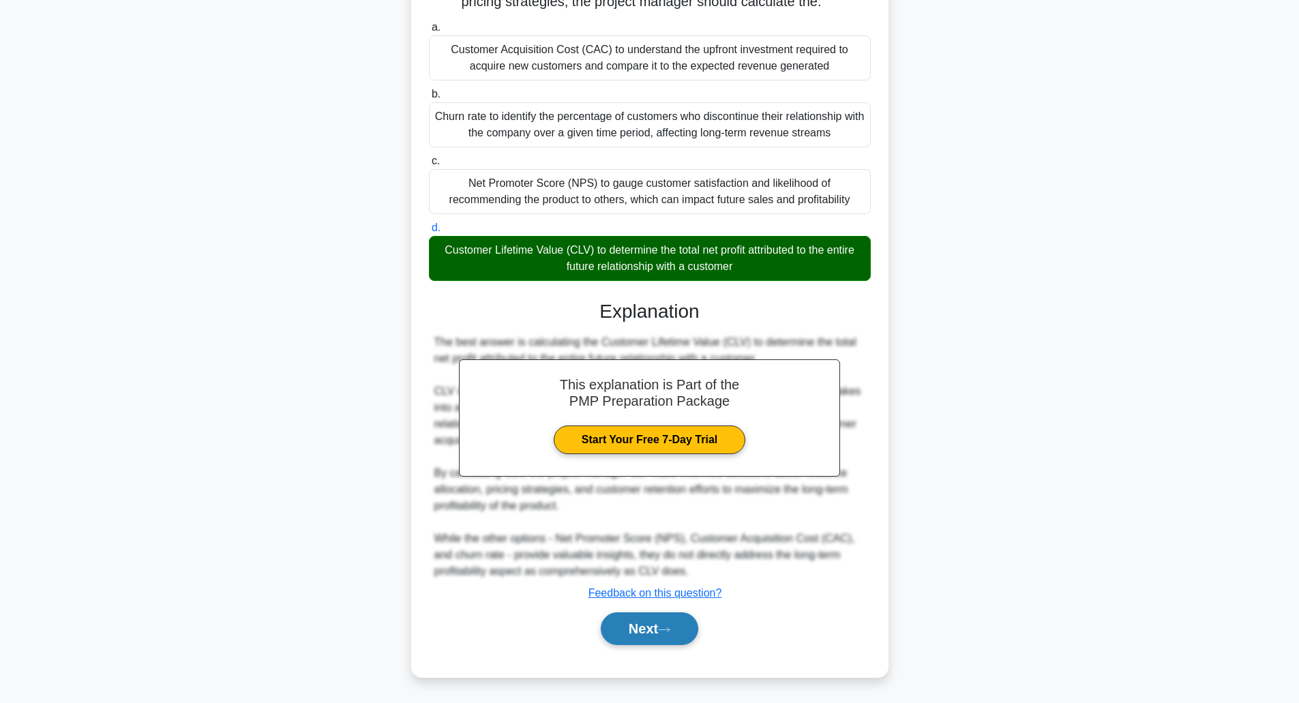
click at [663, 634] on button "Next" at bounding box center [650, 628] width 98 height 33
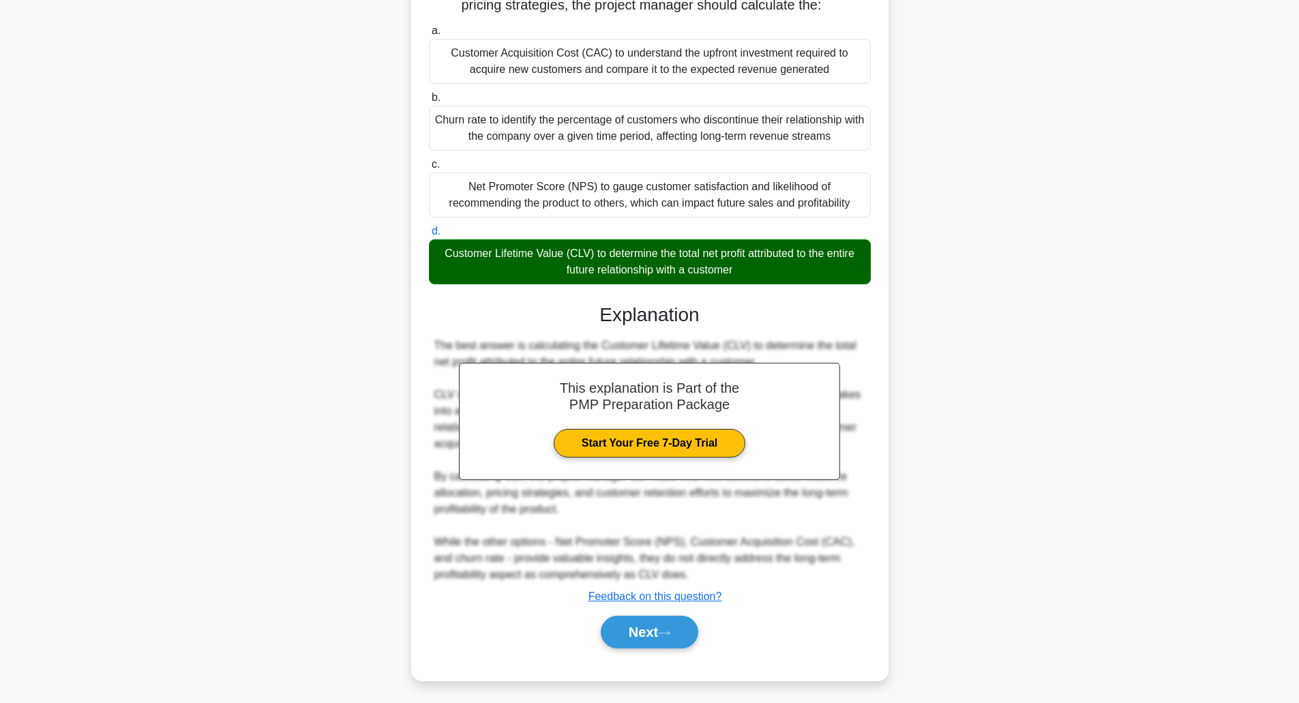
scroll to position [33, 0]
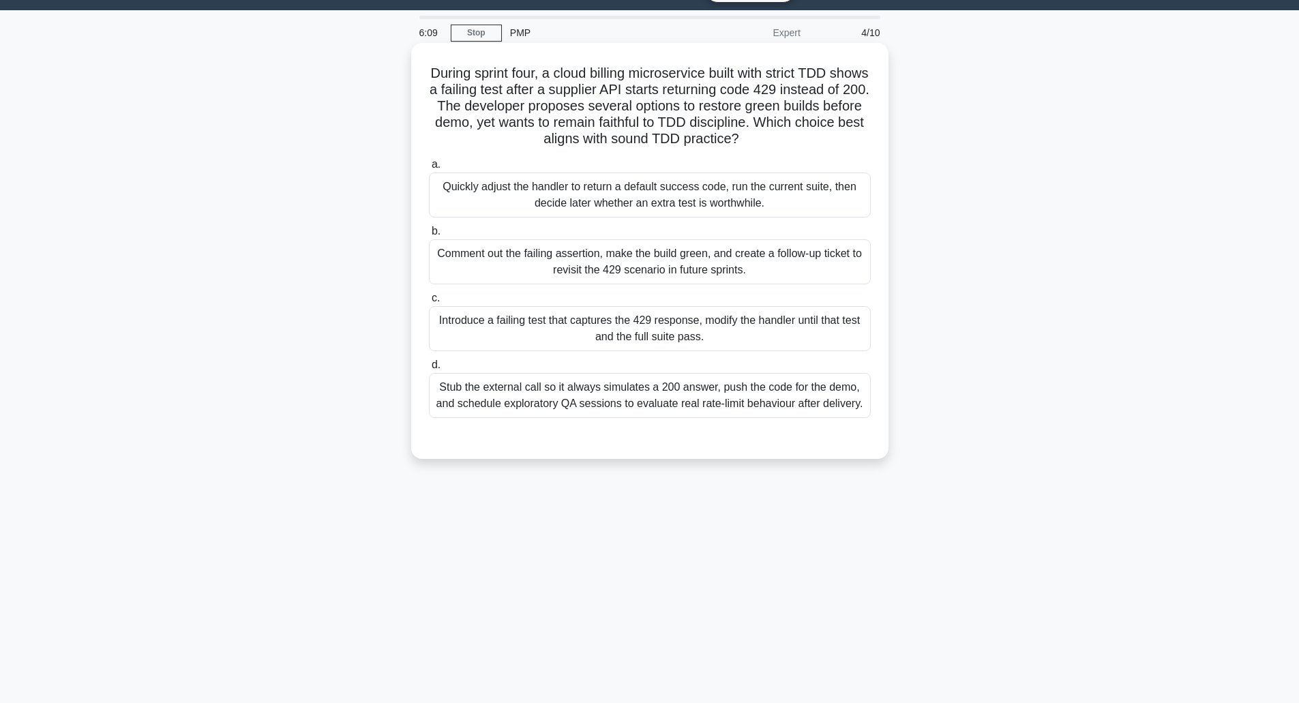
click at [727, 334] on div "Introduce a failing test that captures the 429 response, modify the handler unt…" at bounding box center [650, 328] width 442 height 45
click at [429, 303] on input "c. Introduce a failing test that captures the 429 response, modify the handler …" at bounding box center [429, 298] width 0 height 9
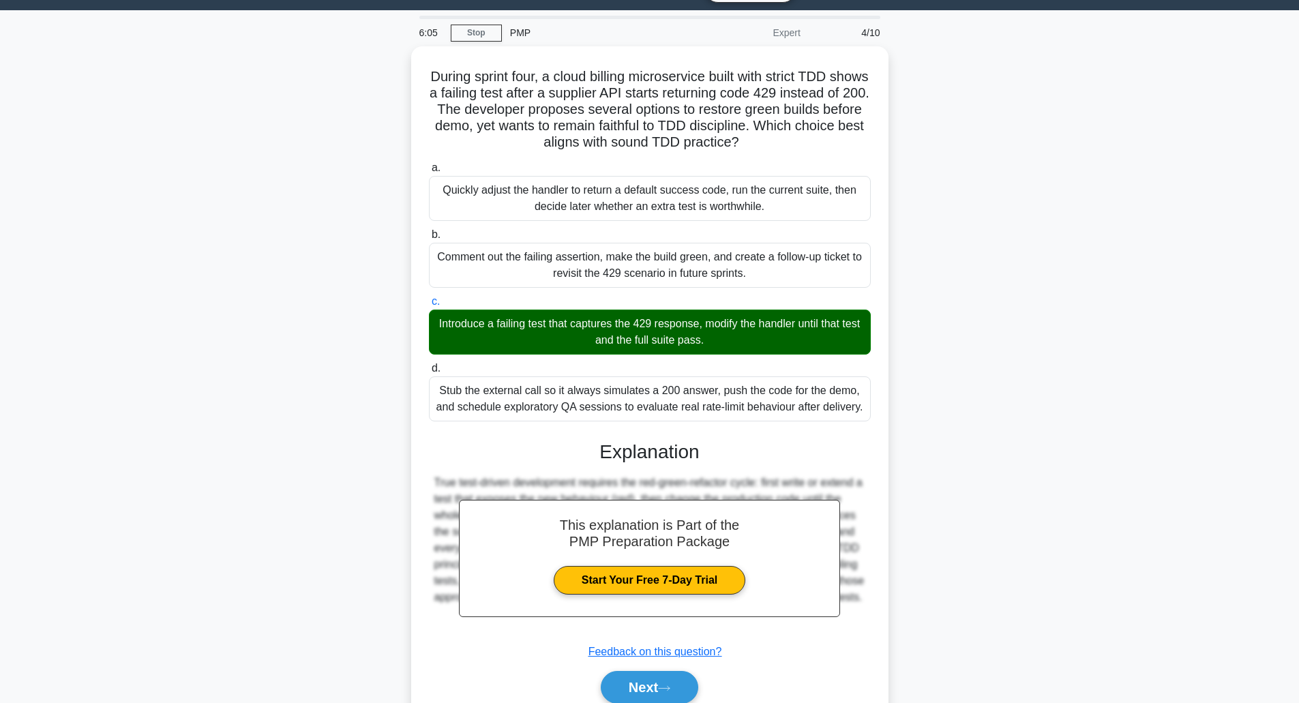
scroll to position [89, 0]
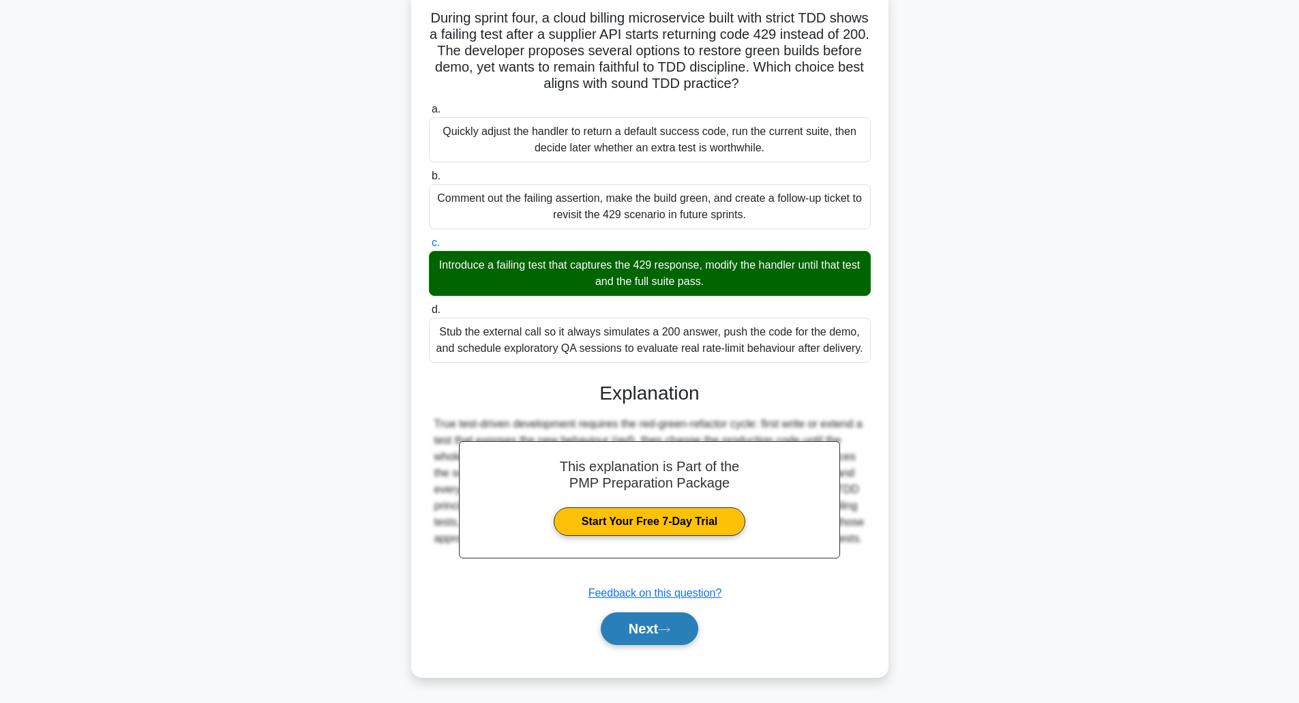
click at [664, 633] on icon at bounding box center [664, 630] width 12 height 8
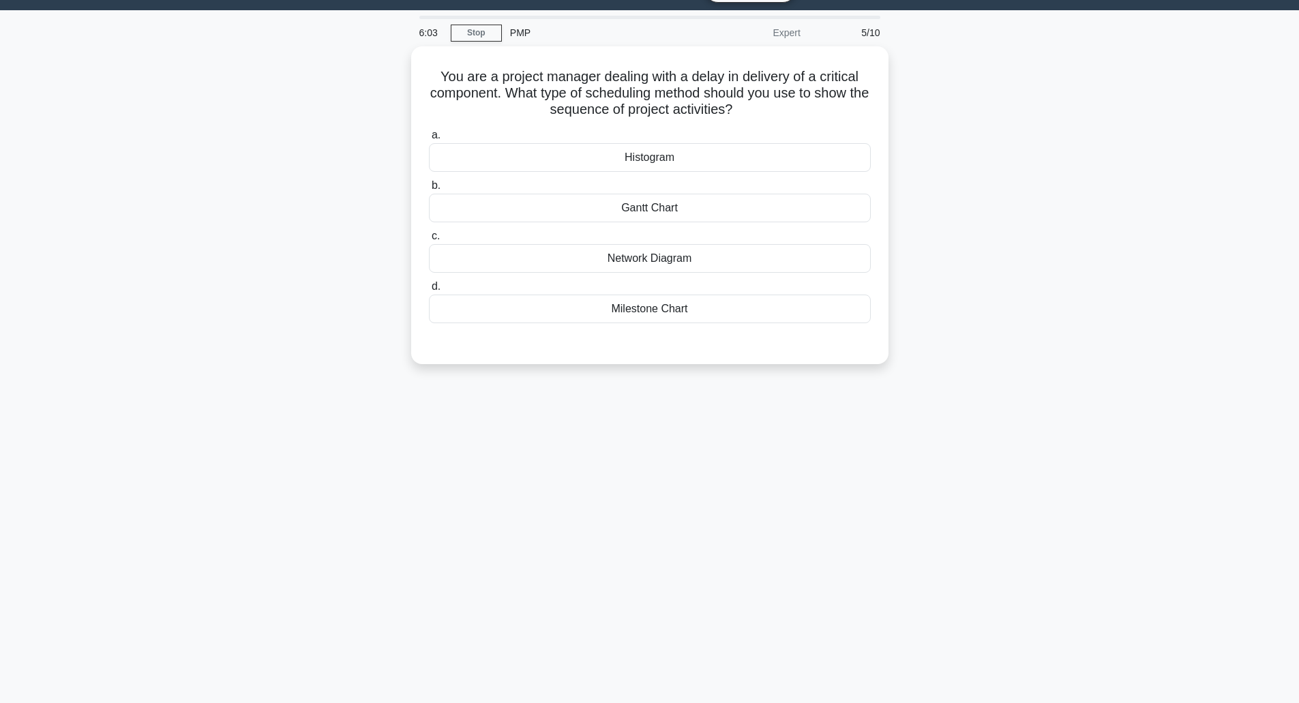
scroll to position [33, 0]
click at [684, 205] on div "Gantt Chart" at bounding box center [650, 204] width 442 height 29
click at [429, 187] on input "b. Gantt Chart" at bounding box center [429, 182] width 0 height 9
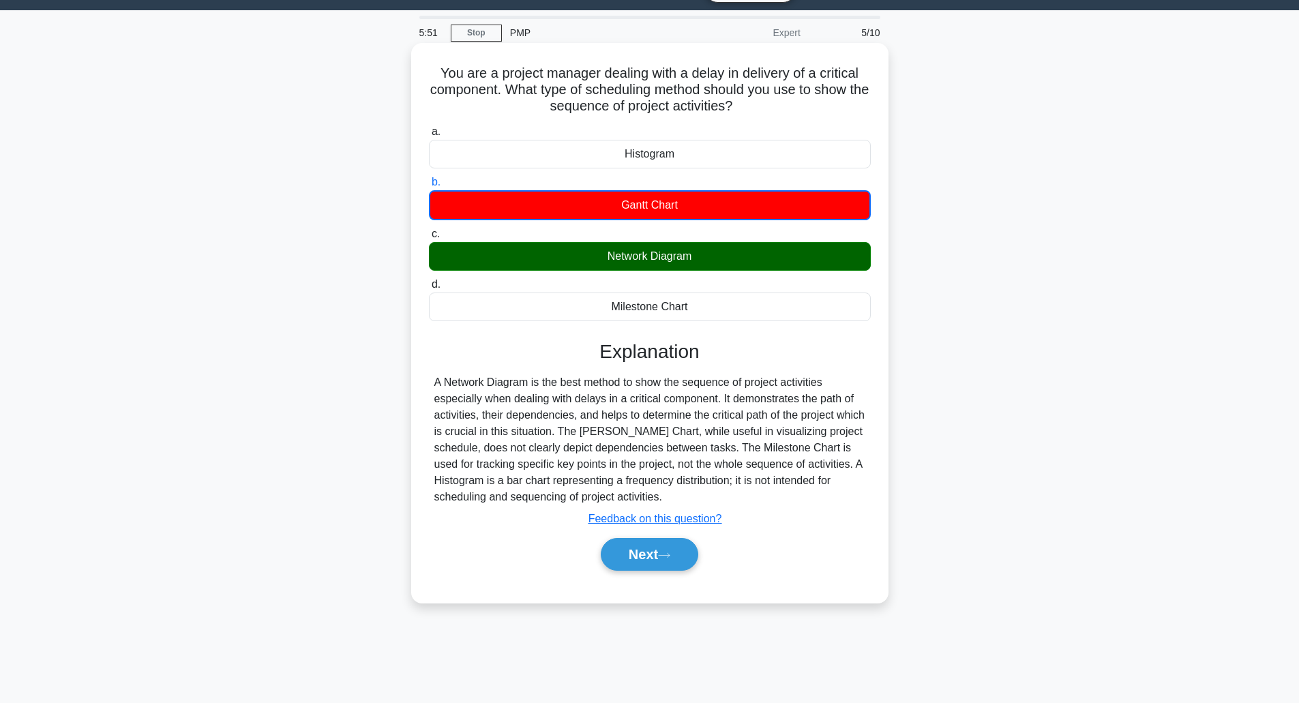
click at [692, 258] on div "Network Diagram" at bounding box center [650, 256] width 442 height 29
click at [429, 239] on input "c. Network Diagram" at bounding box center [429, 234] width 0 height 9
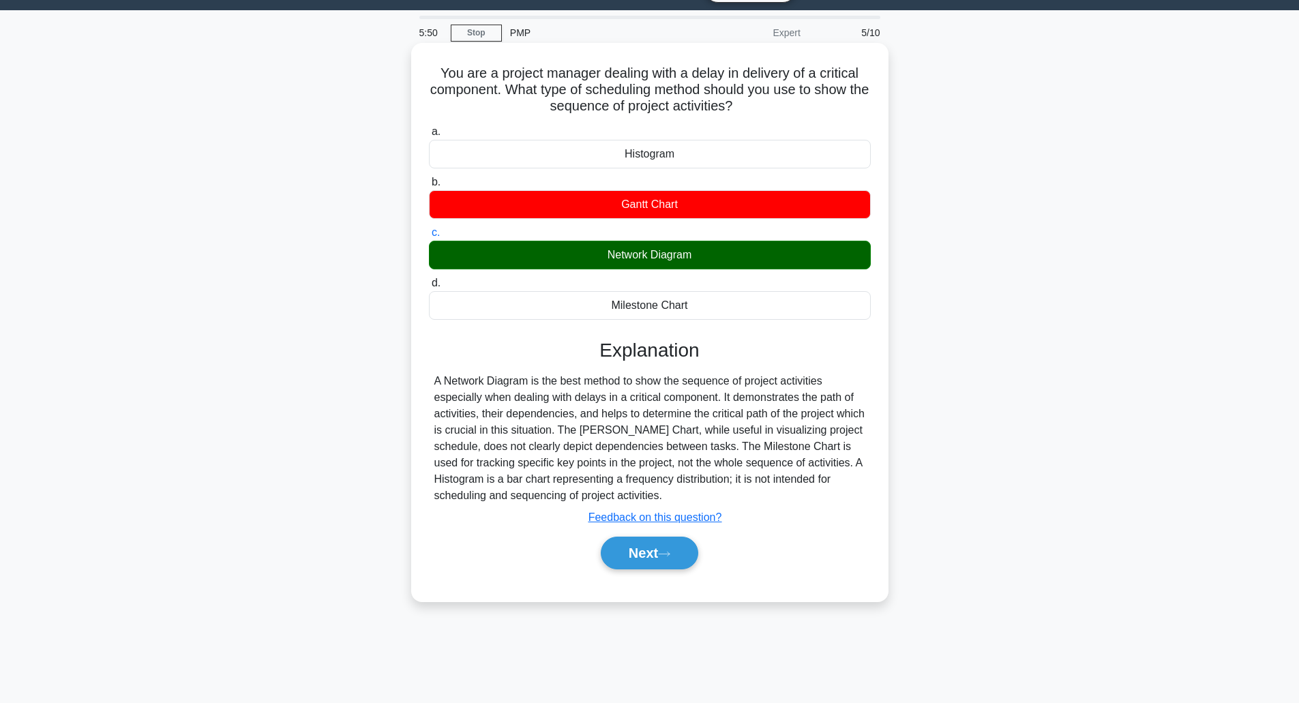
click at [662, 252] on div "Network Diagram" at bounding box center [650, 255] width 442 height 29
click at [429, 237] on input "c. Network Diagram" at bounding box center [429, 232] width 0 height 9
click at [662, 252] on div "Network Diagram" at bounding box center [650, 255] width 442 height 29
click at [429, 237] on input "c. Network Diagram" at bounding box center [429, 232] width 0 height 9
click at [662, 252] on div "Network Diagram" at bounding box center [650, 255] width 442 height 29
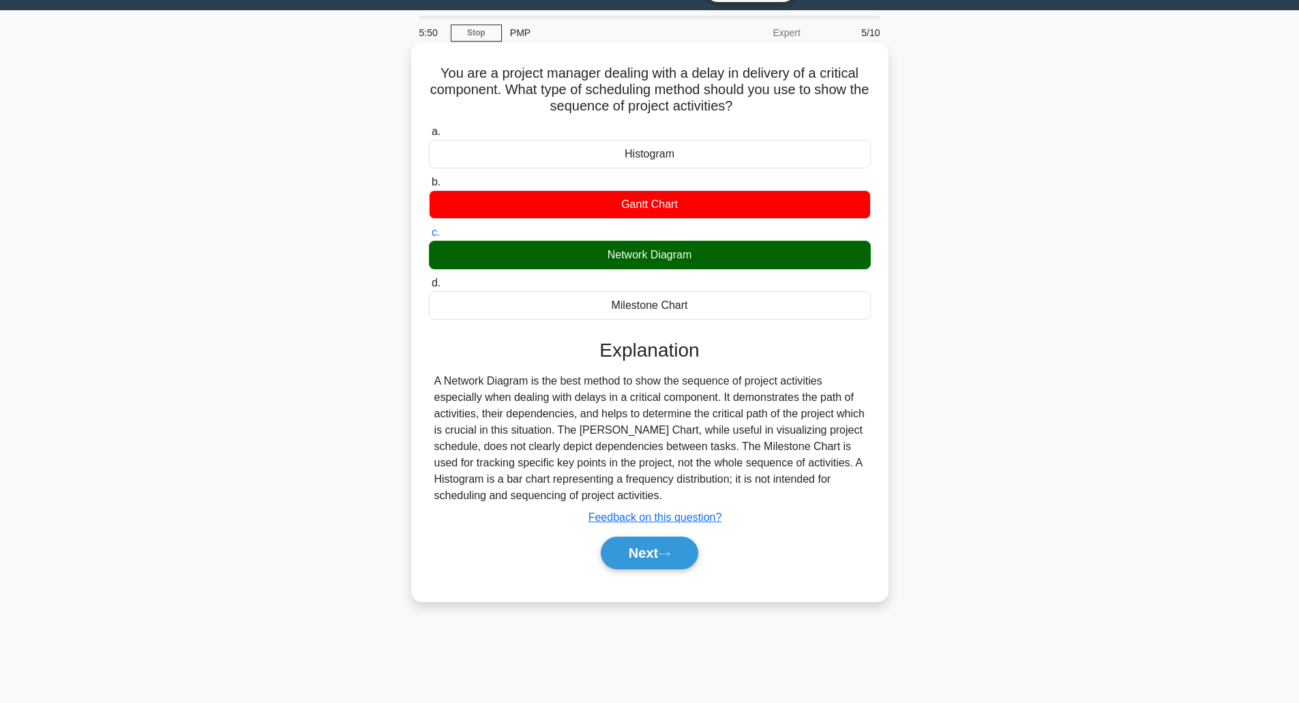
click at [429, 237] on input "c. Network Diagram" at bounding box center [429, 232] width 0 height 9
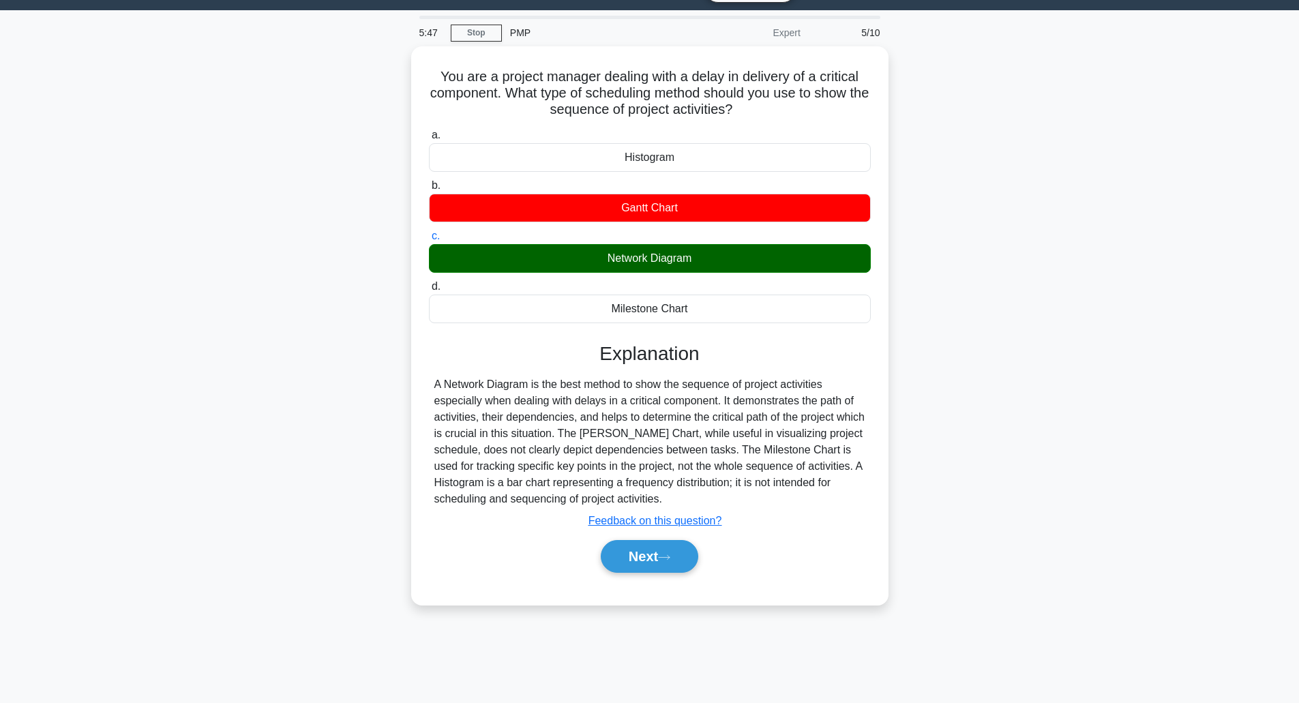
click at [995, 261] on div "You are a project manager dealing with a delay in delivery of a critical compon…" at bounding box center [650, 333] width 900 height 575
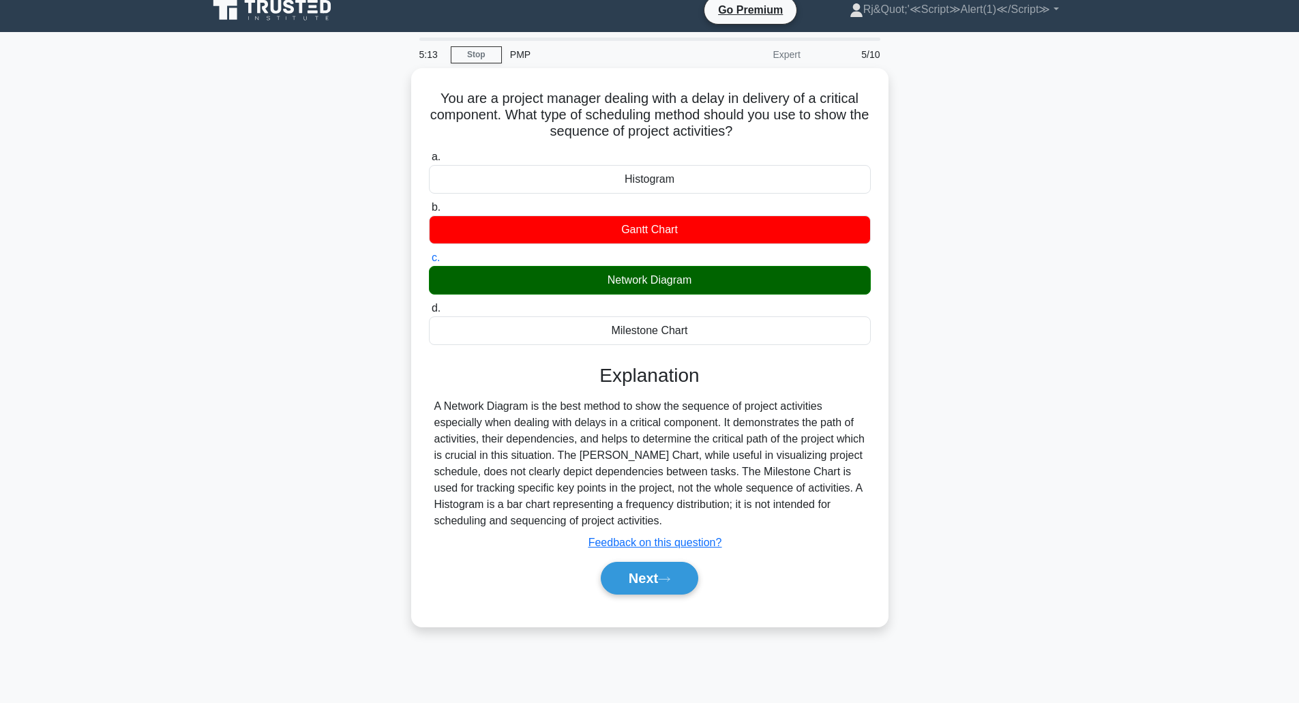
scroll to position [0, 0]
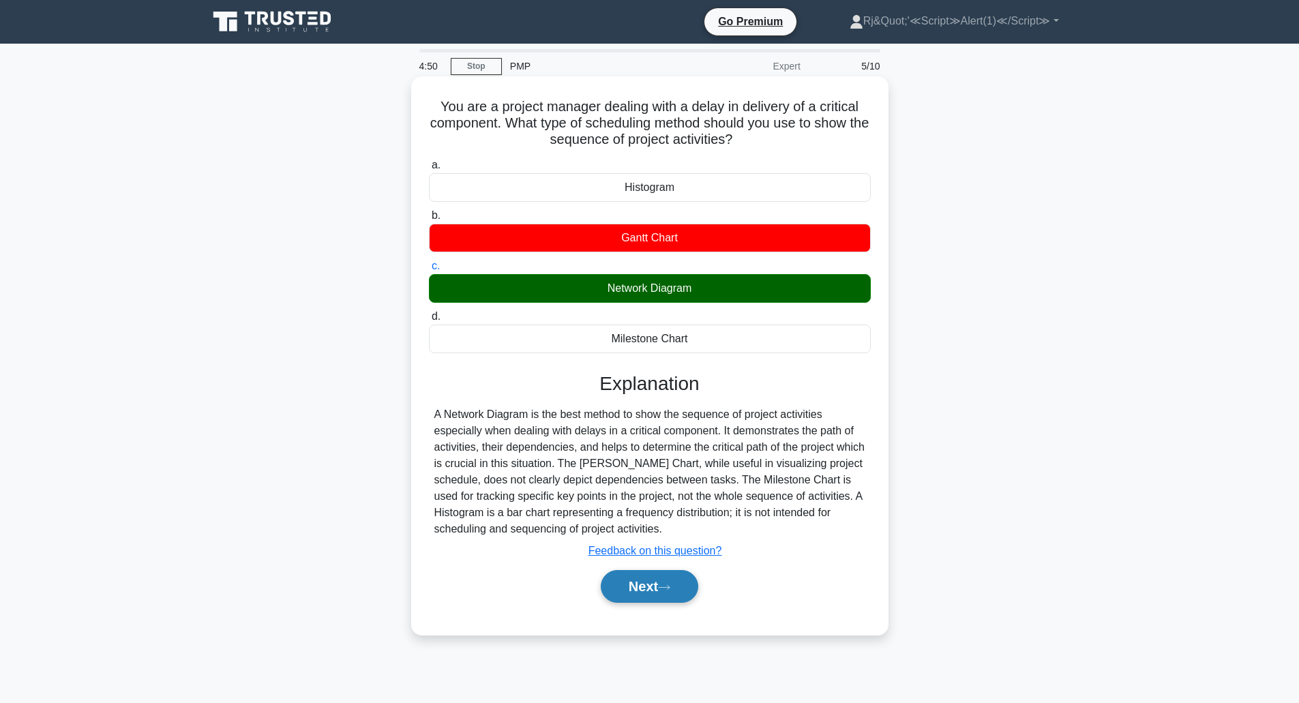
click at [654, 582] on button "Next" at bounding box center [650, 586] width 98 height 33
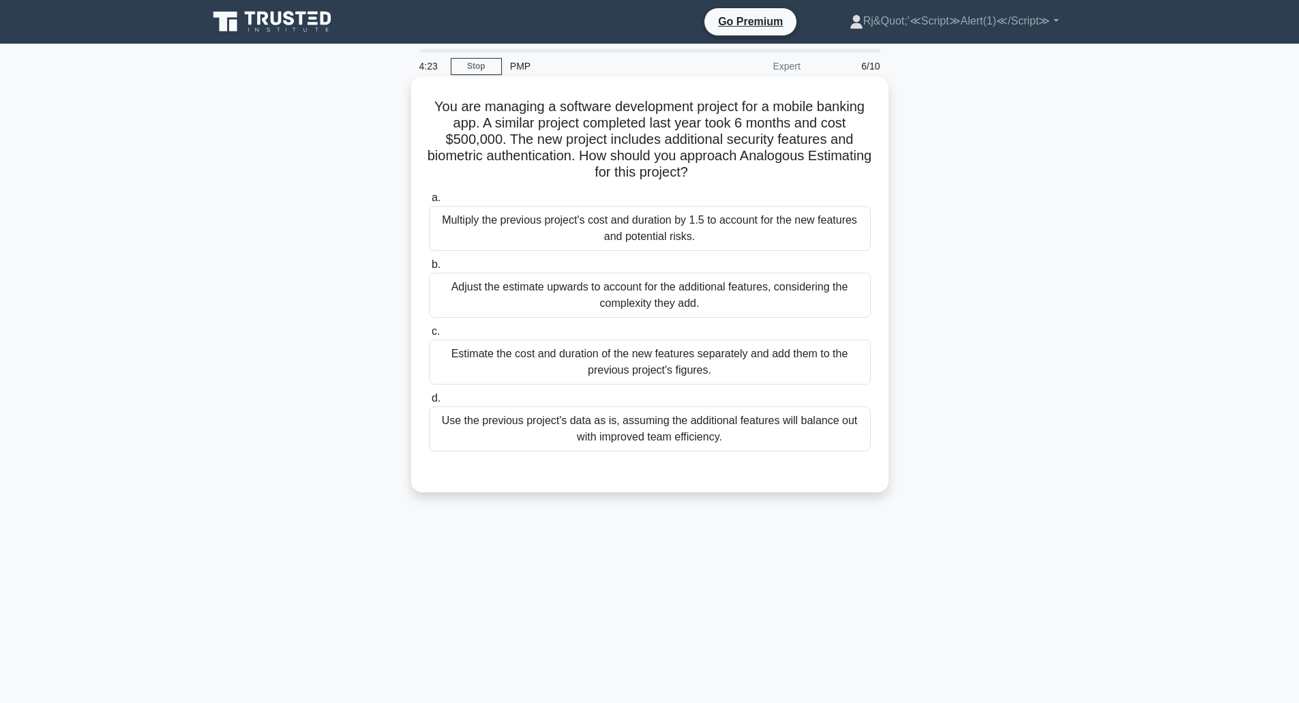
click at [658, 428] on div "Use the previous project's data as is, assuming the additional features will ba…" at bounding box center [650, 428] width 442 height 45
click at [429, 403] on input "d. Use the previous project's data as is, assuming the additional features will…" at bounding box center [429, 398] width 0 height 9
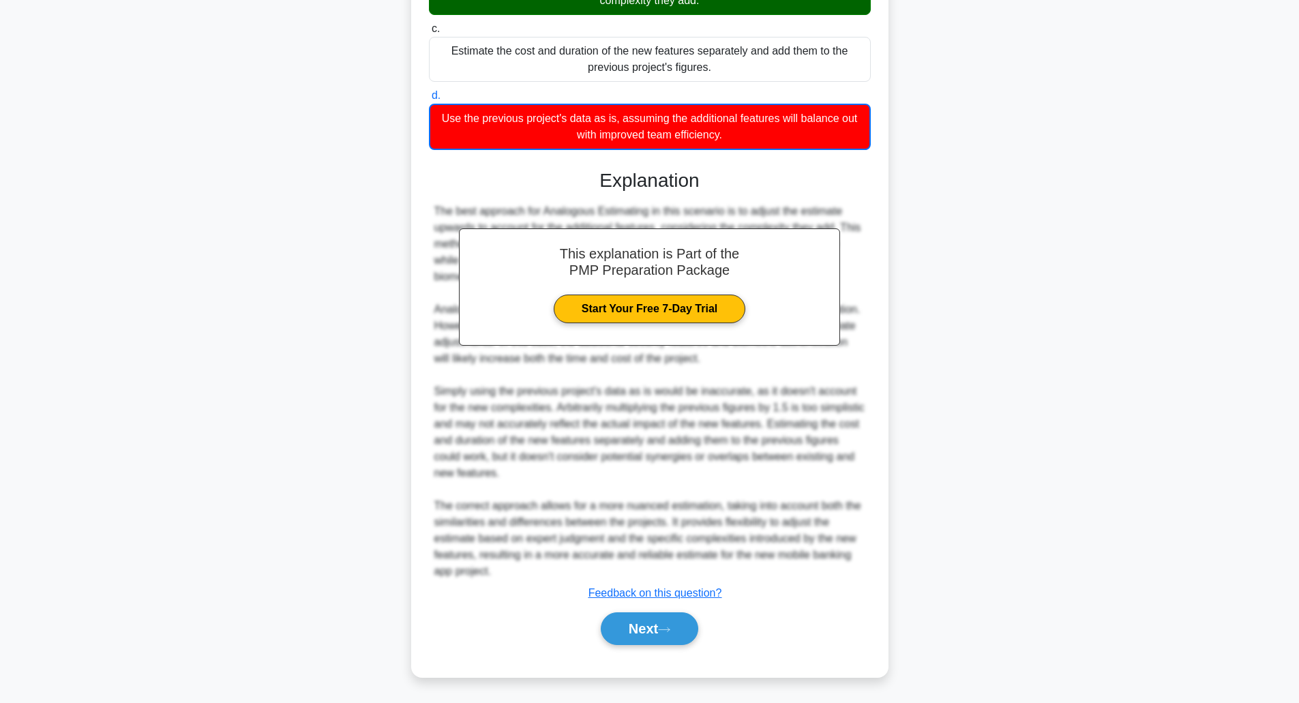
scroll to position [304, 0]
click at [668, 633] on icon at bounding box center [664, 630] width 12 height 8
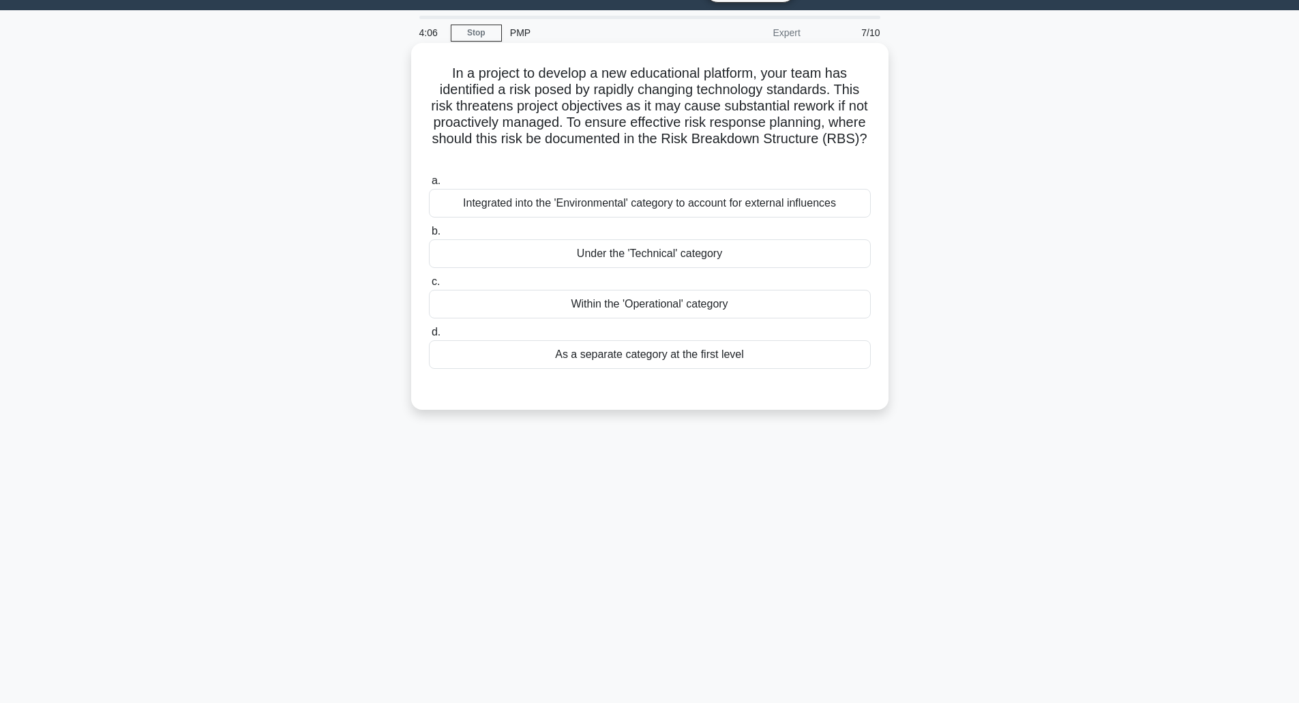
click at [679, 363] on div "As a separate category at the first level" at bounding box center [650, 354] width 442 height 29
click at [429, 337] on input "d. As a separate category at the first level" at bounding box center [429, 332] width 0 height 9
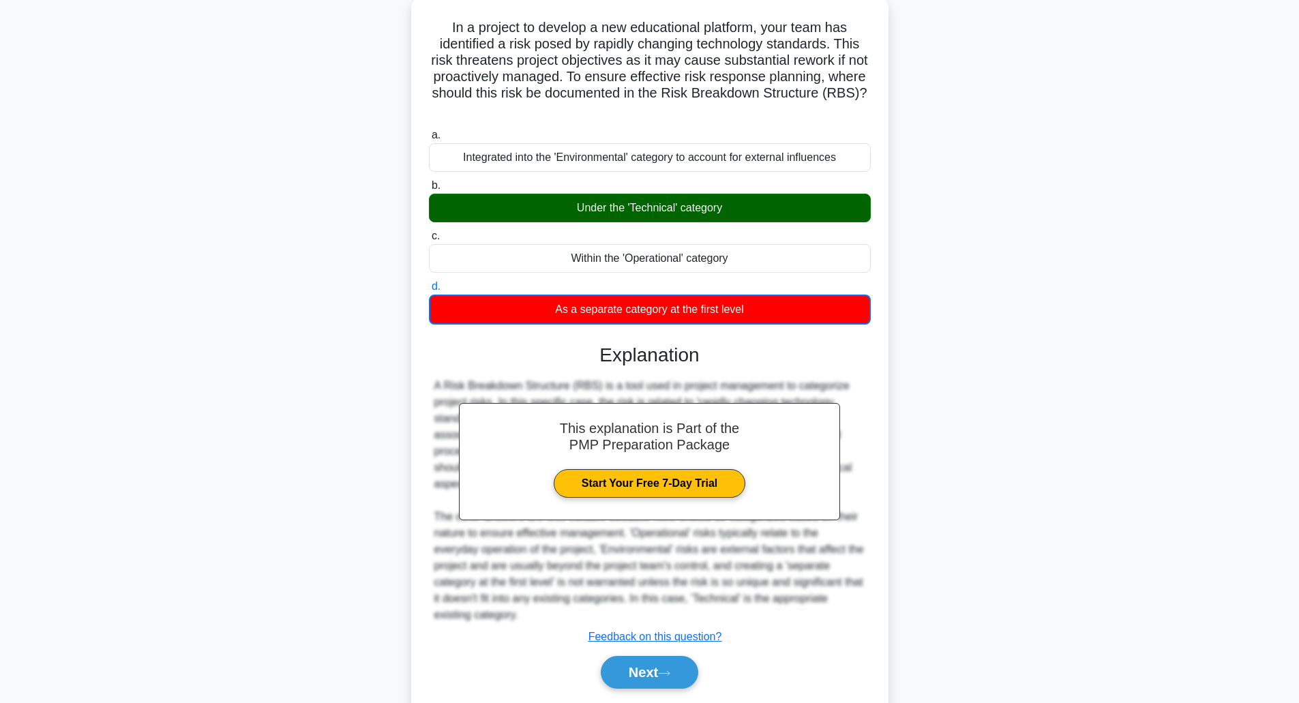
scroll to position [123, 0]
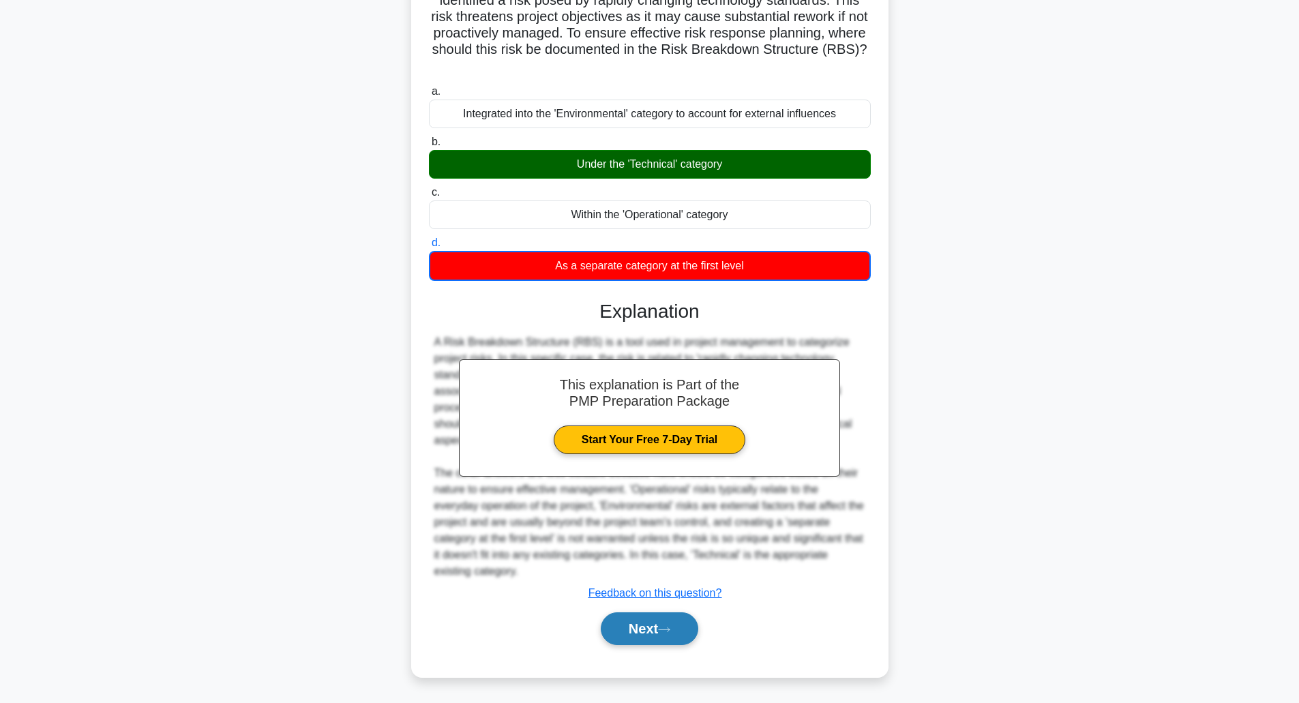
click at [655, 639] on button "Next" at bounding box center [650, 628] width 98 height 33
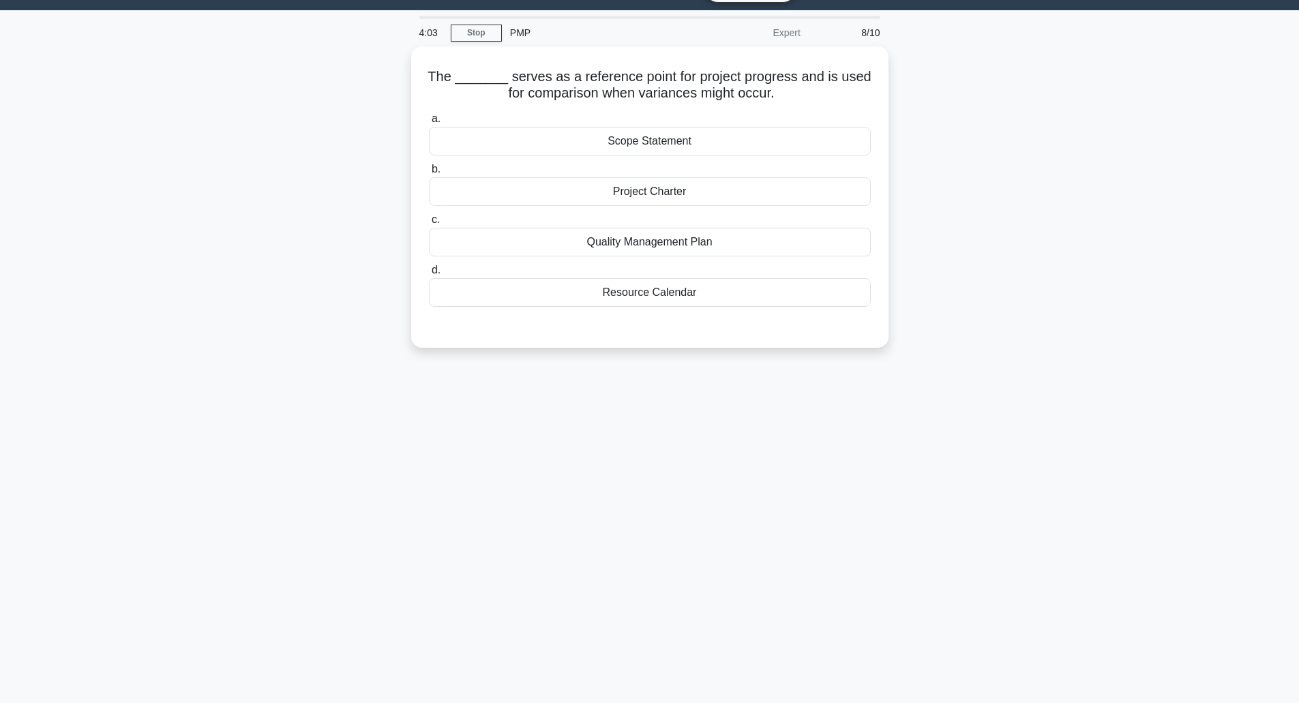
scroll to position [33, 0]
click at [675, 179] on div "Project Charter" at bounding box center [650, 188] width 442 height 29
click at [429, 171] on input "b. Project Charter" at bounding box center [429, 166] width 0 height 9
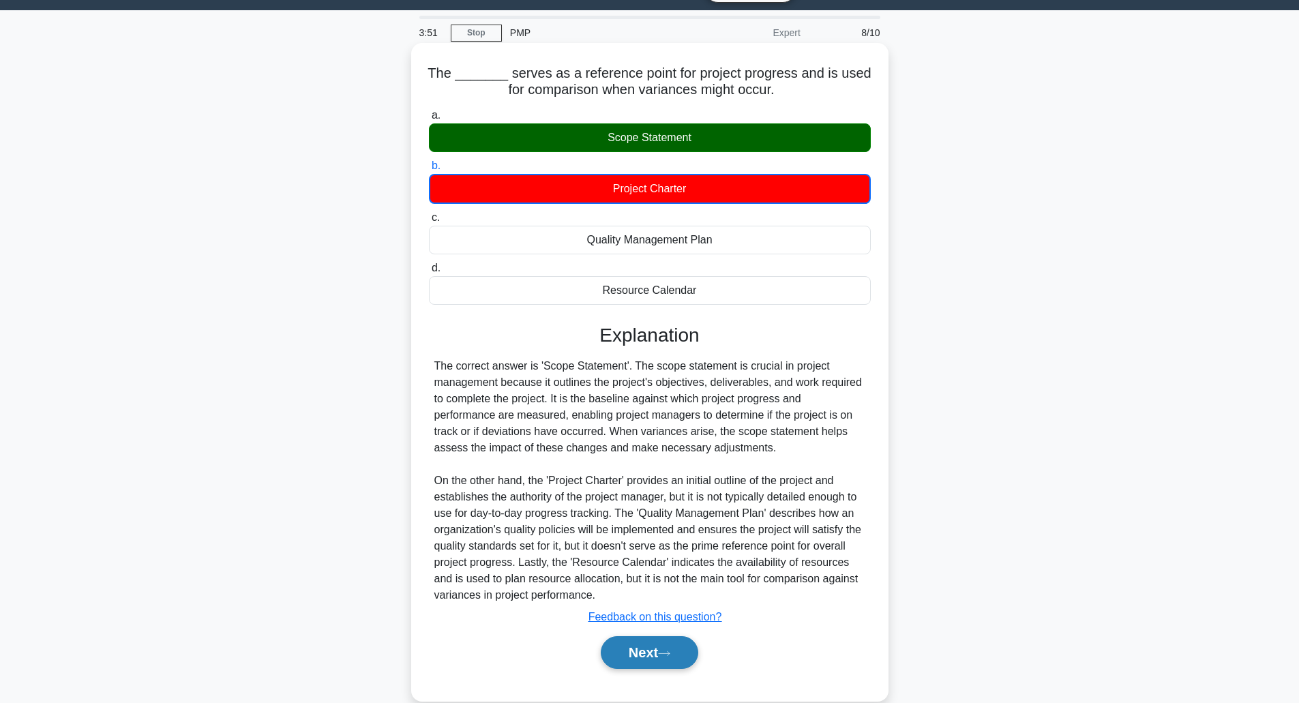
click at [673, 660] on button "Next" at bounding box center [650, 652] width 98 height 33
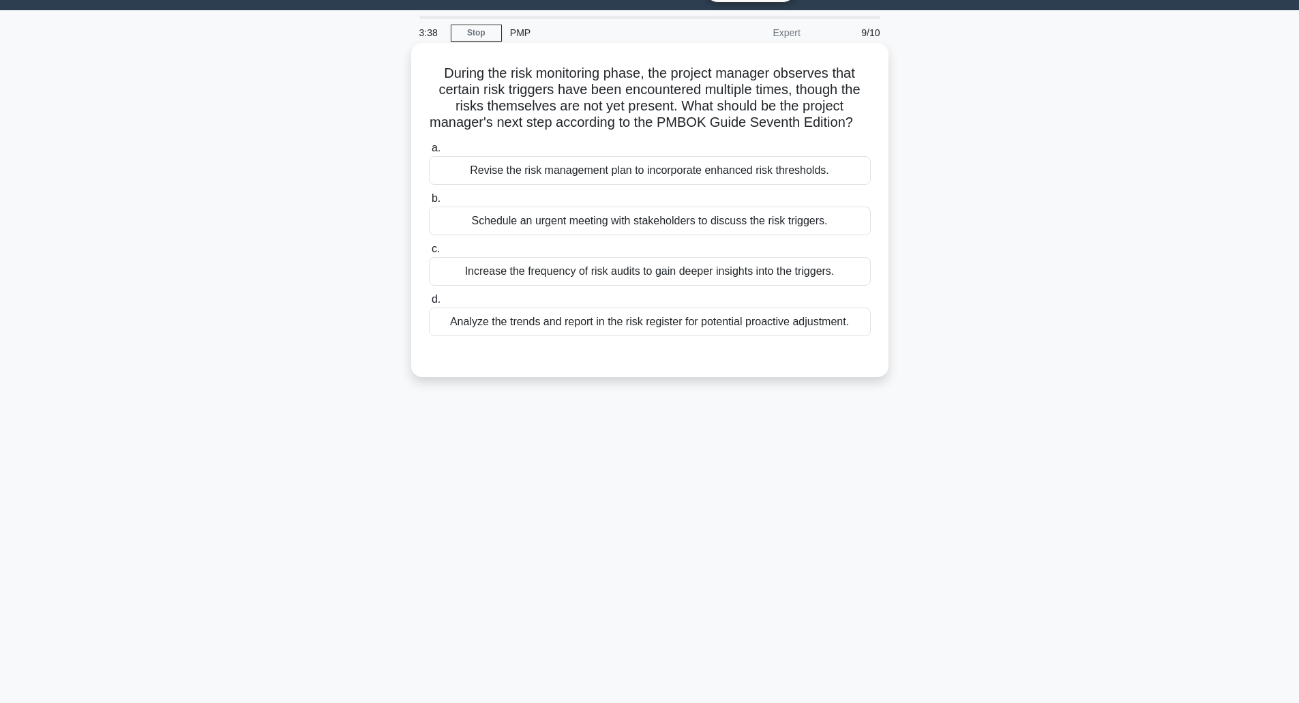
click at [786, 185] on div "Revise the risk management plan to incorporate enhanced risk thresholds." at bounding box center [650, 170] width 442 height 29
click at [429, 153] on input "a. Revise the risk management plan to incorporate enhanced risk thresholds." at bounding box center [429, 148] width 0 height 9
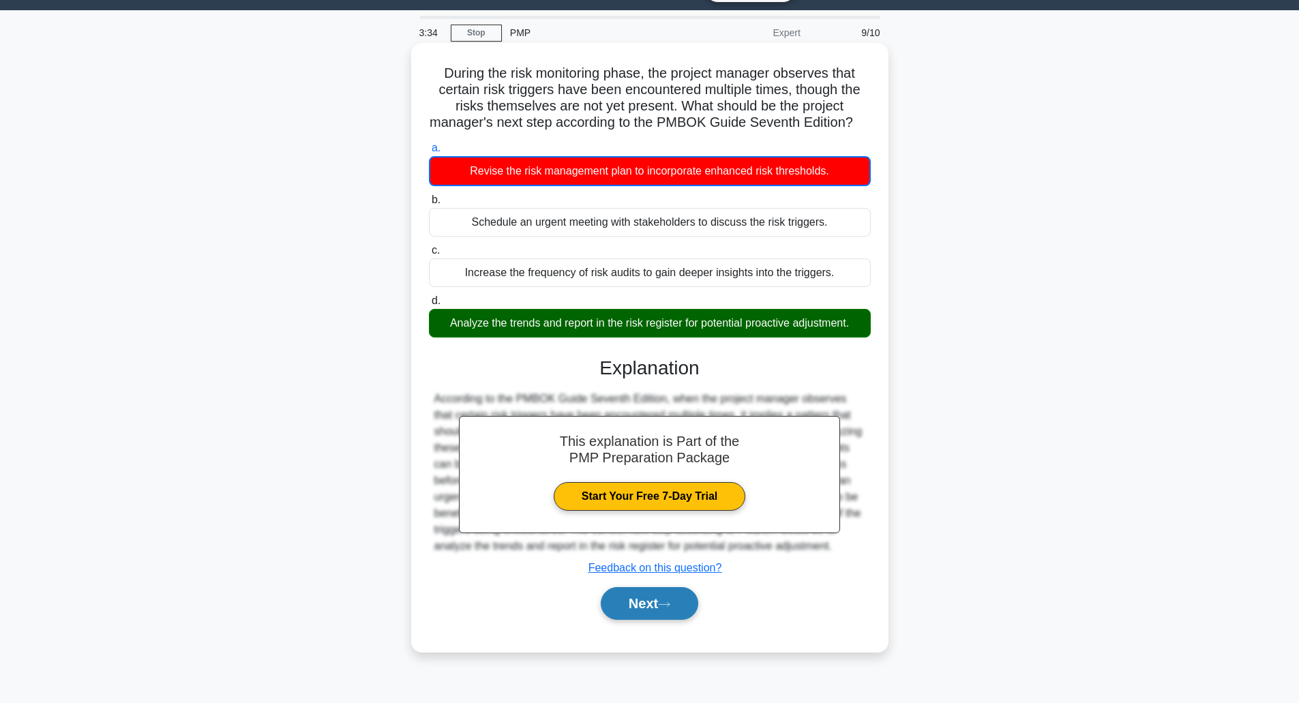
click at [682, 612] on button "Next" at bounding box center [650, 603] width 98 height 33
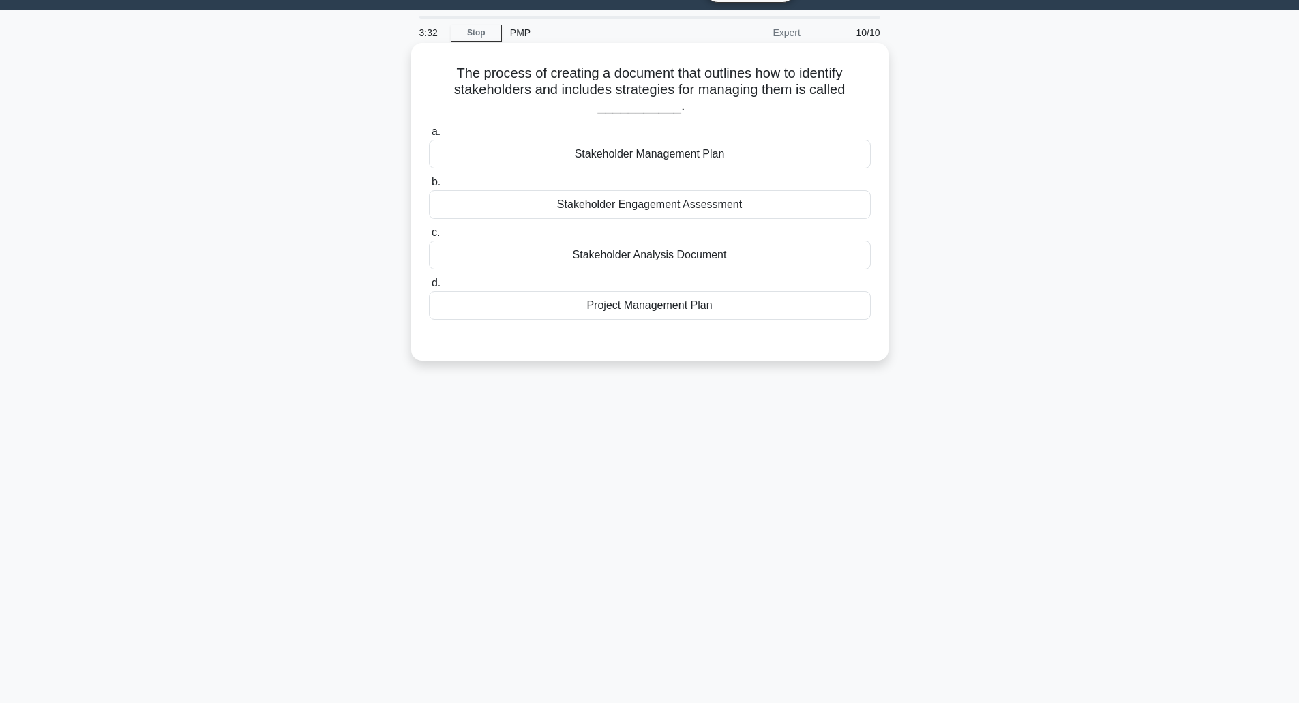
click at [702, 310] on div "Project Management Plan" at bounding box center [650, 305] width 442 height 29
click at [429, 288] on input "d. Project Management Plan" at bounding box center [429, 283] width 0 height 9
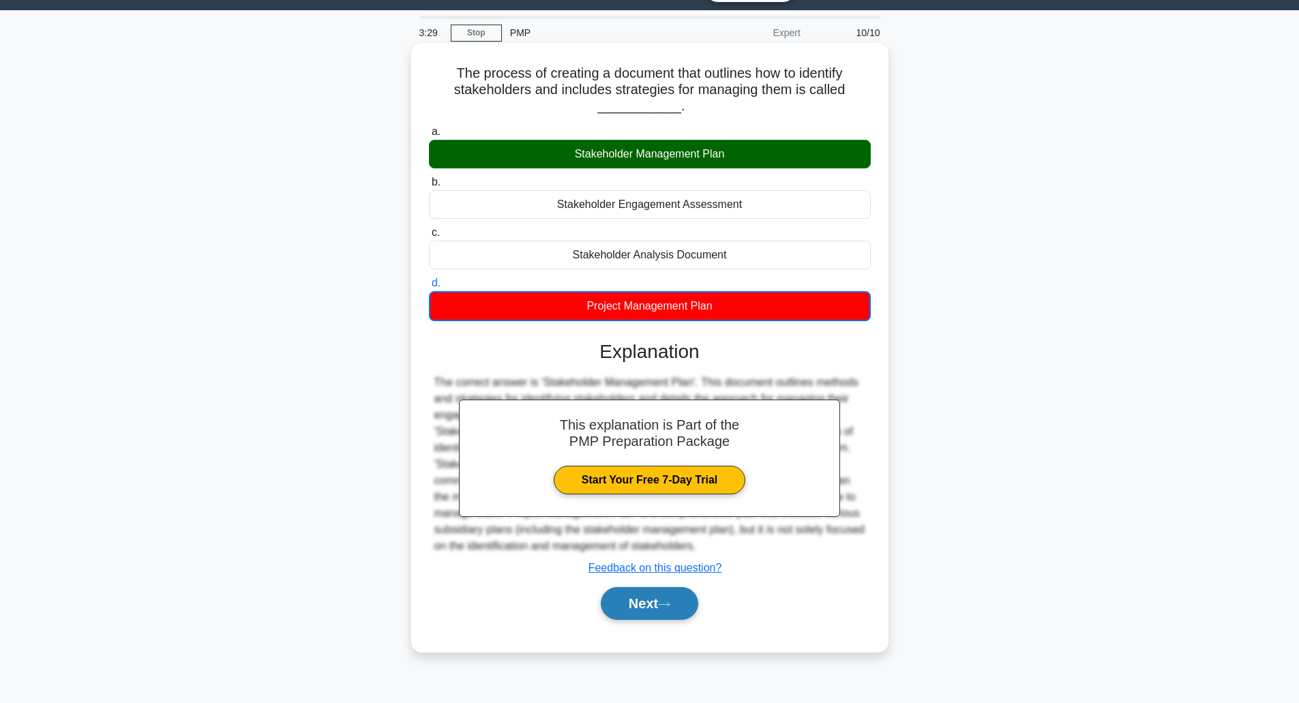
click at [645, 612] on button "Next" at bounding box center [650, 603] width 98 height 33
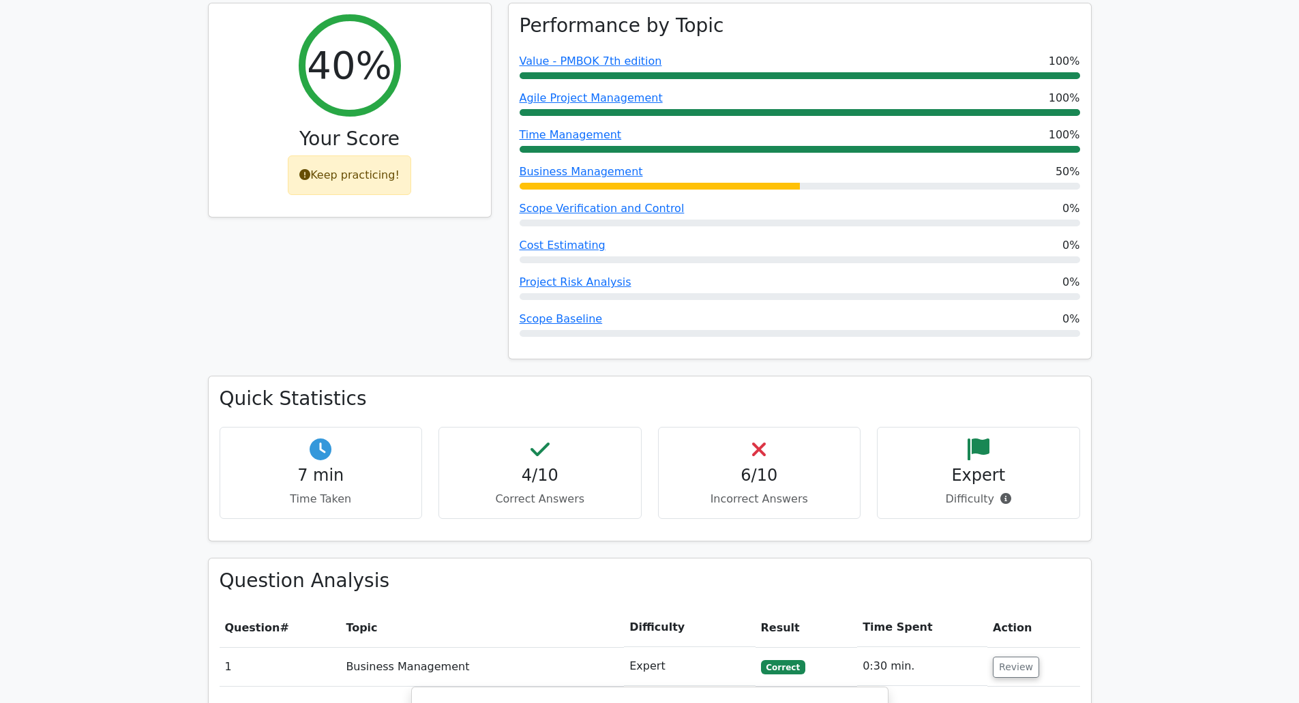
scroll to position [614, 0]
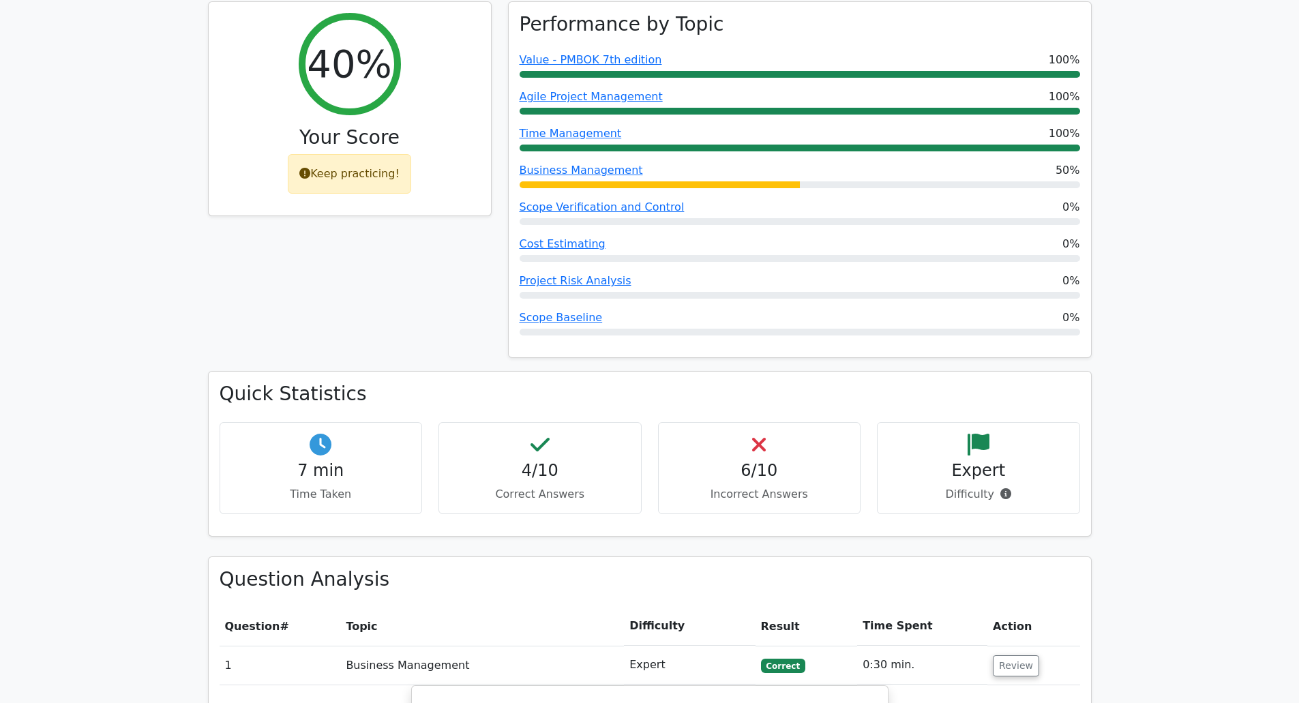
click at [987, 461] on h4 "Expert" at bounding box center [979, 471] width 180 height 20
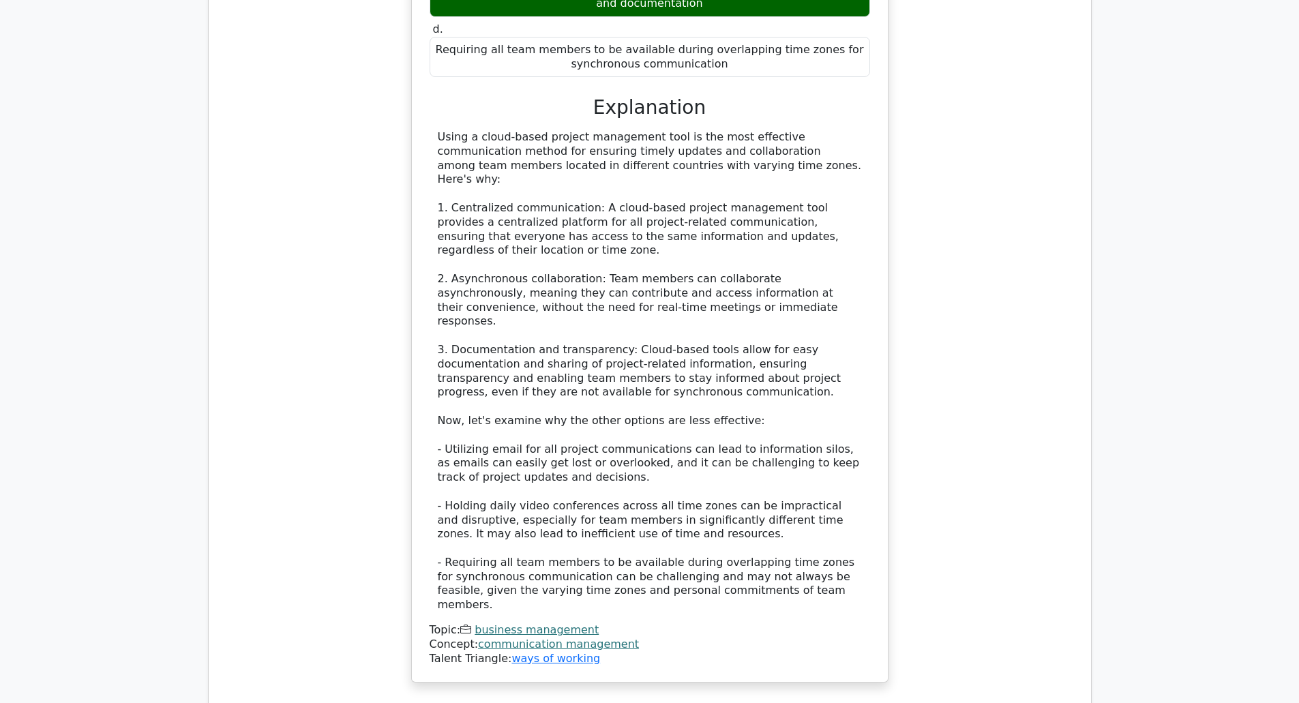
scroll to position [2046, 0]
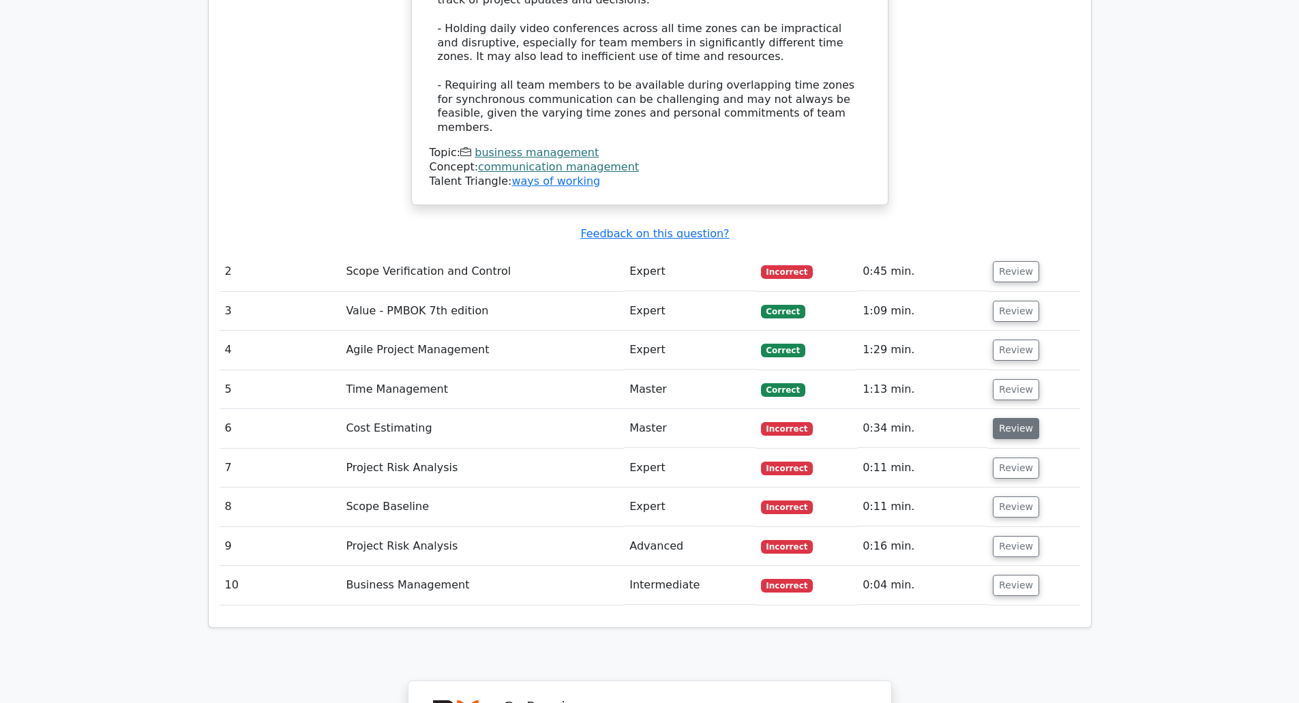
click at [1017, 418] on button "Review" at bounding box center [1016, 428] width 46 height 21
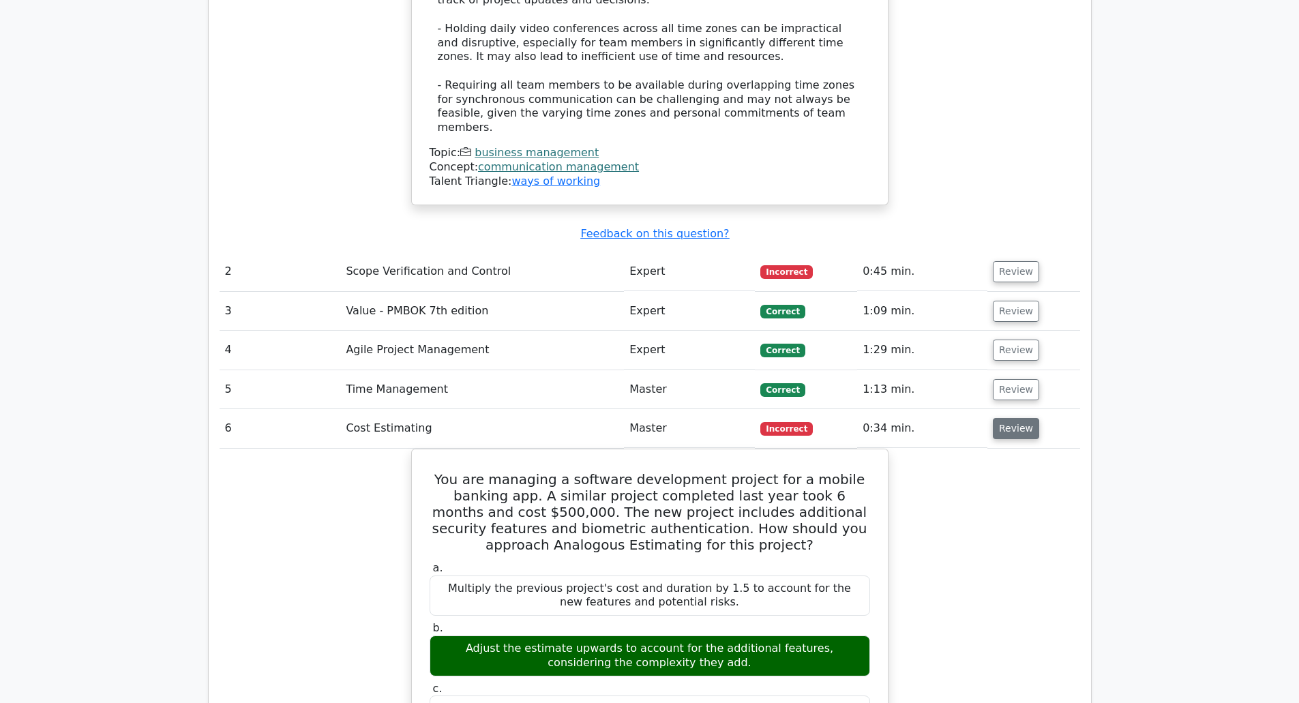
click at [1011, 418] on button "Review" at bounding box center [1016, 428] width 46 height 21
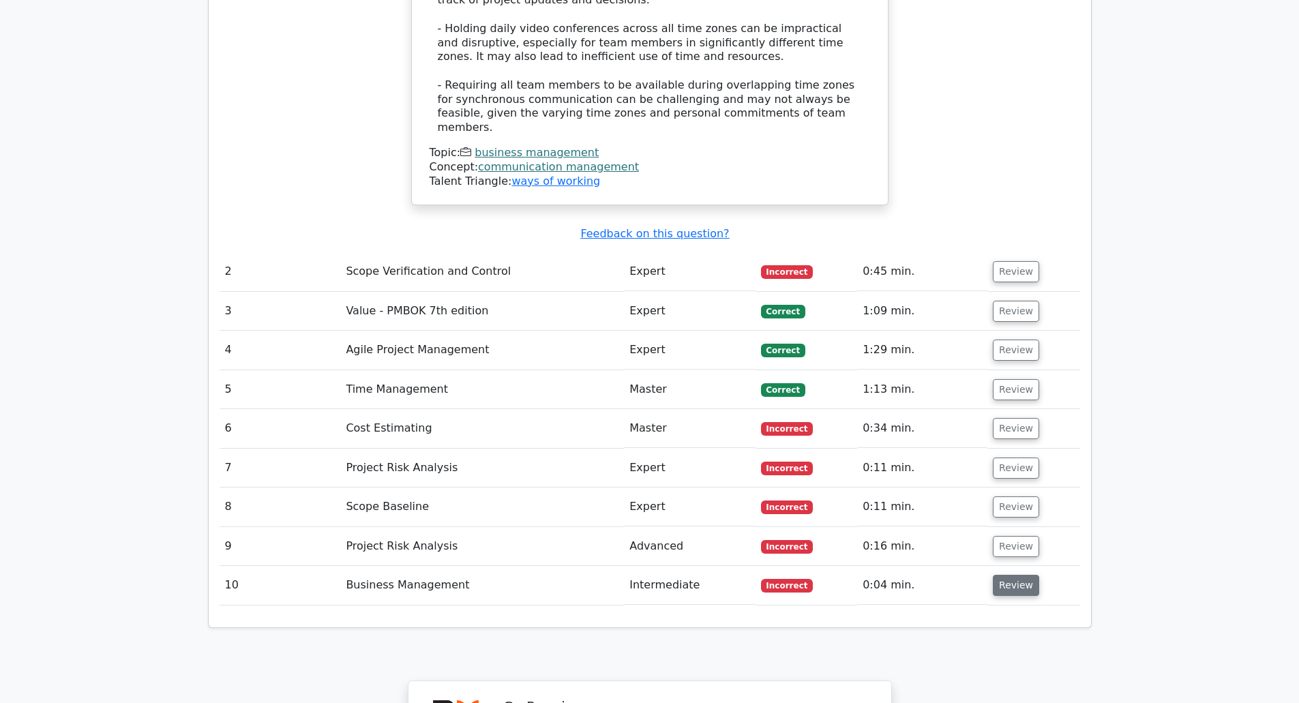
click at [1012, 575] on button "Review" at bounding box center [1016, 585] width 46 height 21
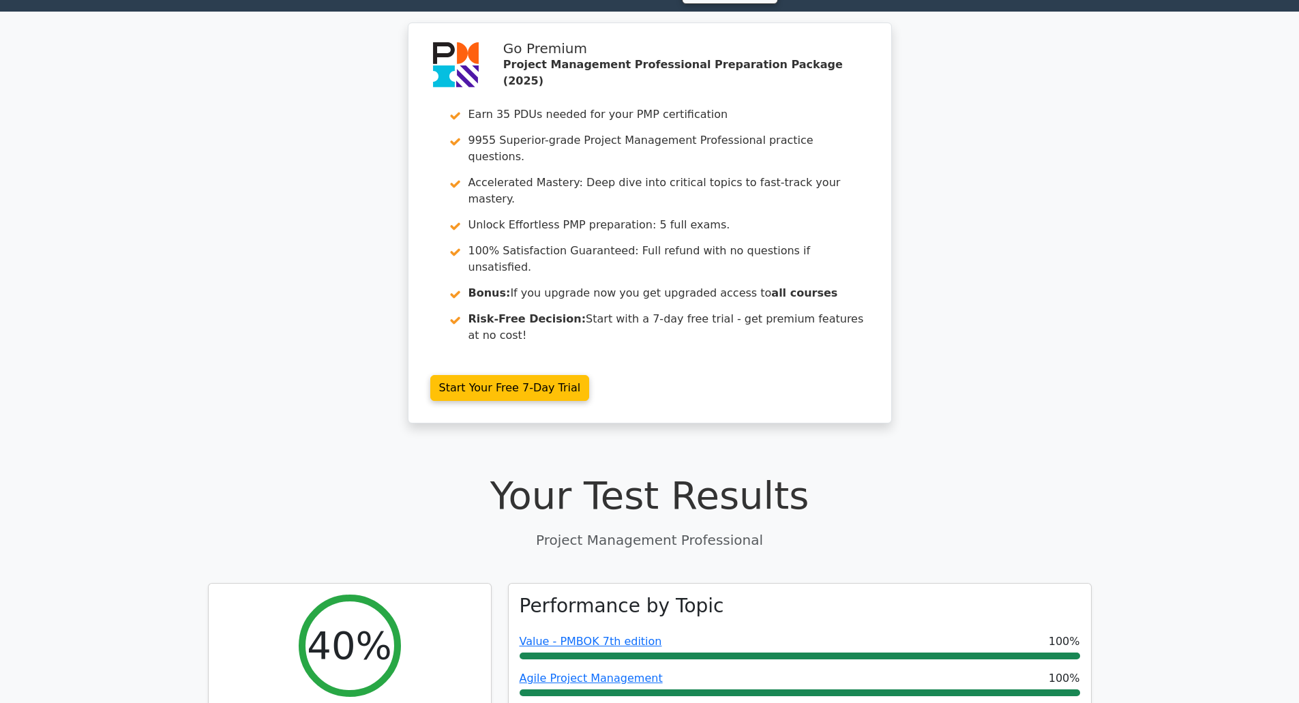
scroll to position [0, 0]
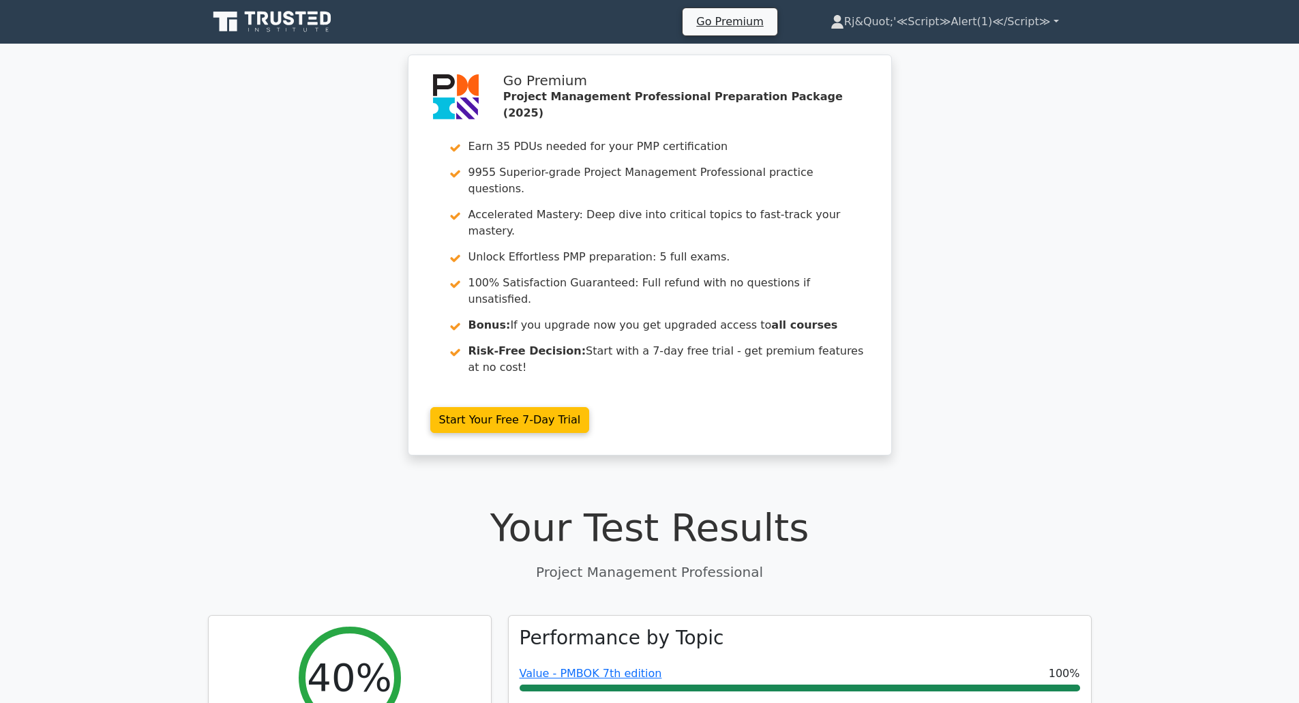
click at [1053, 20] on link "Rj&Quot;'≪Script≫Alert(1)≪/Script≫" at bounding box center [945, 21] width 294 height 27
click at [854, 81] on link "Settings" at bounding box center [853, 76] width 108 height 22
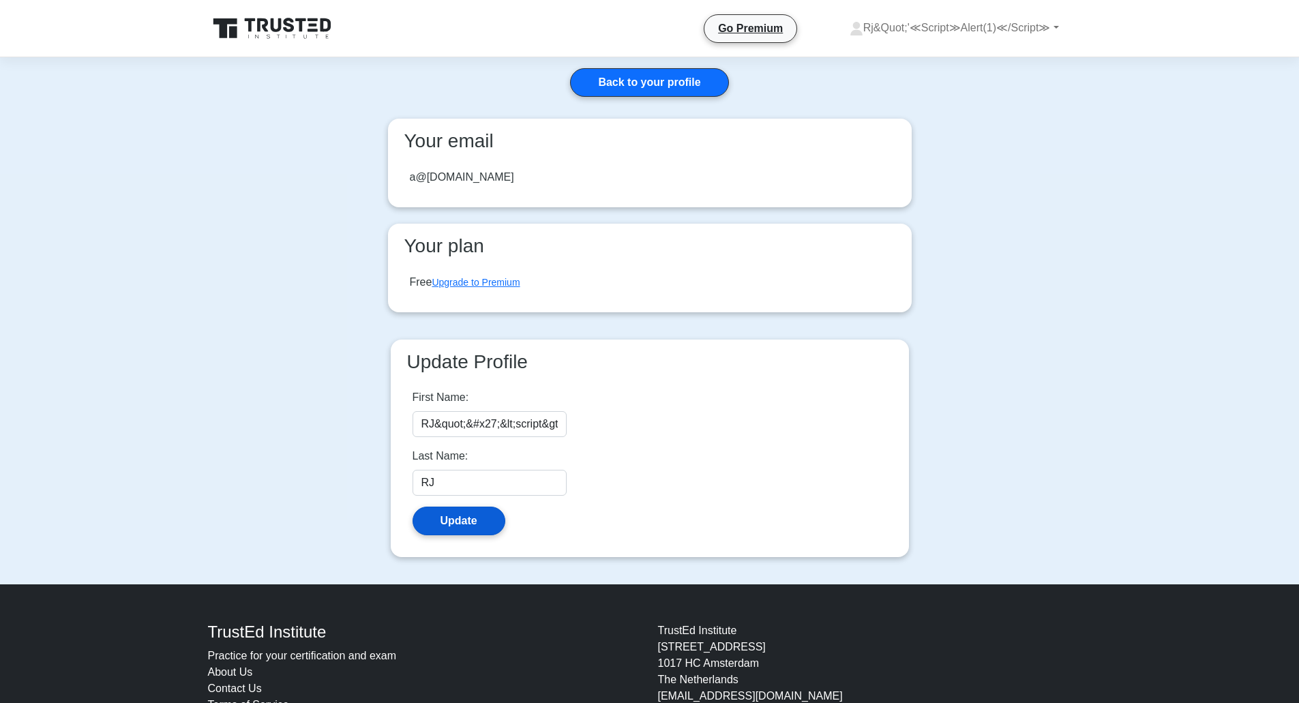
click at [452, 522] on button "Update" at bounding box center [459, 521] width 93 height 29
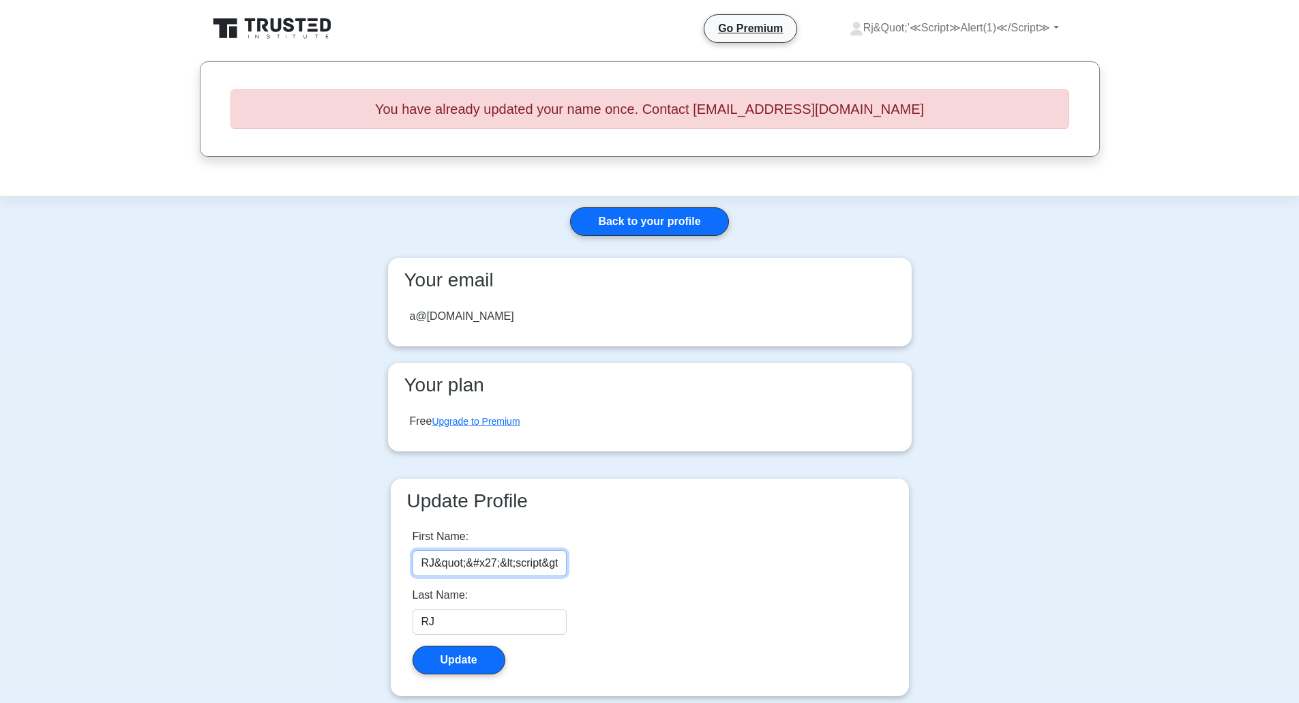
click at [553, 561] on input "RJ&quot;&#x27;&lt;script&gt;alert(1)&lt;/script&gt;" at bounding box center [490, 563] width 154 height 26
click at [506, 564] on input "RJ&quot;&#x27;&lt;script&gt;alert(1)&lt;/script&gt;" at bounding box center [490, 563] width 154 height 26
click at [486, 612] on input "RJ" at bounding box center [490, 622] width 154 height 26
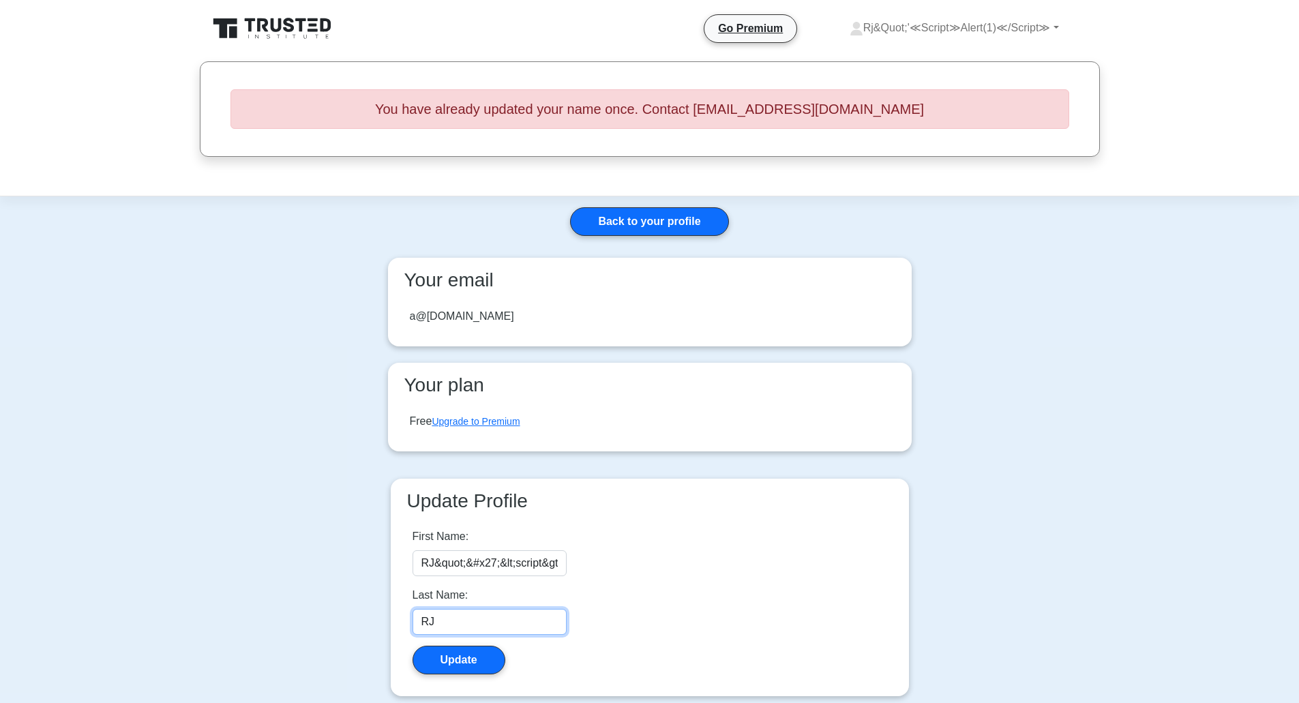
paste input "RJ&quot;&#x27;&lt;script&gt;alert(1)&lt;/script&gt;"
type input "RJRJ&quot;&#x27;&lt;script&gt;alert(1)&lt;/script&gt;"
click at [473, 664] on button "Update" at bounding box center [459, 660] width 93 height 29
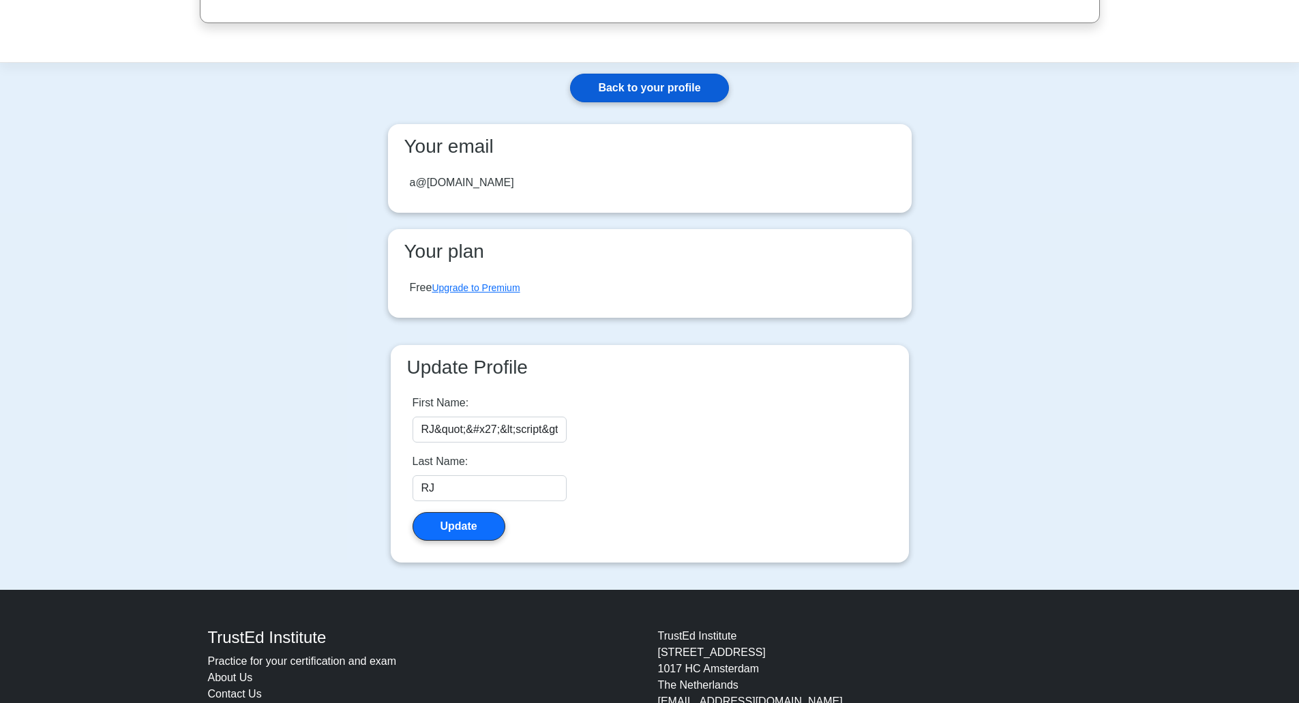
scroll to position [68, 0]
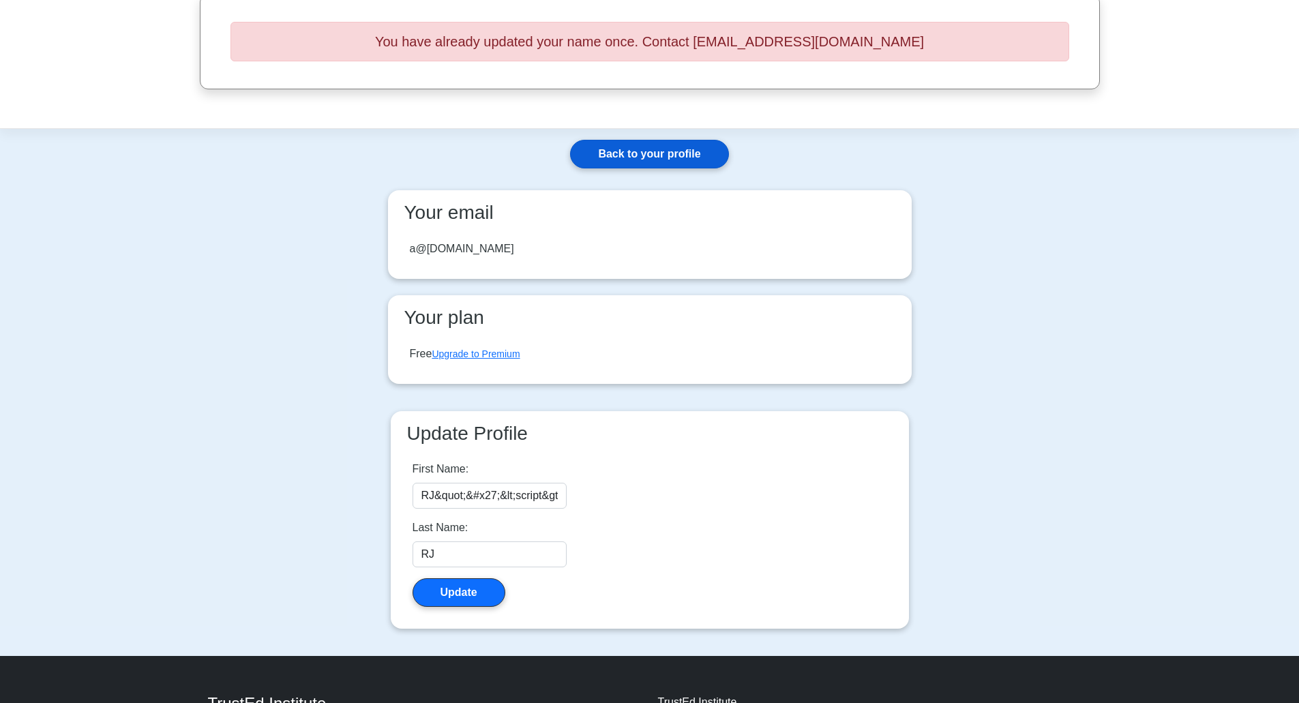
click at [679, 163] on link "Back to your profile" at bounding box center [649, 154] width 158 height 29
